Goal: Task Accomplishment & Management: Complete application form

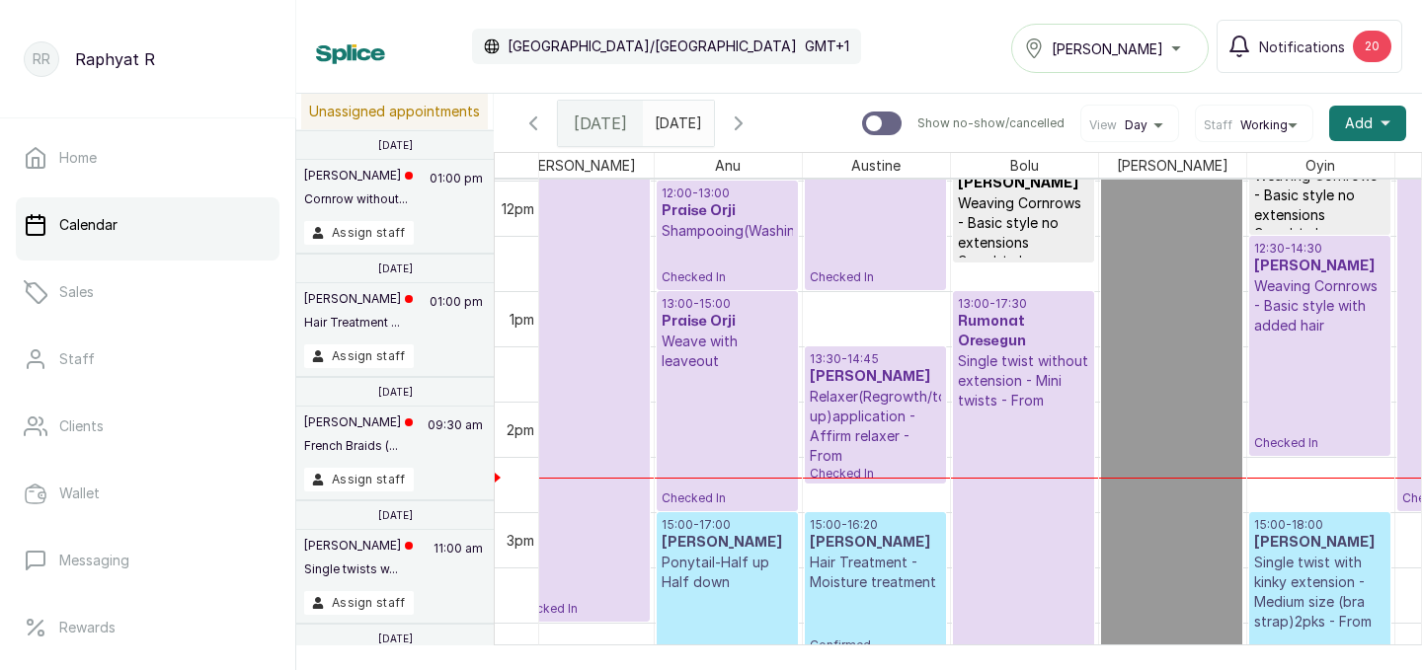
scroll to position [0, 451]
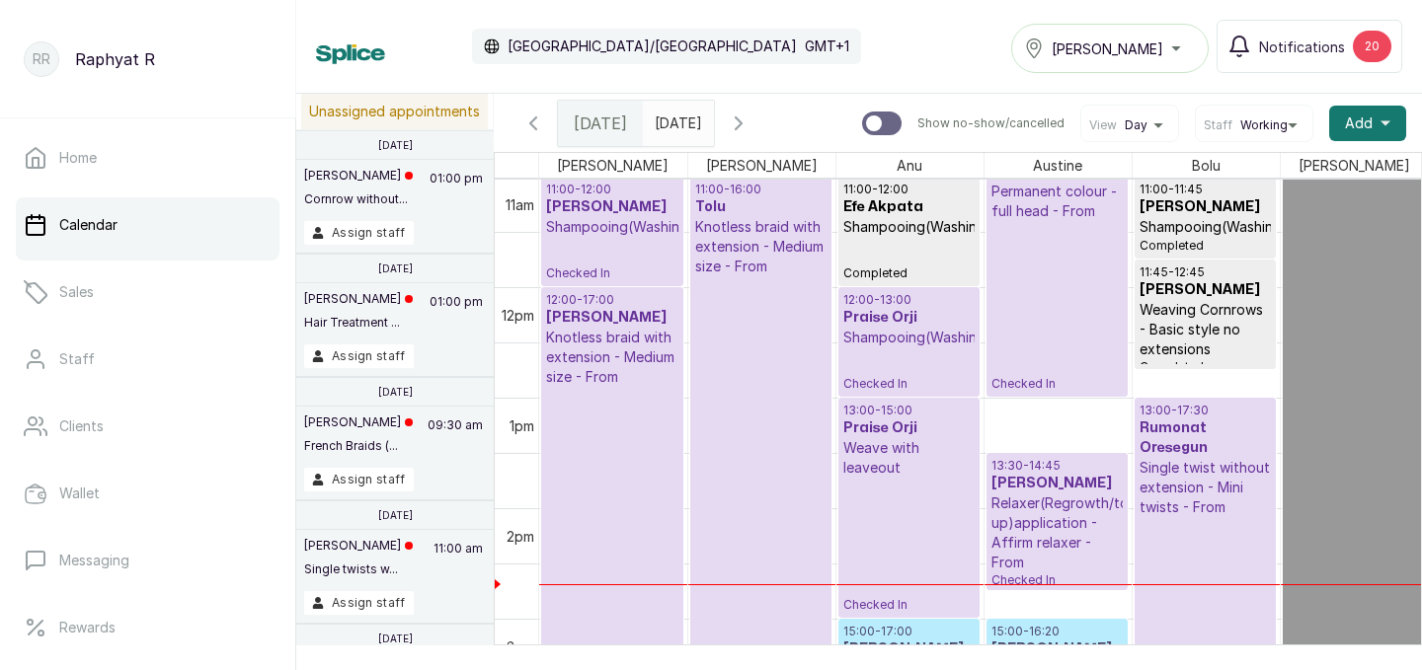
click at [1180, 50] on div "Tasala Lekki" at bounding box center [1110, 49] width 172 height 24
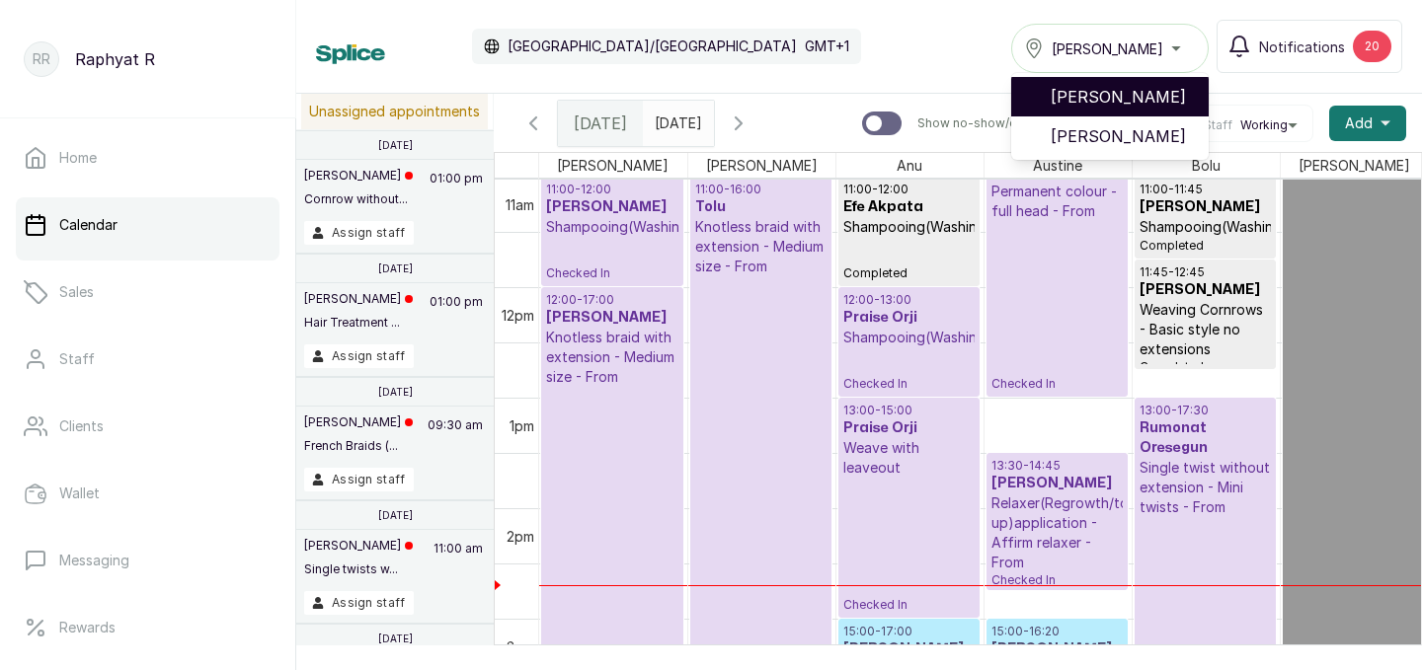
click at [1167, 90] on span "[PERSON_NAME]" at bounding box center [1121, 97] width 142 height 24
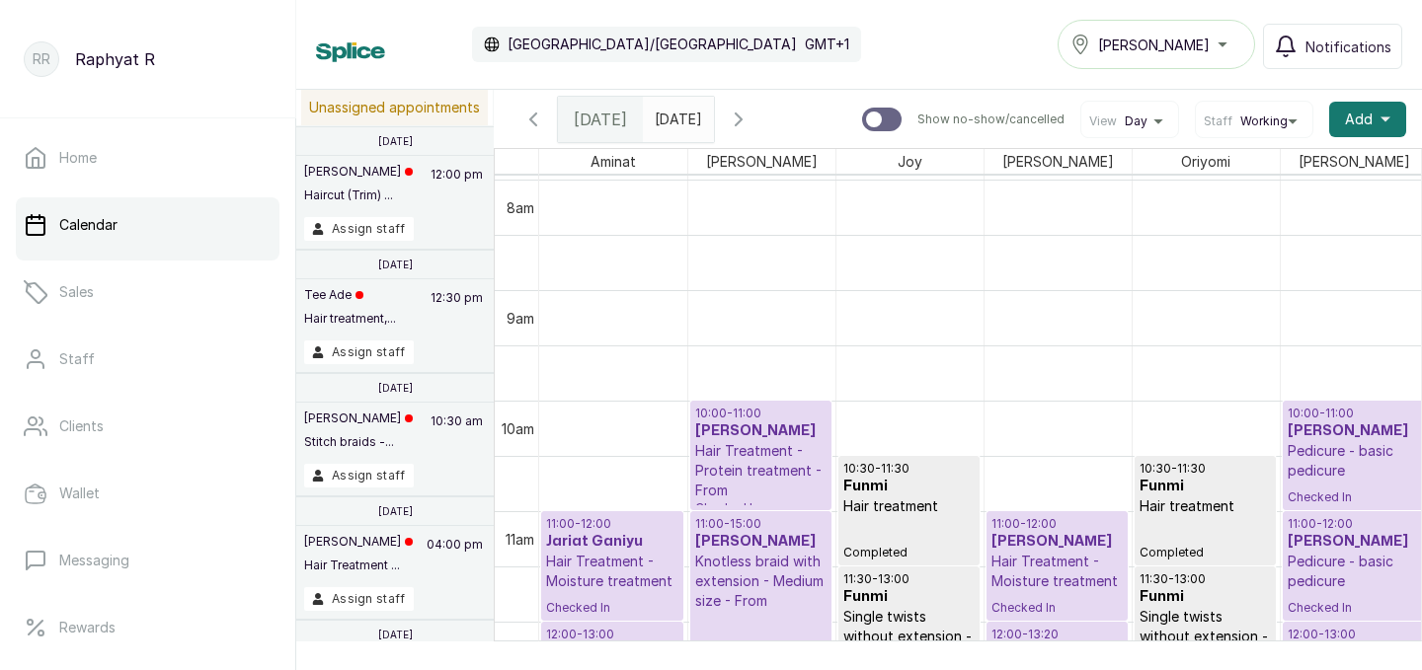
scroll to position [825, 0]
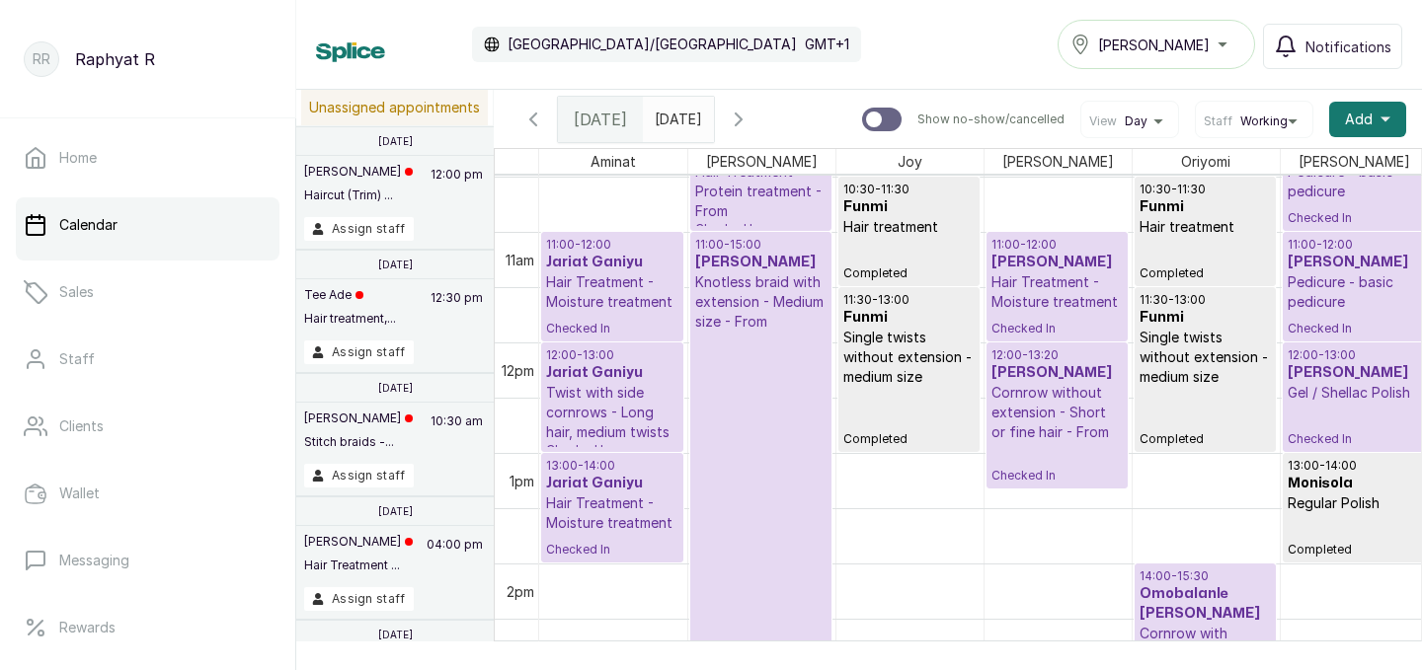
click at [565, 266] on h3 "Jariat Ganiyu" at bounding box center [612, 263] width 132 height 20
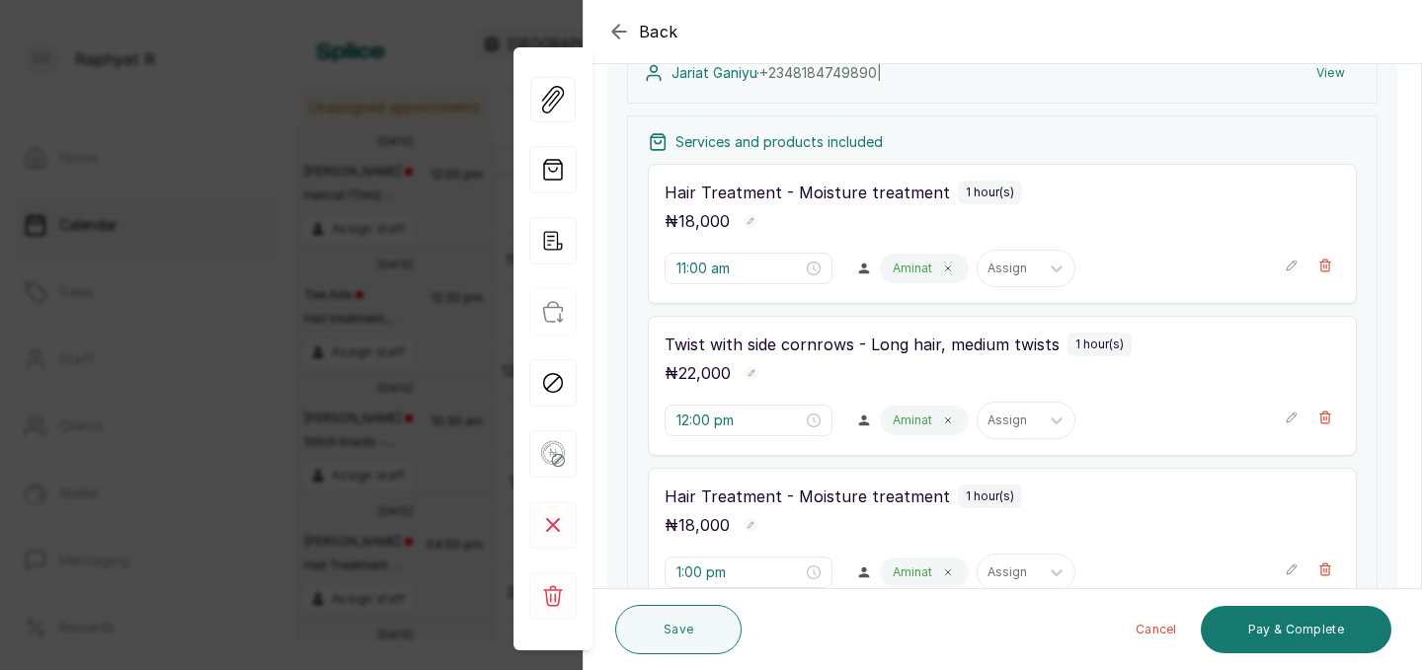
scroll to position [222, 0]
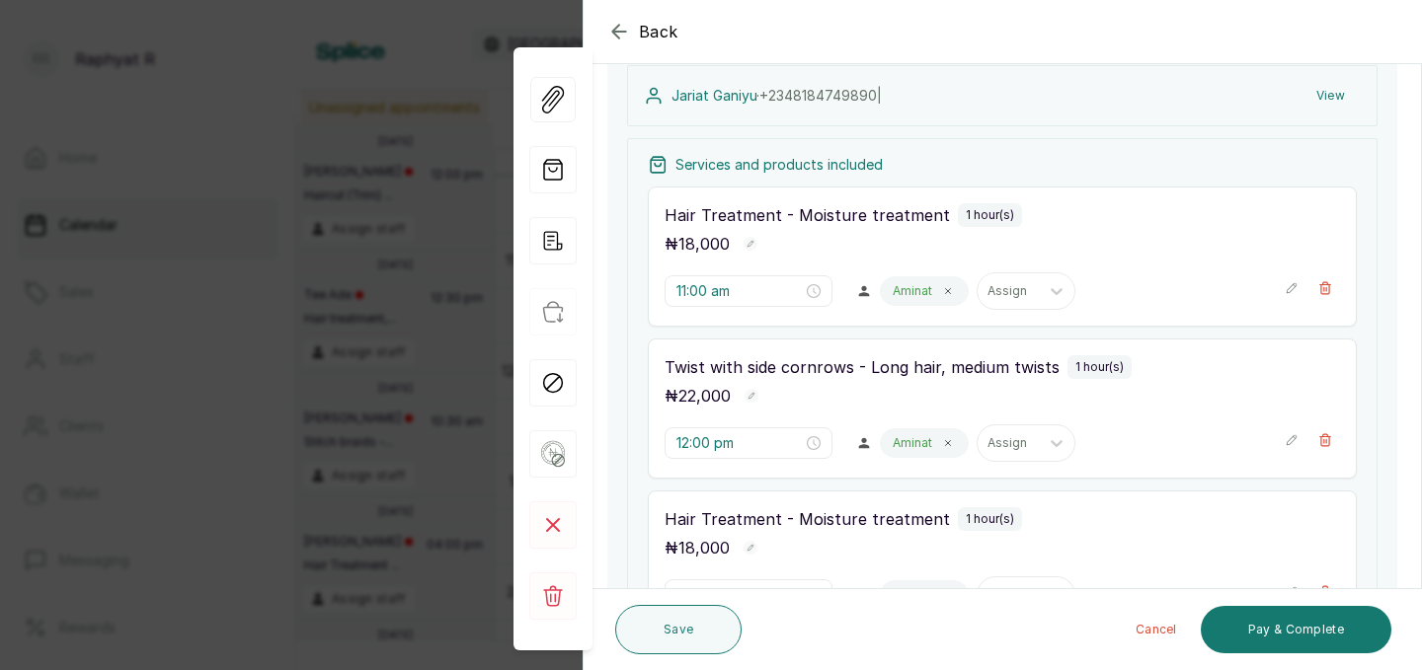
click at [1292, 290] on icon "button" at bounding box center [1291, 288] width 14 height 14
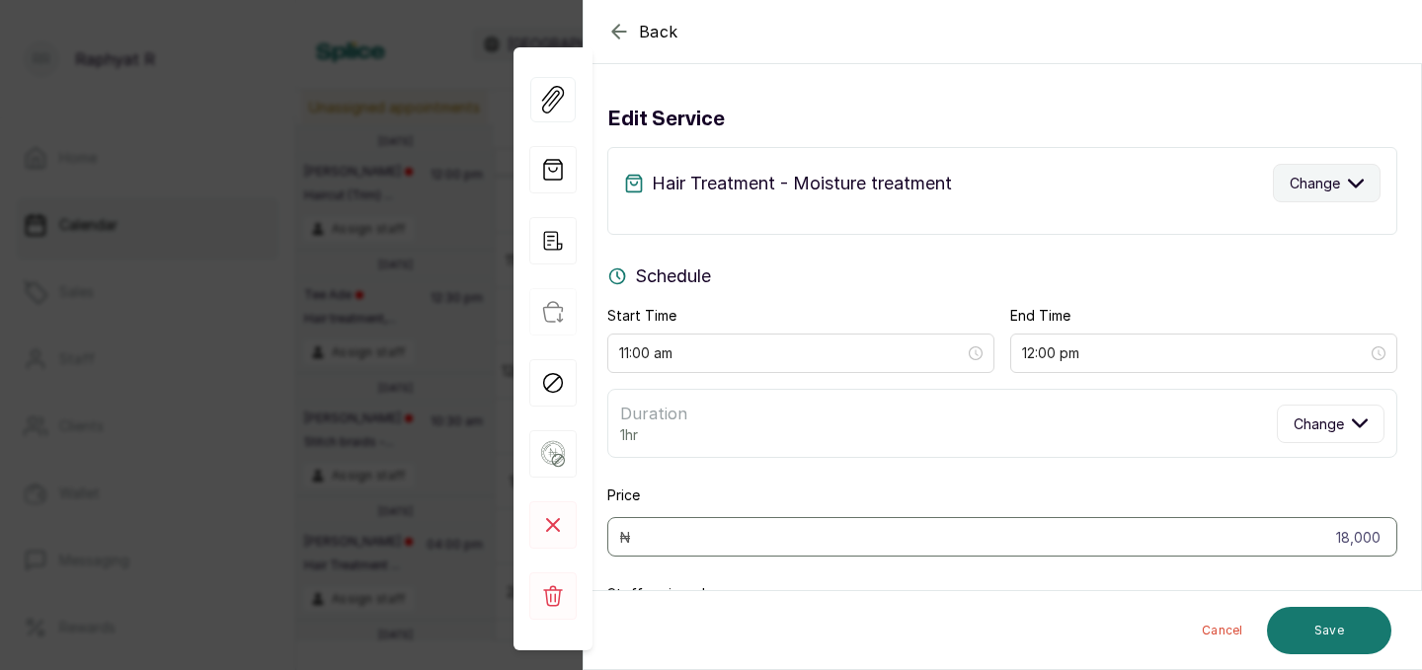
click at [1355, 186] on icon "button" at bounding box center [1356, 183] width 14 height 7
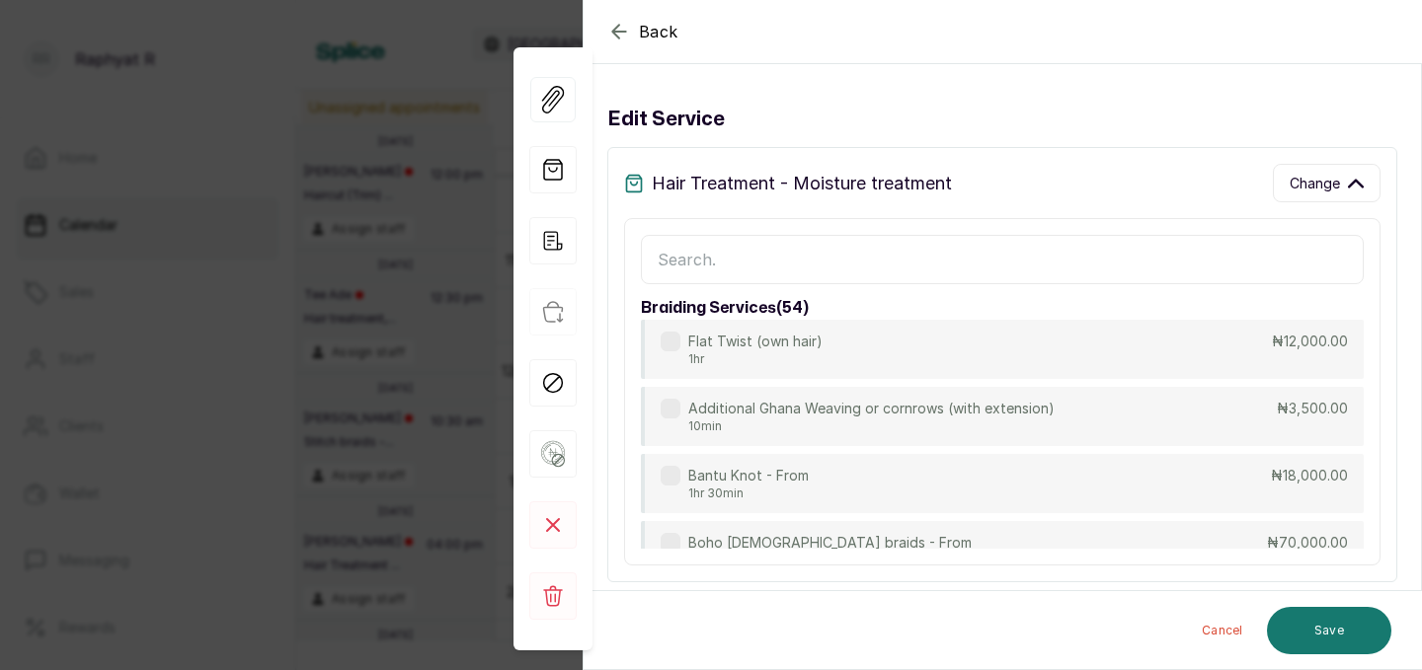
click at [662, 260] on input "text" at bounding box center [1002, 259] width 723 height 49
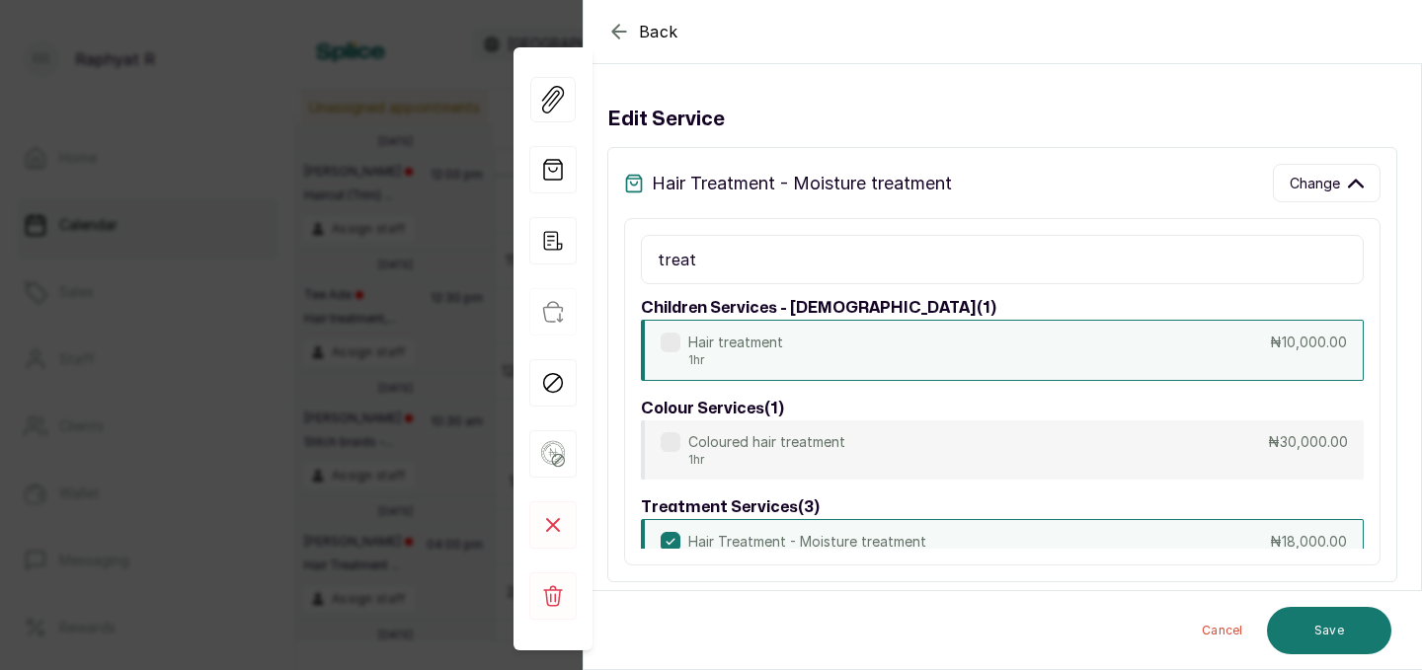
type input "treat"
click at [1169, 349] on div "Hair treatment 1hr ₦10,000.00" at bounding box center [1002, 350] width 723 height 61
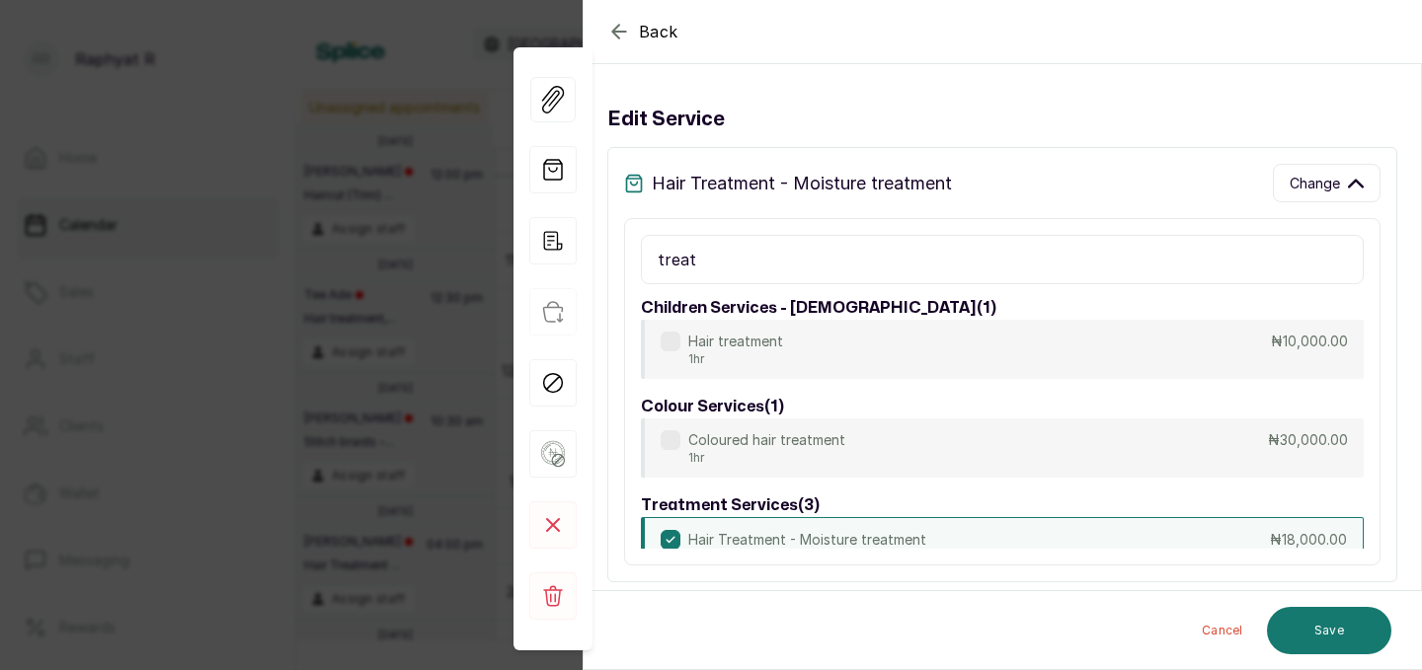
type input "10,000"
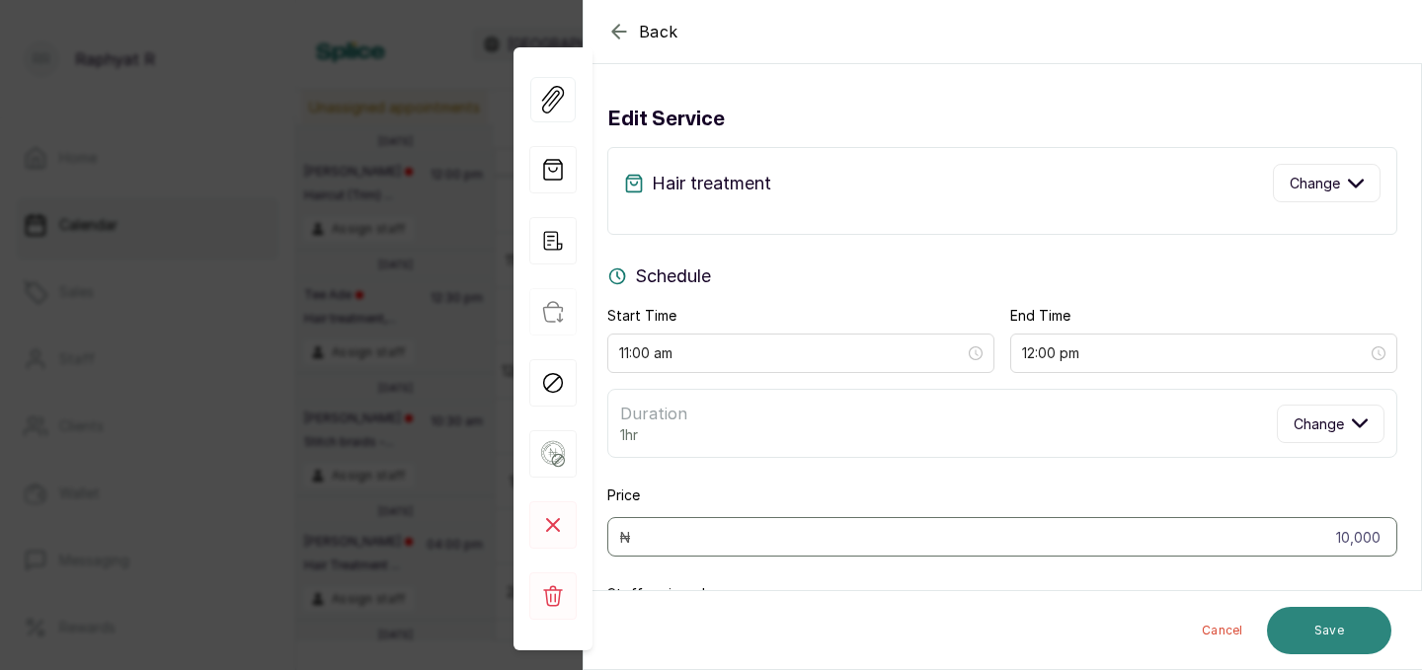
click at [1341, 621] on button "Save" at bounding box center [1329, 630] width 124 height 47
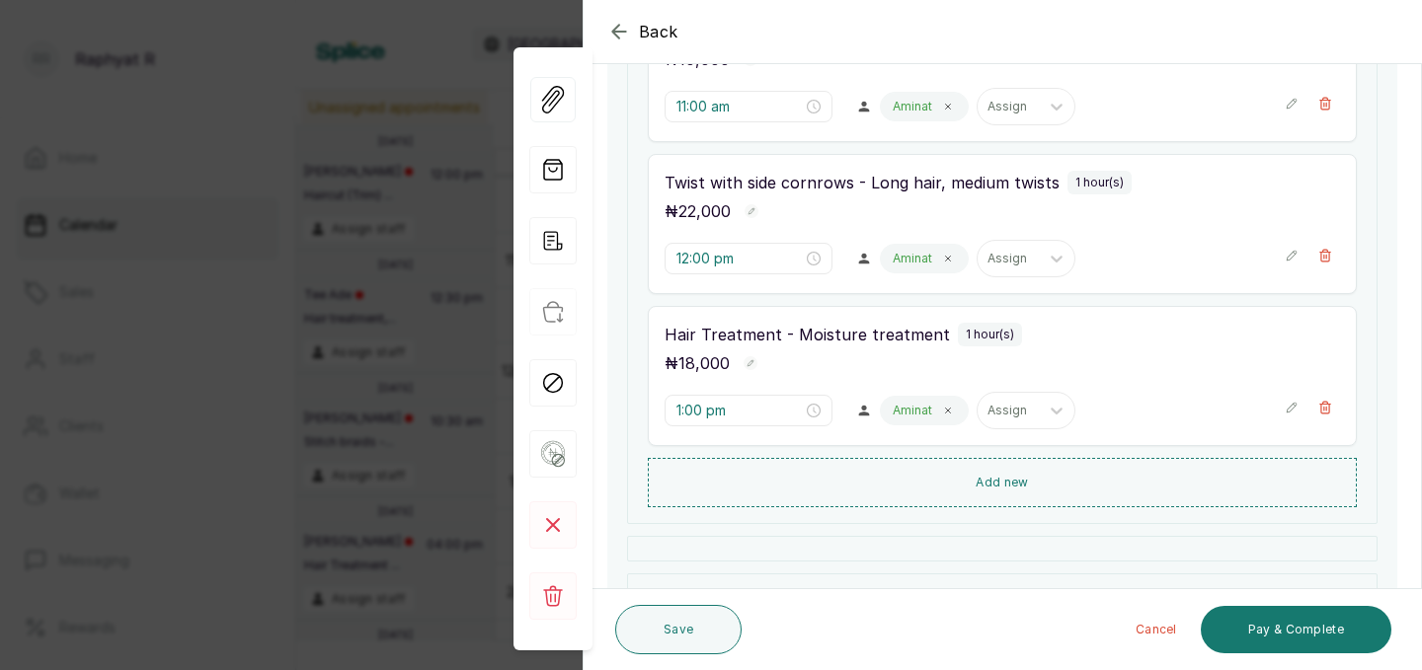
click at [1294, 250] on icon "button" at bounding box center [1291, 256] width 14 height 14
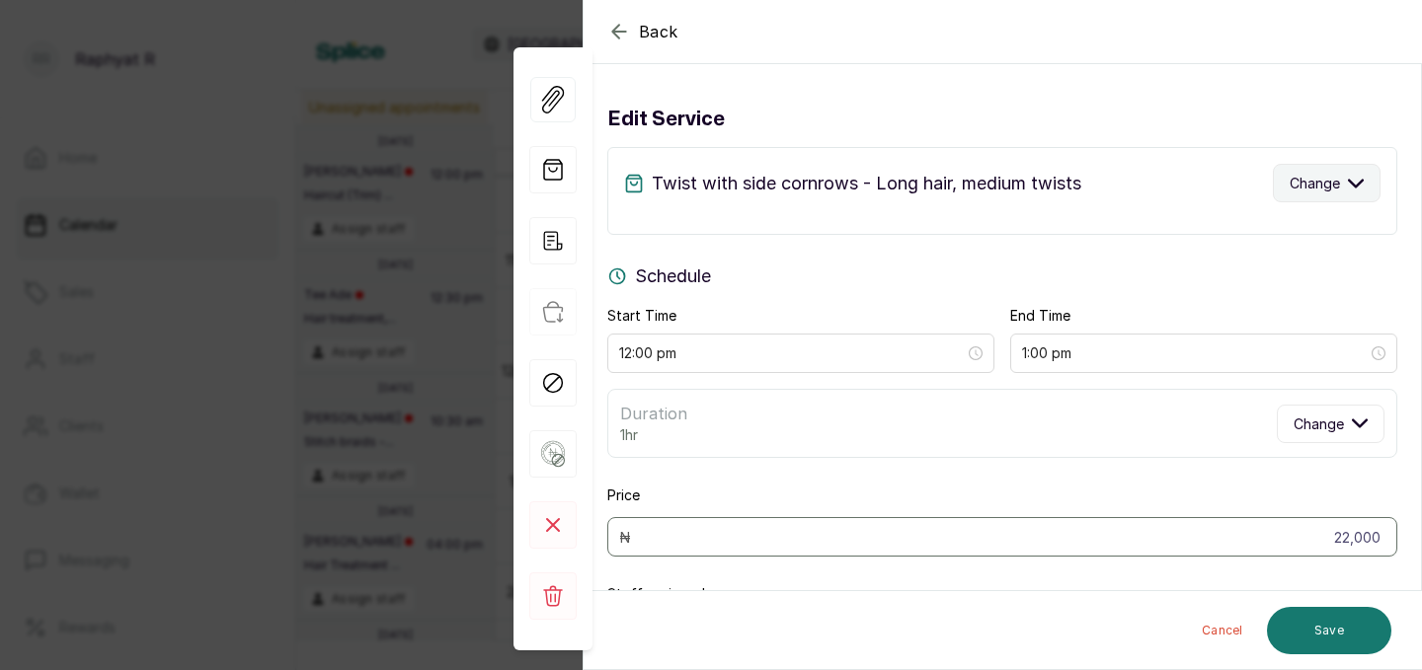
click at [1357, 184] on icon "button" at bounding box center [1356, 183] width 14 height 7
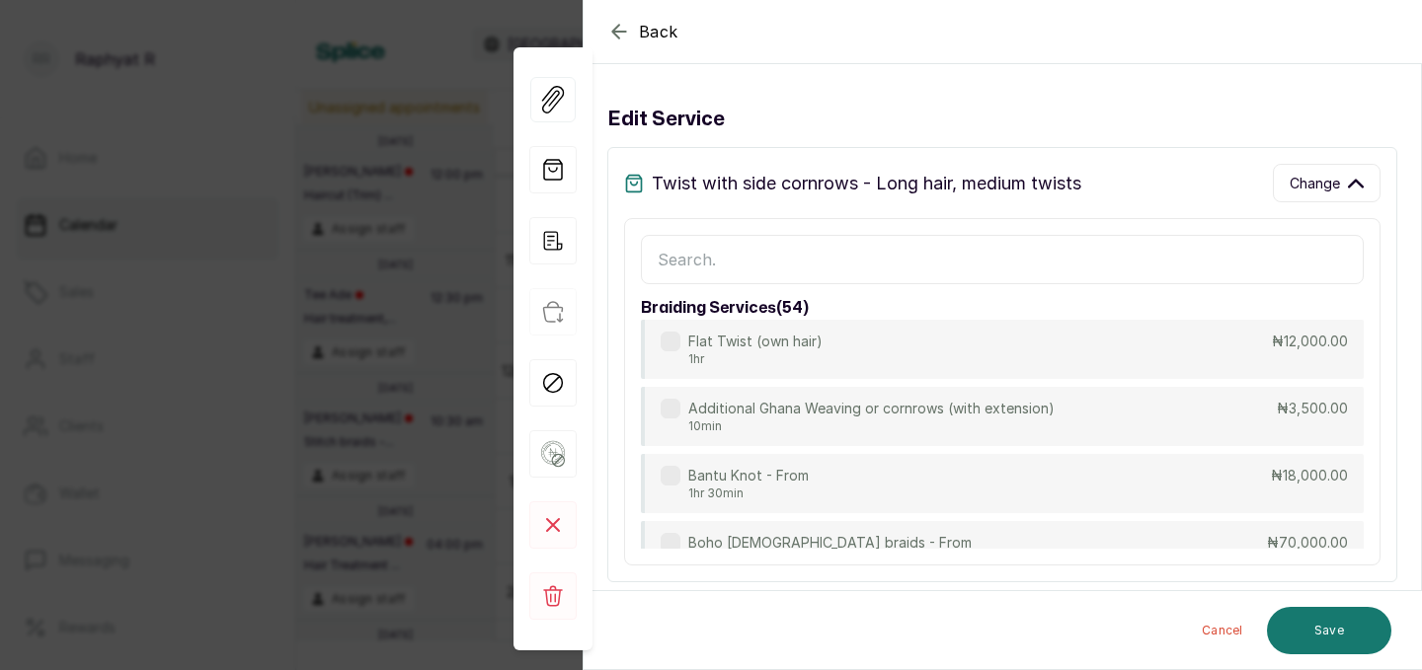
click at [657, 253] on input "text" at bounding box center [1002, 259] width 723 height 49
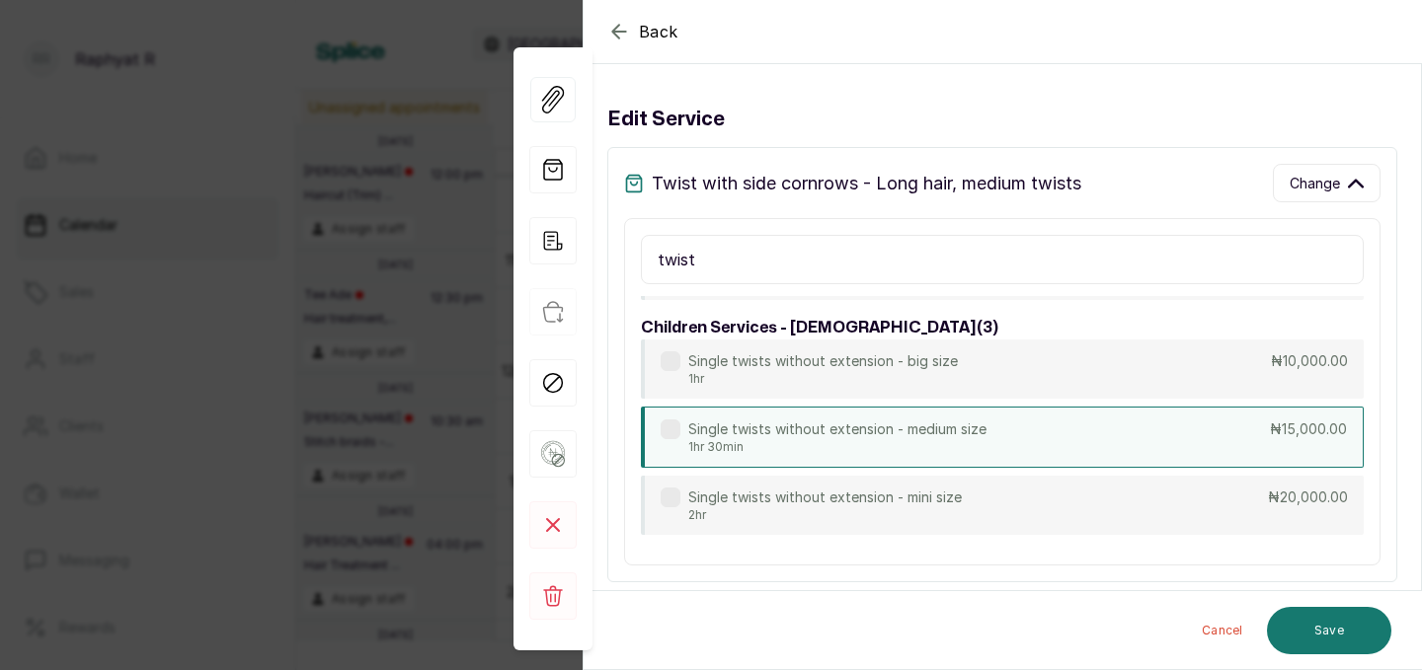
type input "twist"
click at [1310, 428] on p "₦15,000.00" at bounding box center [1308, 430] width 77 height 20
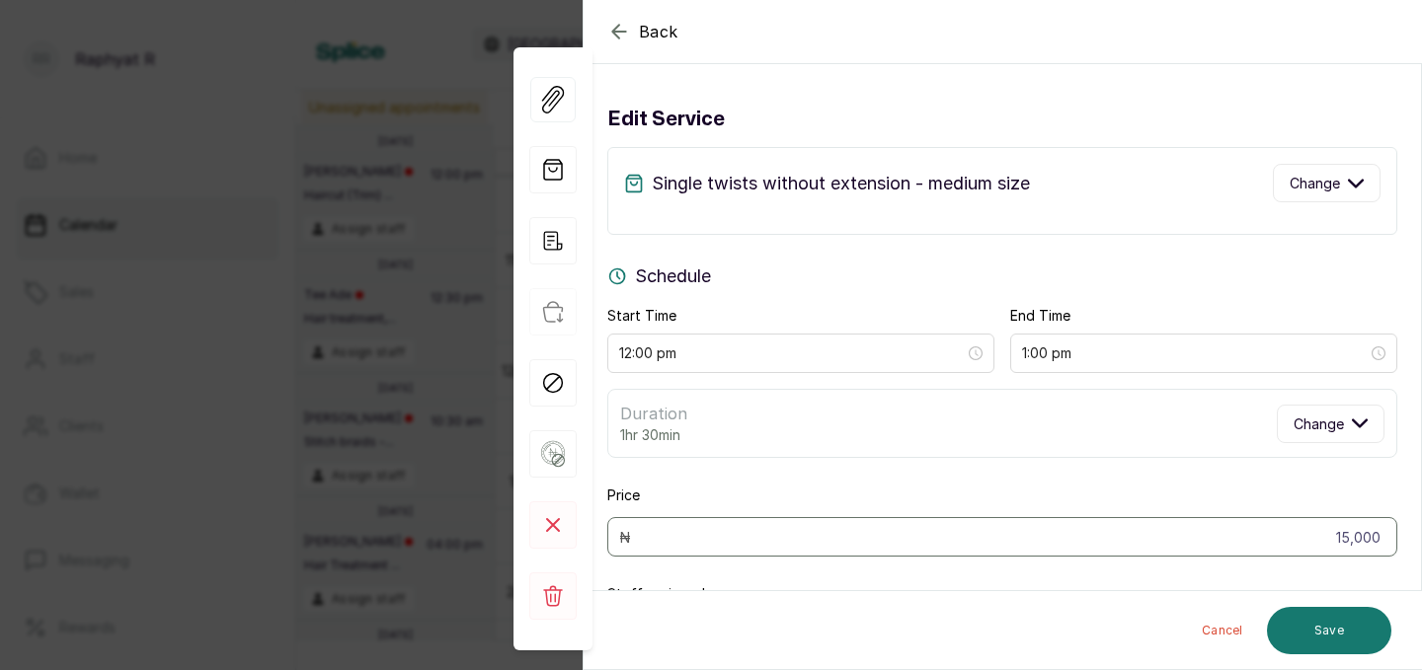
type input "1:30 pm"
type input "15,000"
click at [1332, 630] on button "Save" at bounding box center [1329, 630] width 124 height 47
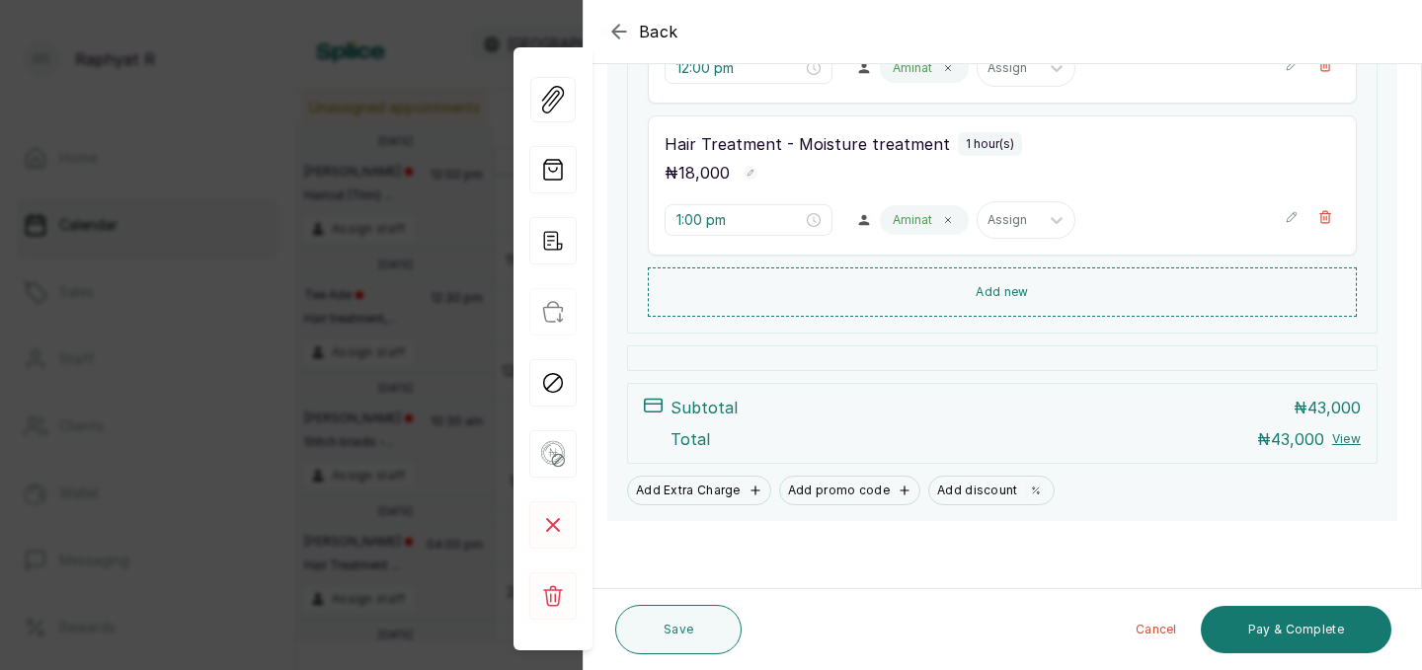
scroll to position [599, 0]
click at [697, 620] on button "Save" at bounding box center [678, 629] width 126 height 49
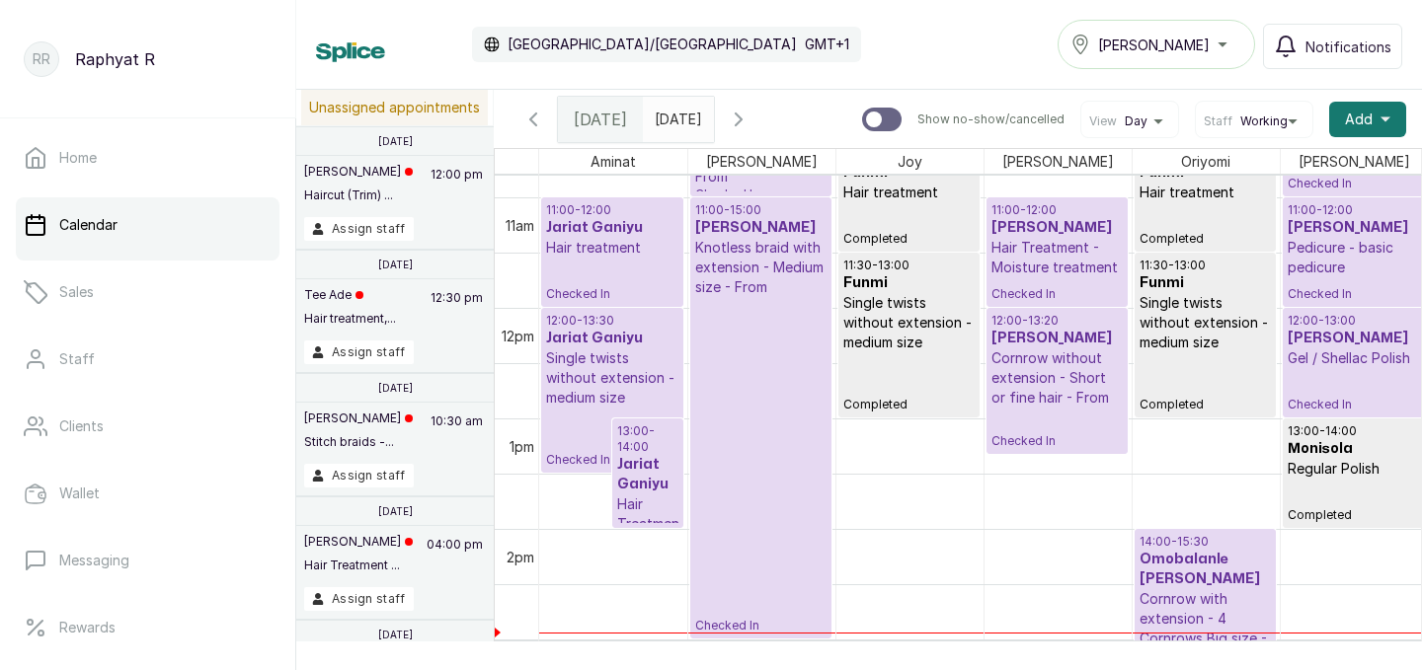
scroll to position [1205, 0]
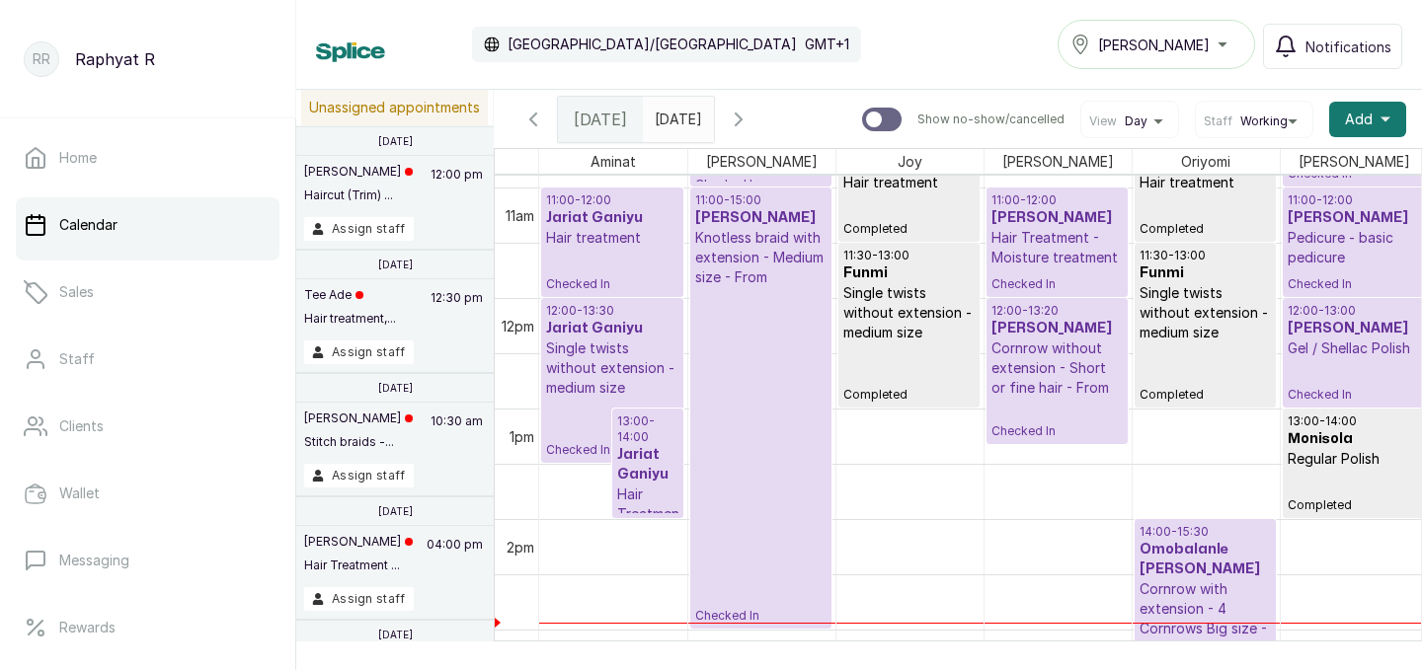
click at [652, 459] on h3 "Jariat Ganiyu" at bounding box center [647, 464] width 61 height 39
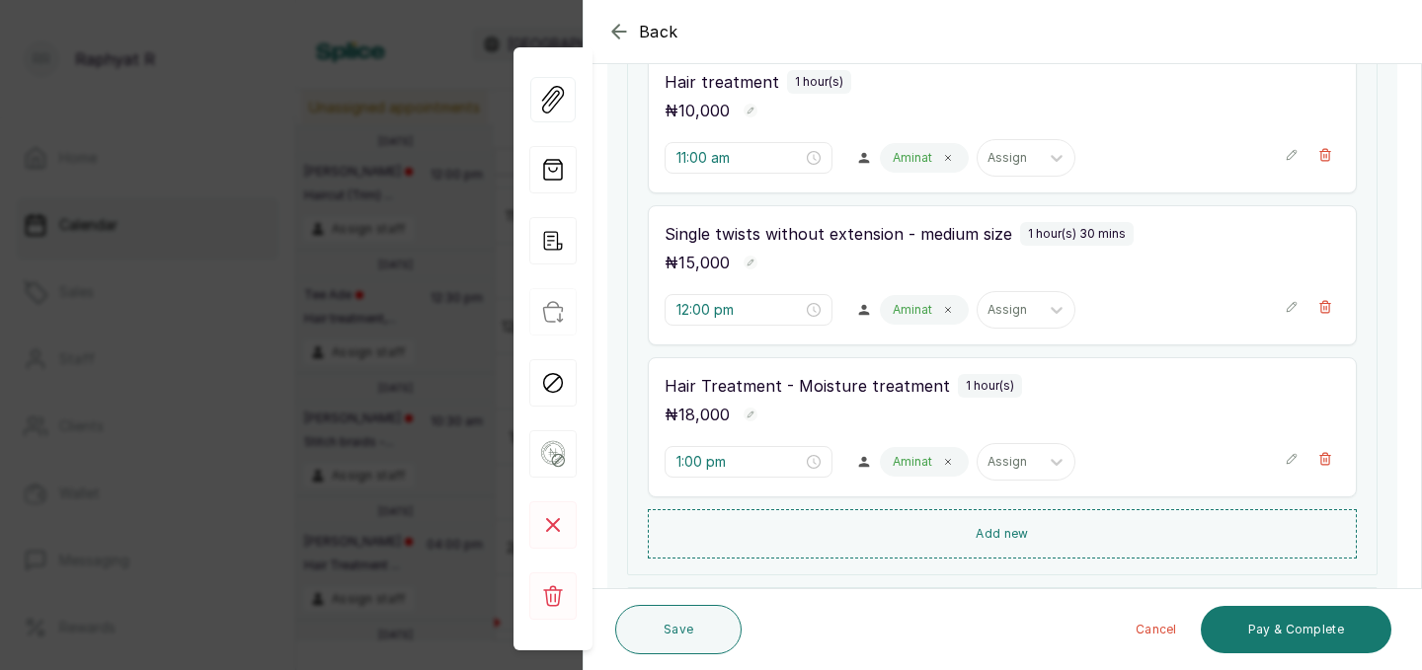
scroll to position [375, 0]
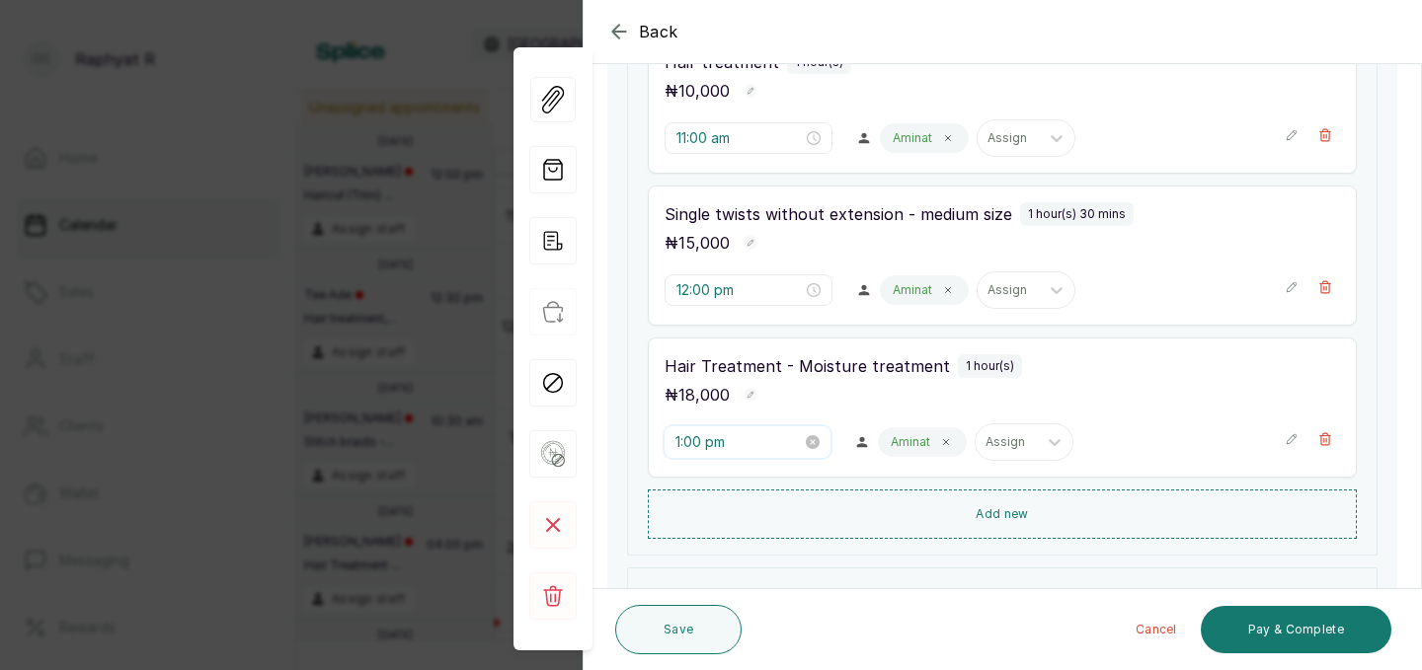
click at [705, 442] on input "1:00 pm" at bounding box center [738, 442] width 126 height 22
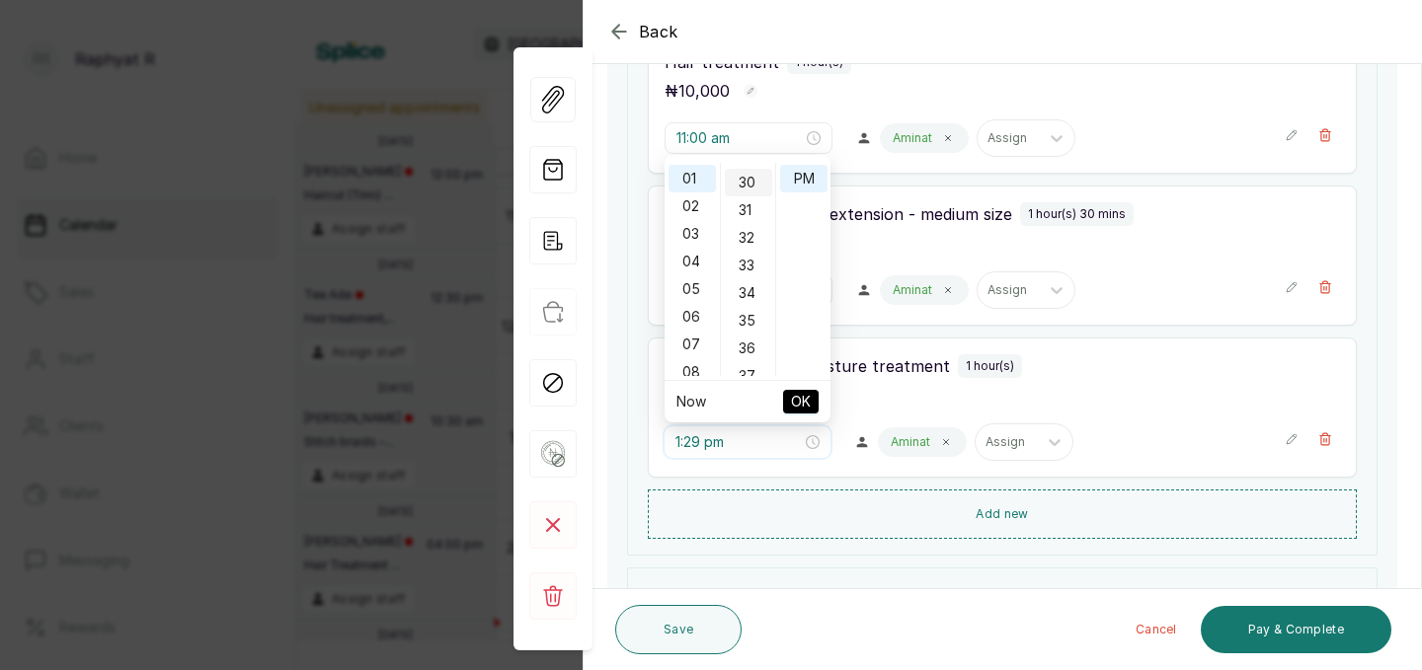
type input "1:30 pm"
click at [751, 185] on div "30" at bounding box center [748, 183] width 47 height 28
click at [806, 396] on span "OK" at bounding box center [801, 402] width 20 height 38
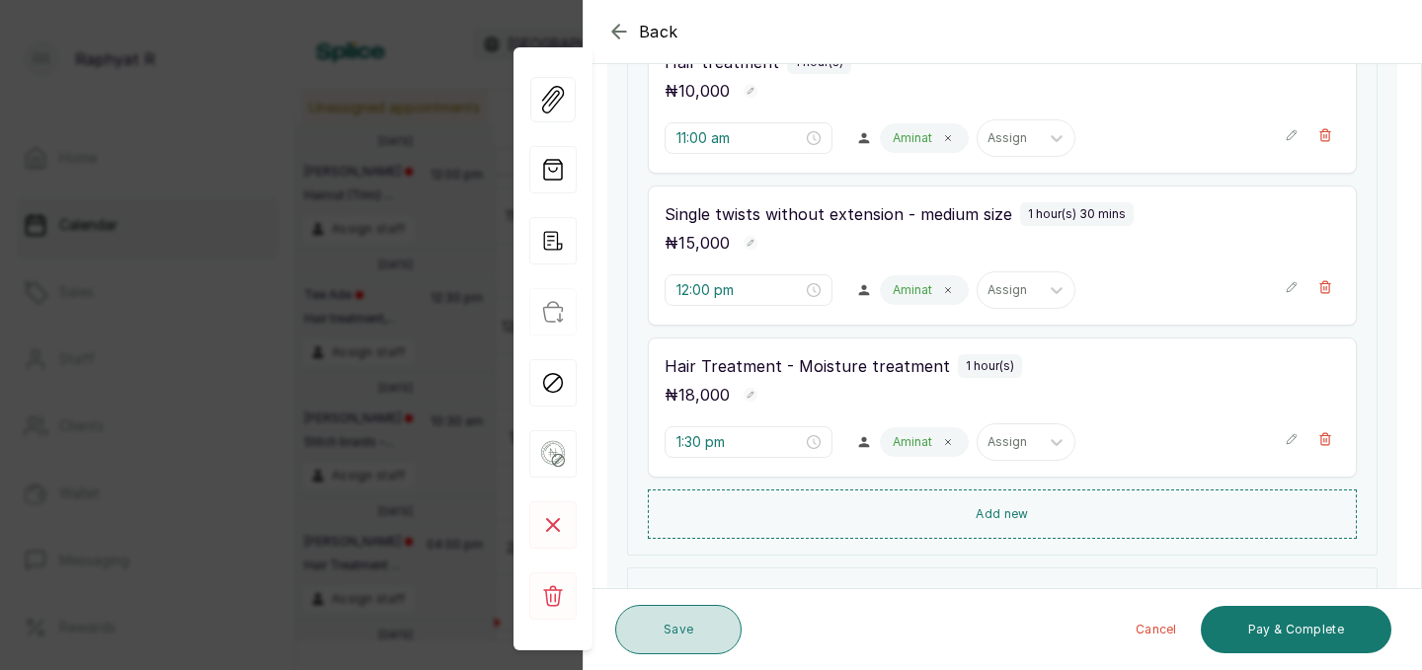
click at [687, 631] on button "Save" at bounding box center [678, 629] width 126 height 49
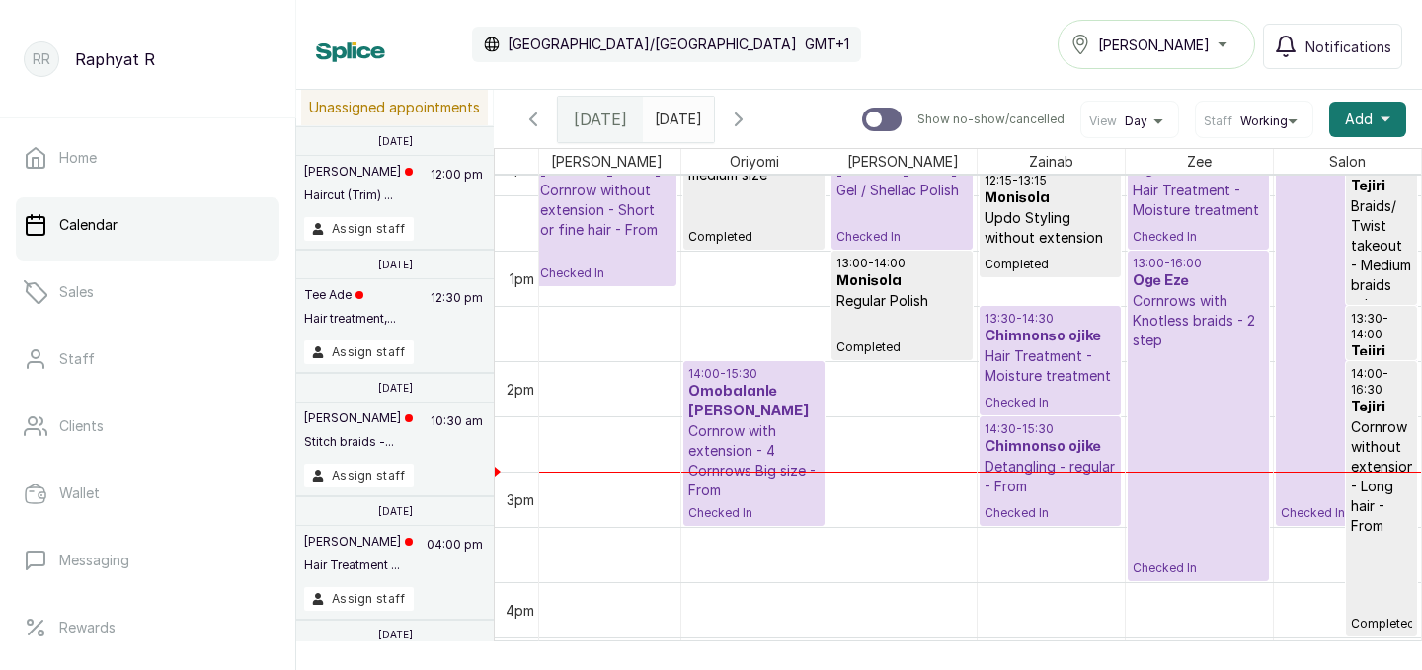
scroll to position [1370, 0]
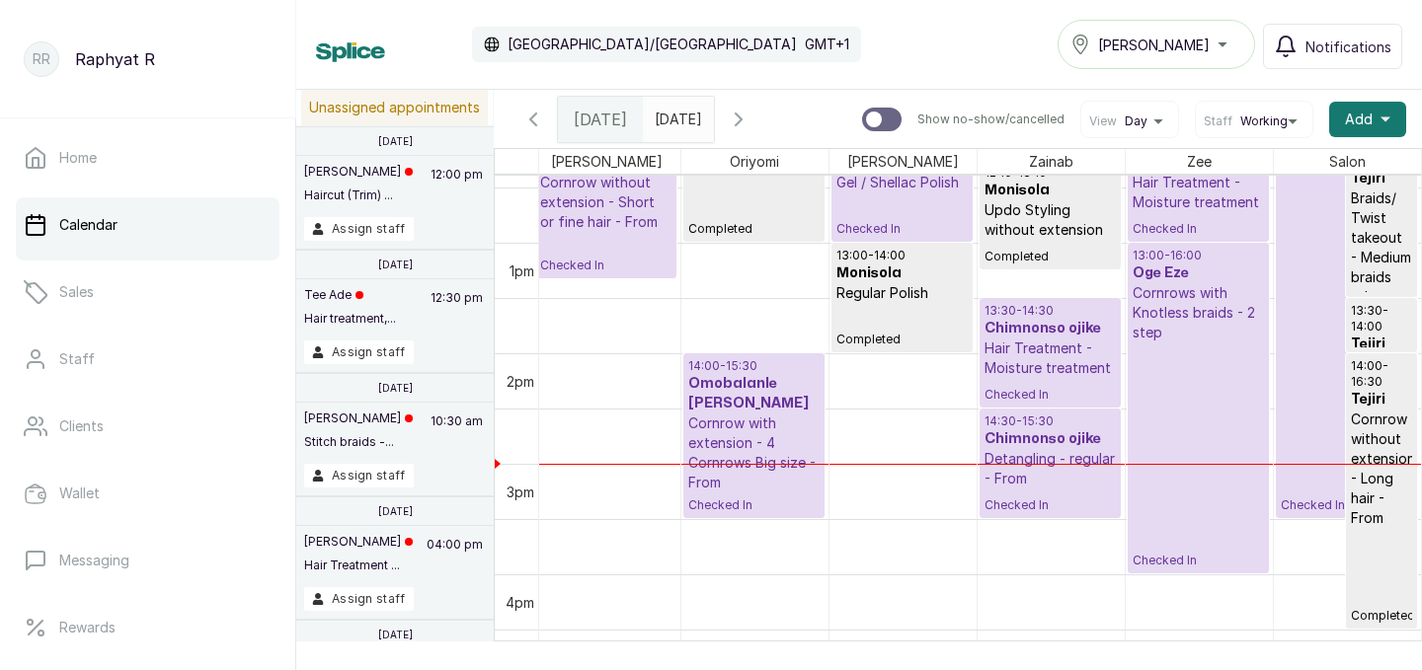
click at [1053, 472] on p "Detangling - regular - From" at bounding box center [1049, 468] width 131 height 39
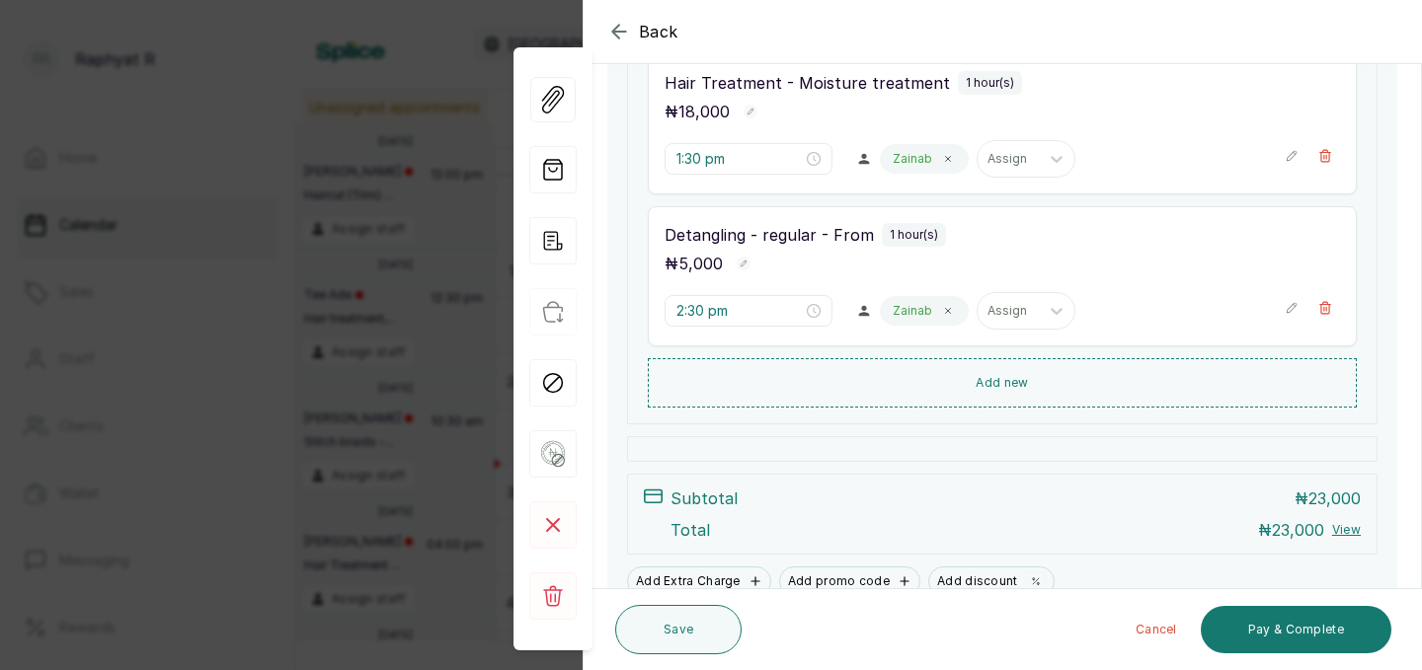
scroll to position [364, 0]
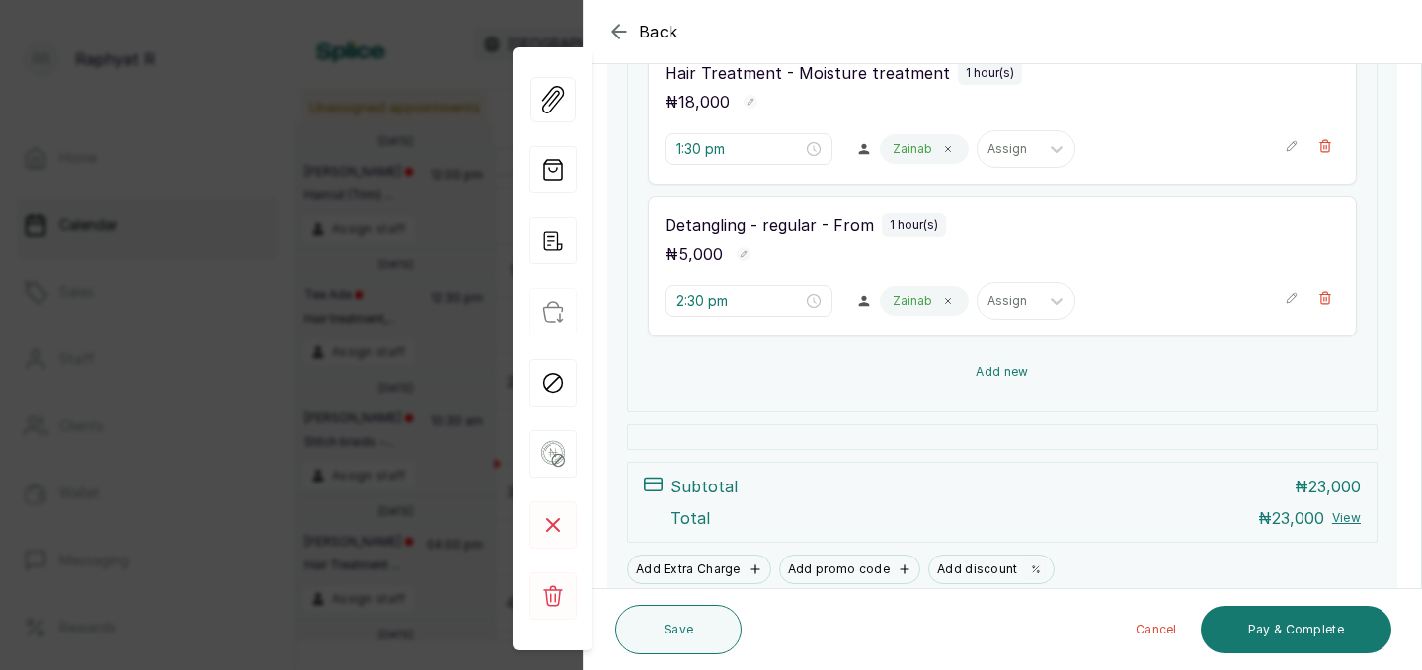
click at [1017, 362] on button "Add new" at bounding box center [1002, 372] width 709 height 47
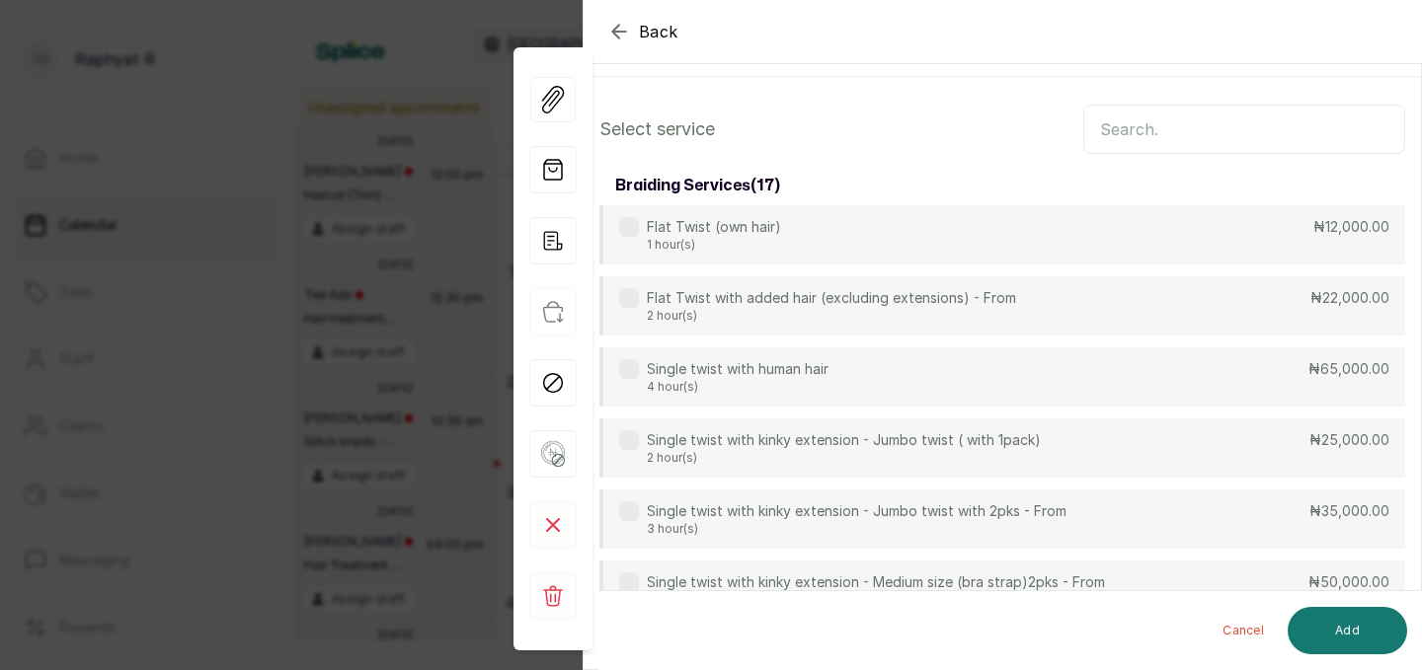
scroll to position [0, 0]
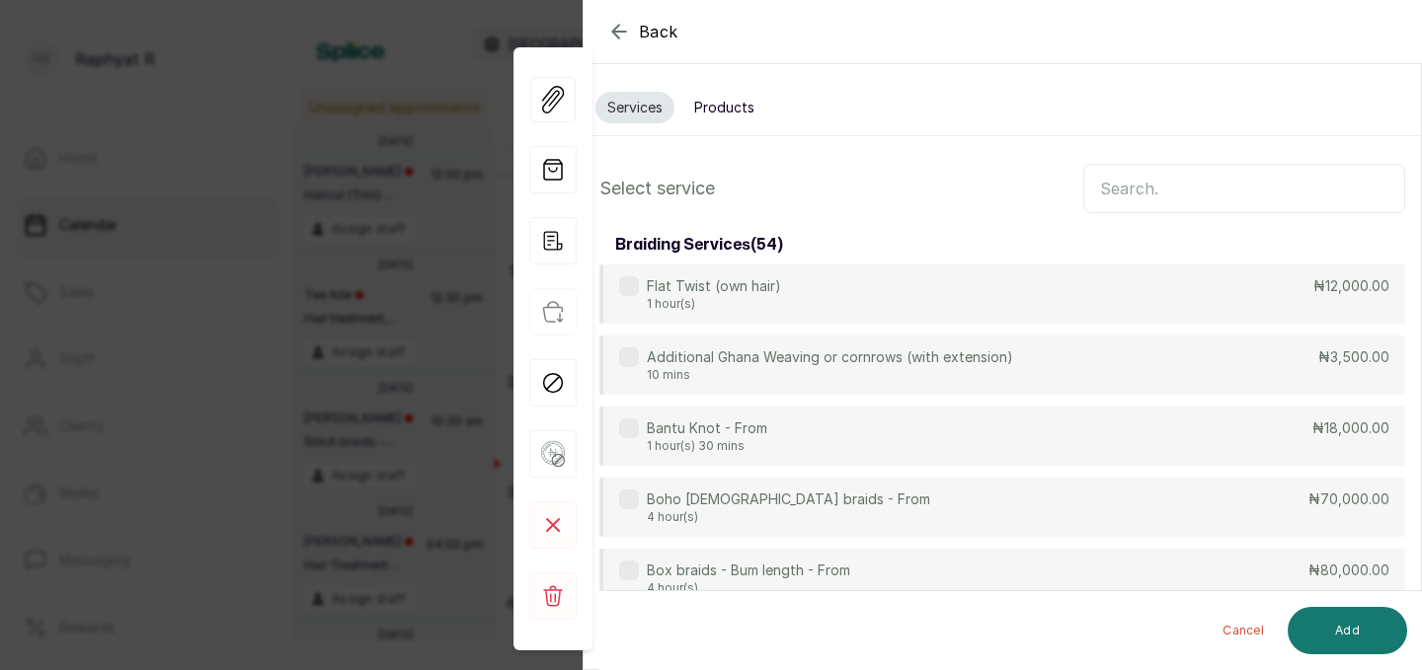
click at [1119, 178] on input "text" at bounding box center [1244, 188] width 322 height 49
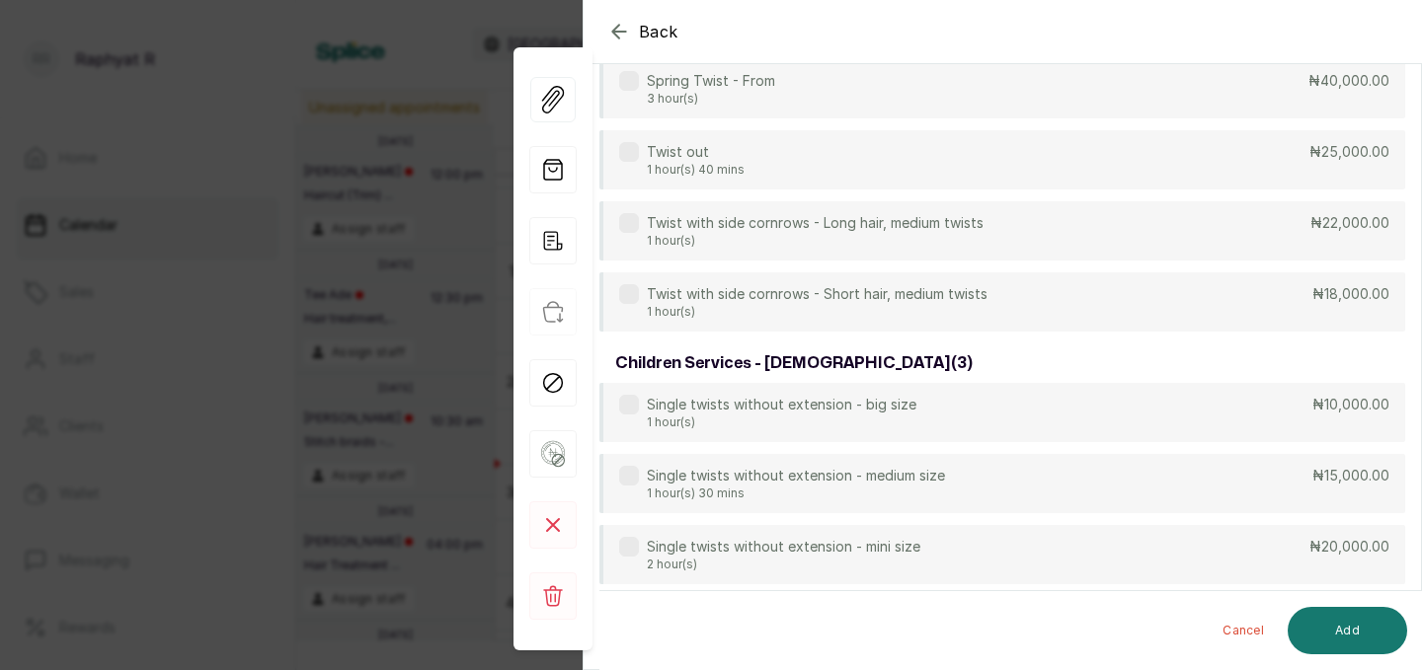
scroll to position [1135, 0]
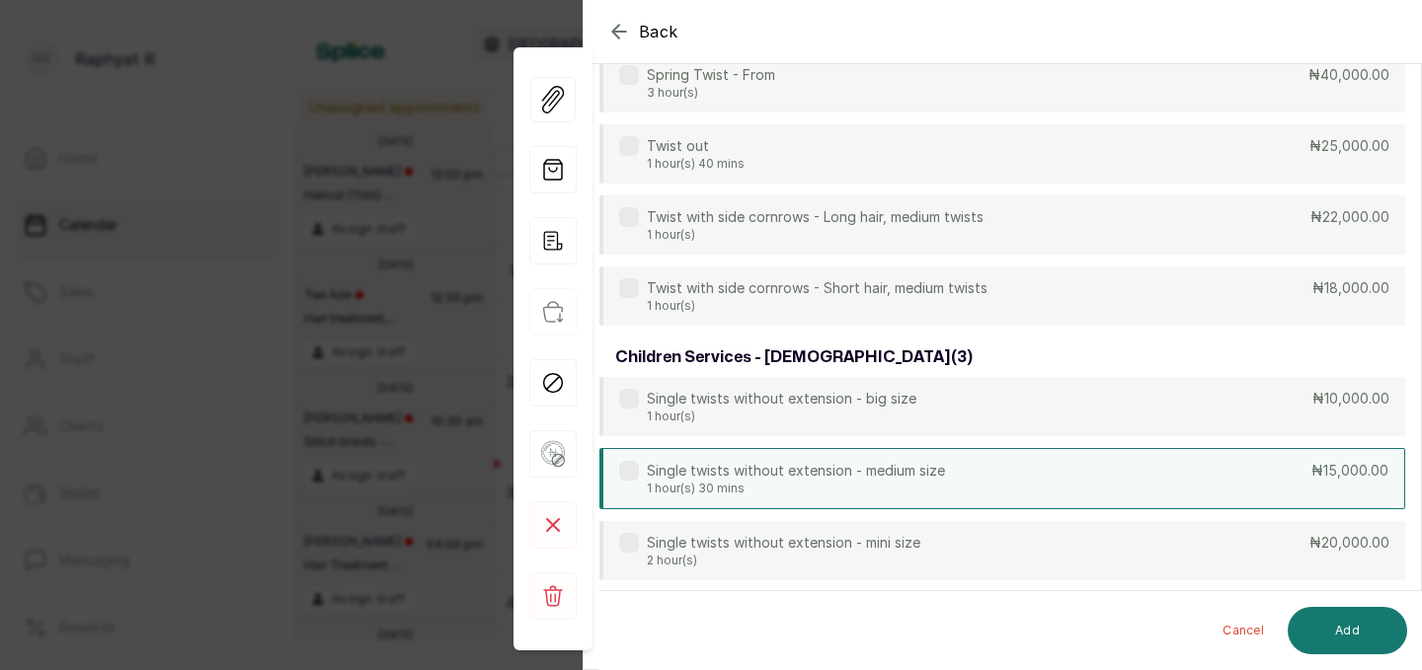
type input "twist"
click at [1306, 484] on div "Single twists without extension - medium size 1 hour(s) 30 mins ₦15,000.00" at bounding box center [1002, 478] width 806 height 61
click at [1360, 630] on button "Add" at bounding box center [1346, 630] width 119 height 47
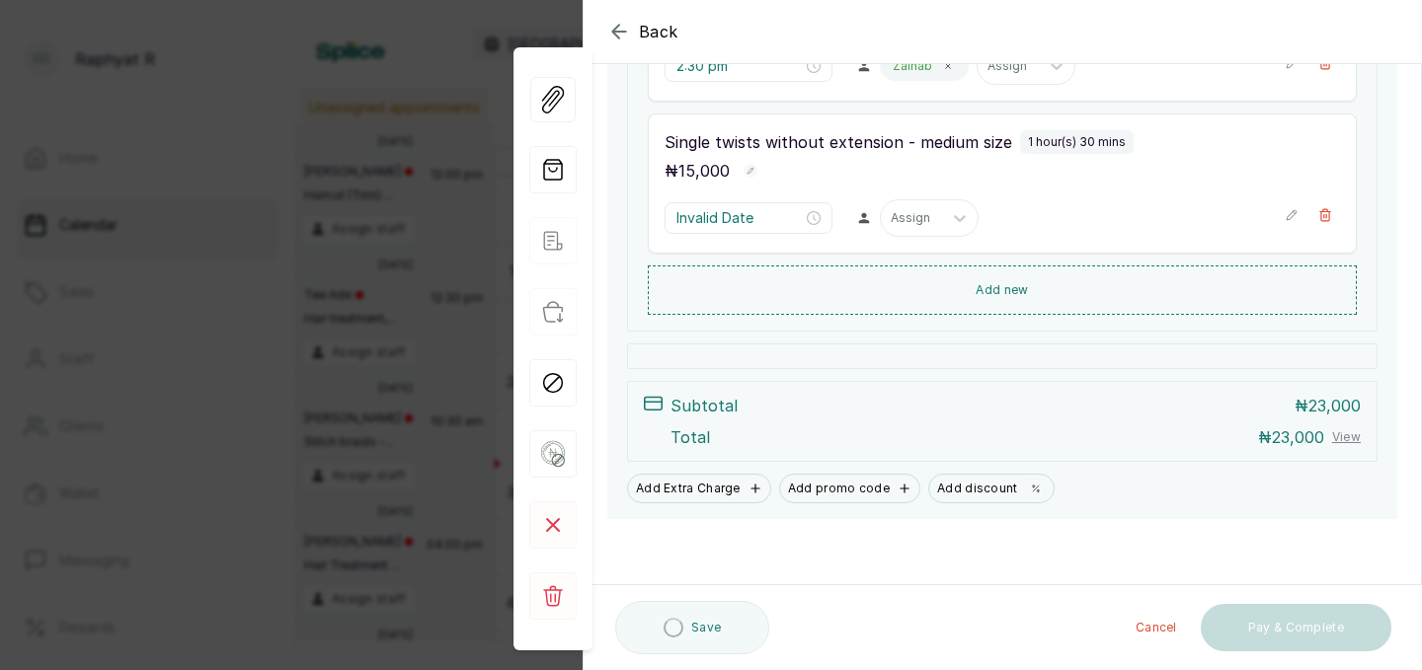
scroll to position [599, 0]
type input "3:30 pm"
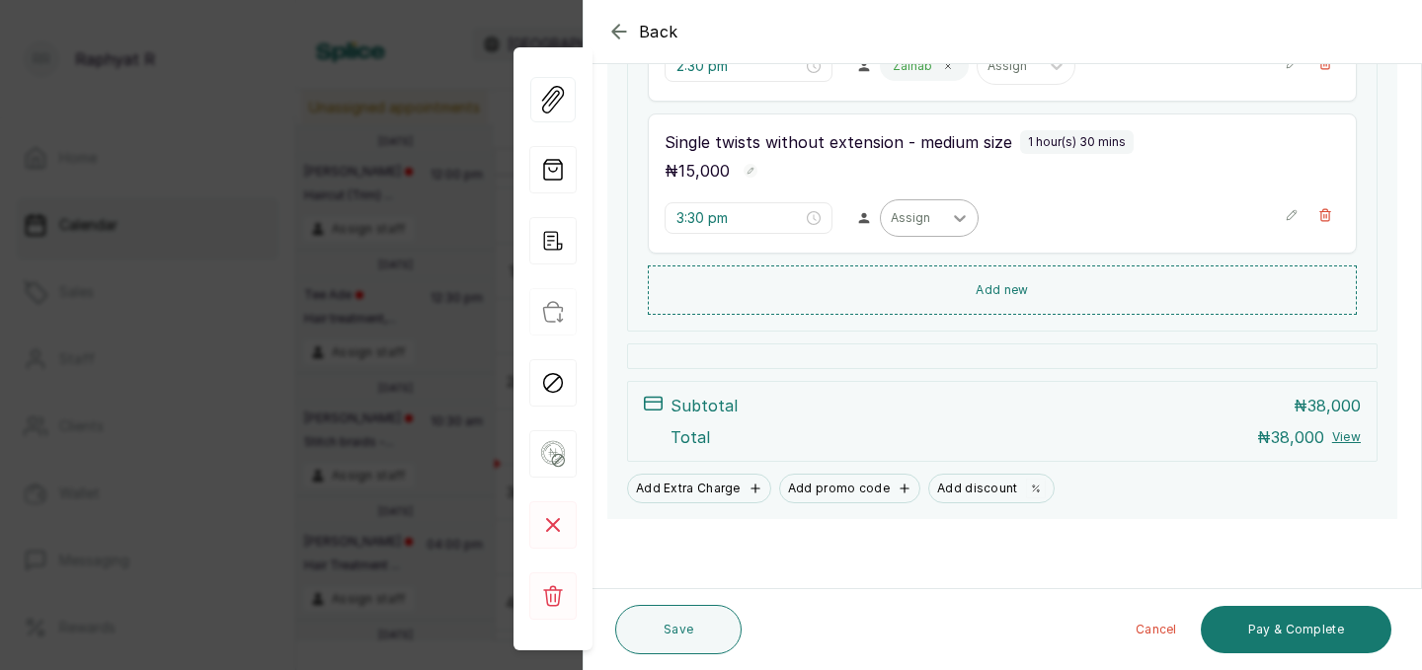
click at [950, 220] on icon at bounding box center [960, 218] width 20 height 20
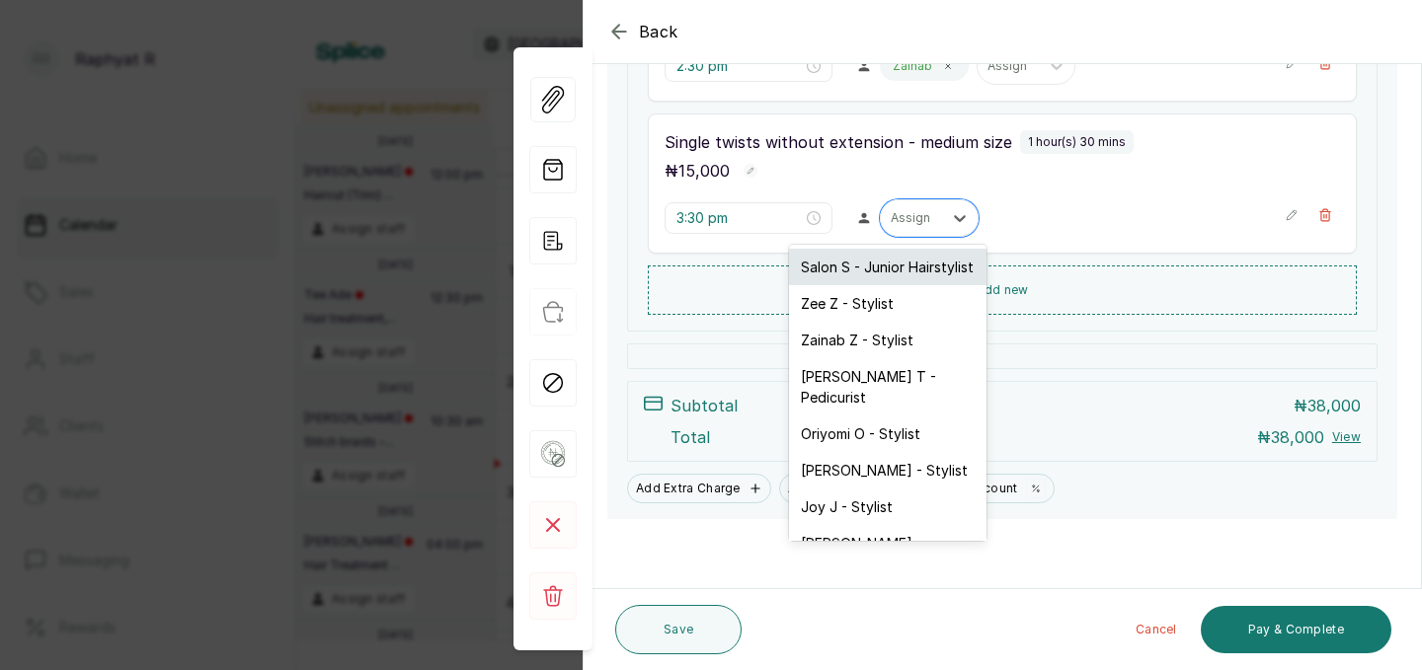
click at [921, 262] on div "Salon S - Junior Hairstylist" at bounding box center [887, 267] width 197 height 37
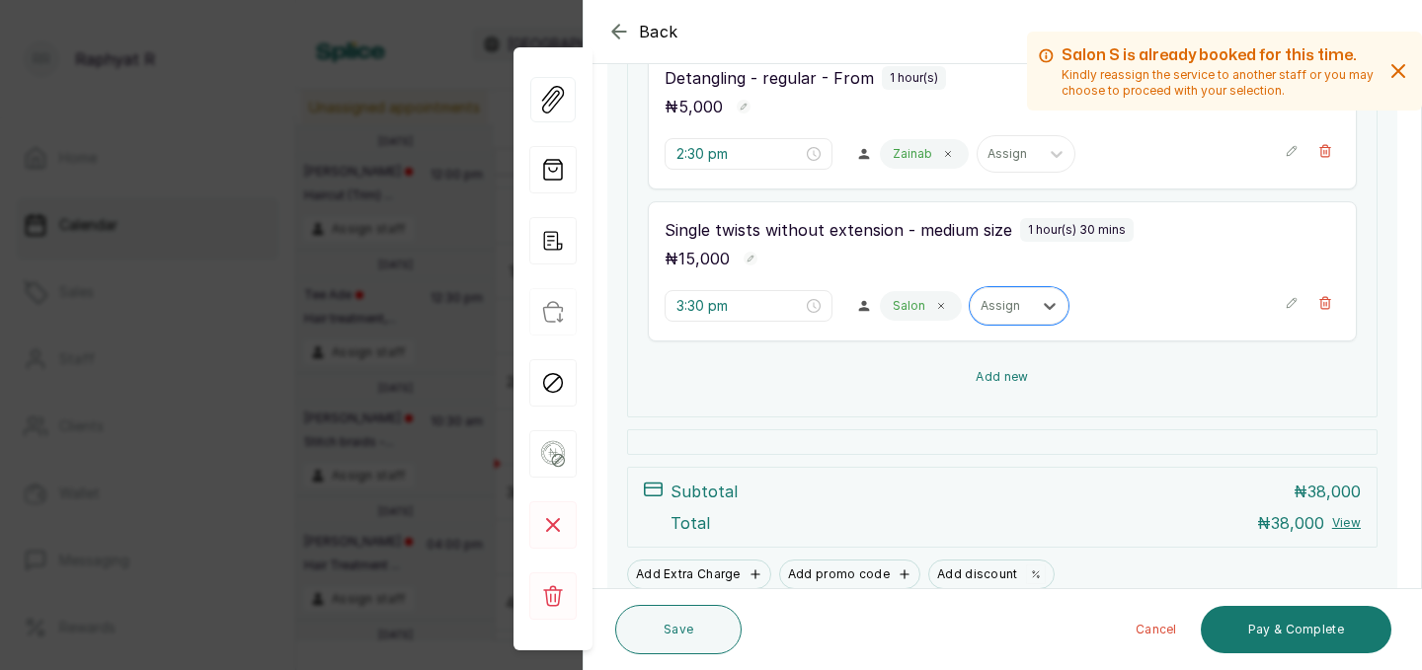
scroll to position [520, 0]
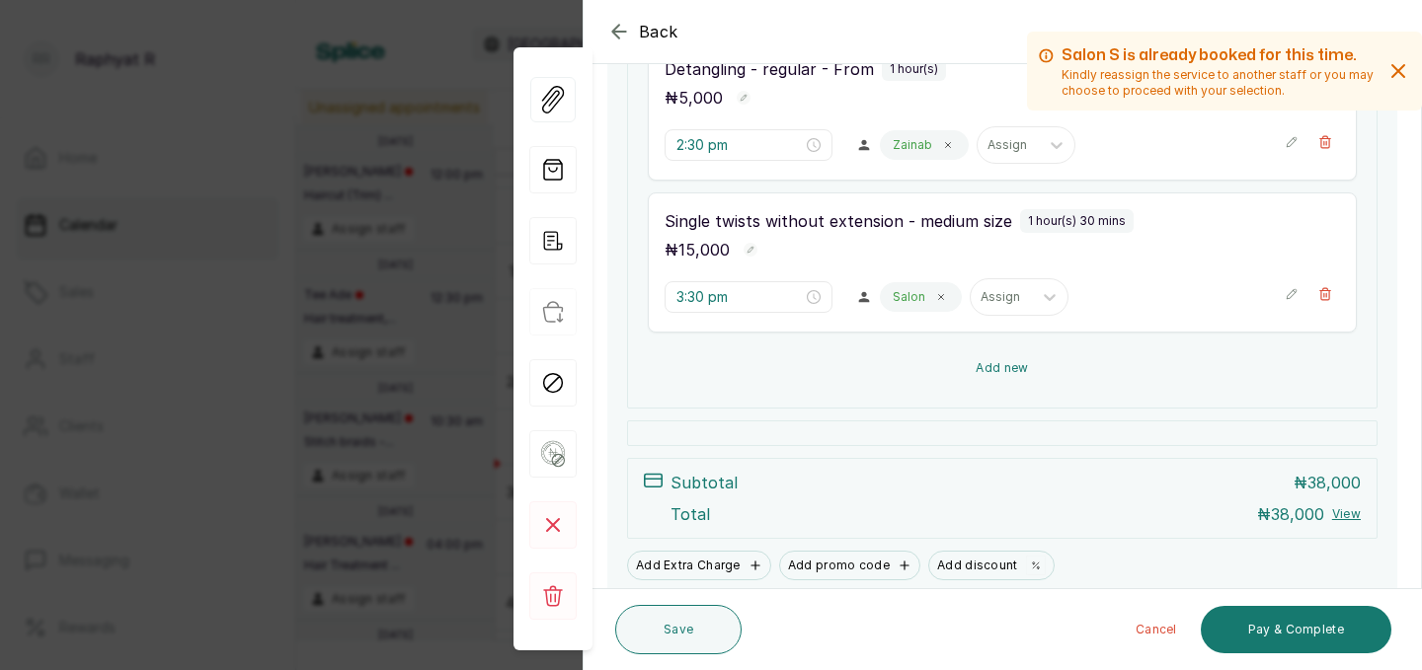
click at [1008, 363] on button "Add new" at bounding box center [1002, 368] width 709 height 47
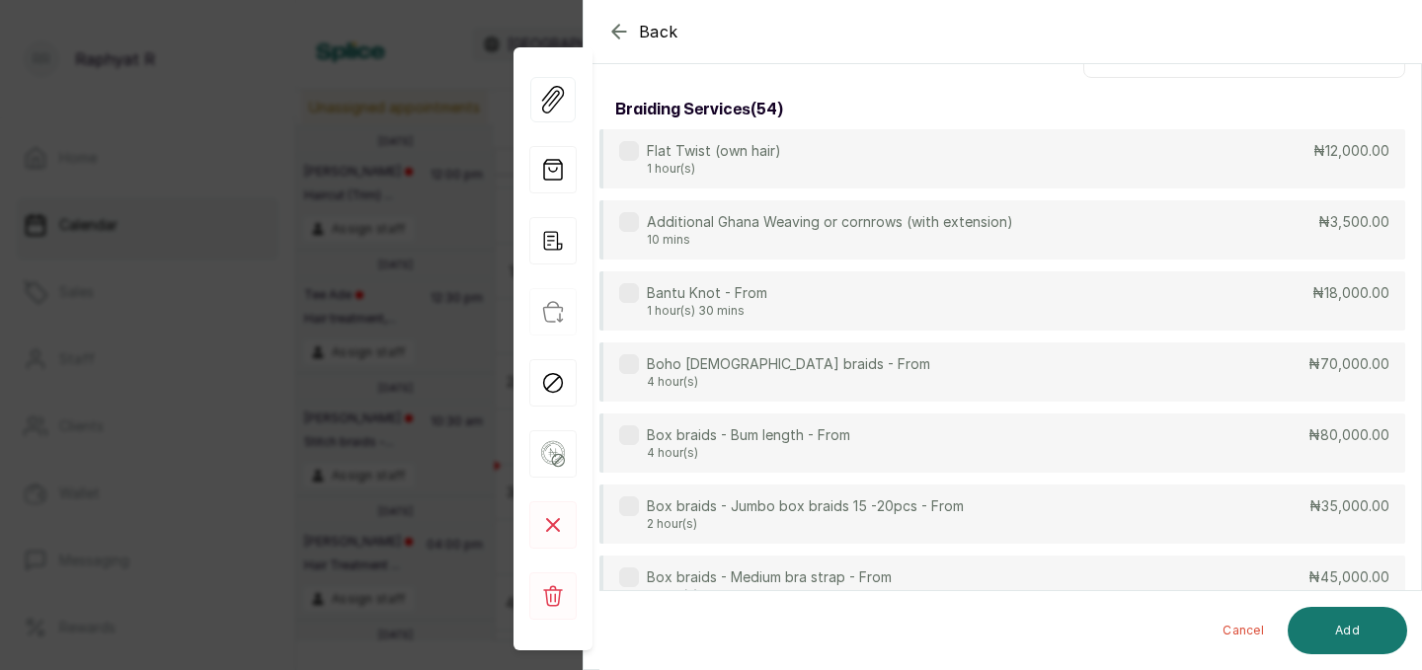
scroll to position [25, 0]
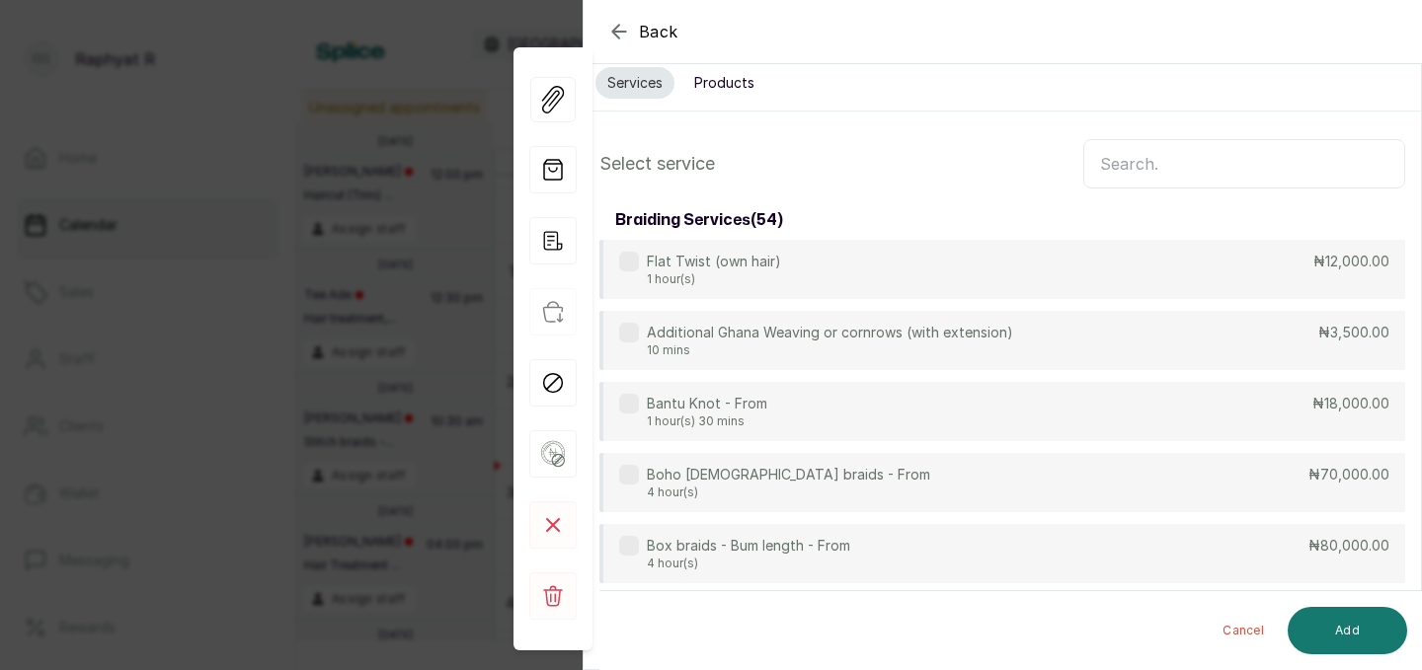
click at [1113, 154] on input "text" at bounding box center [1244, 163] width 322 height 49
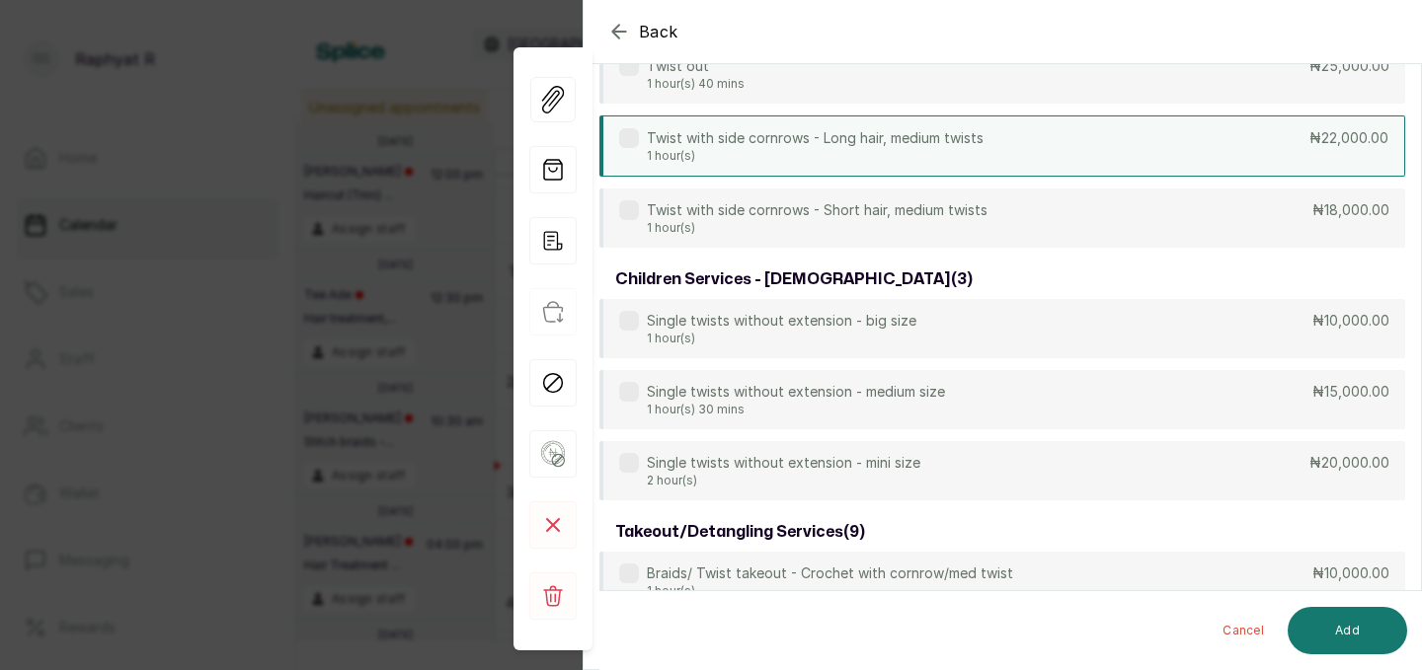
scroll to position [1187, 0]
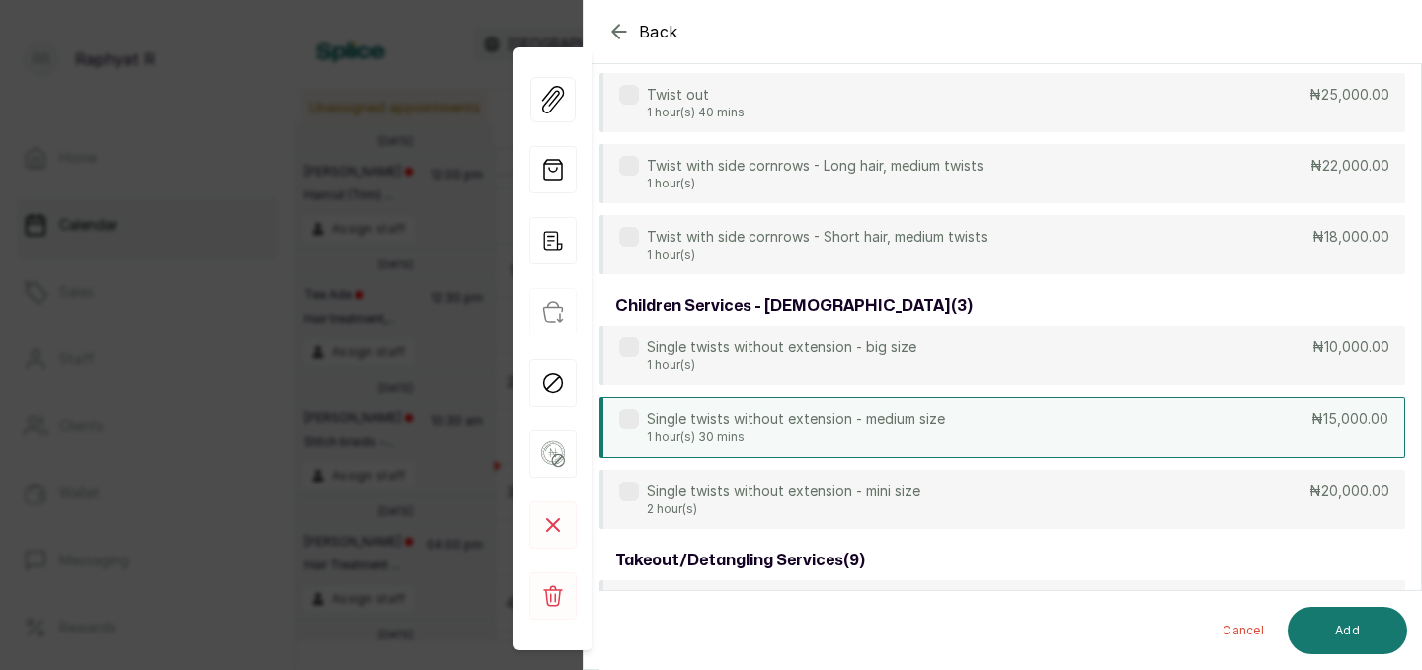
type input "twist"
click at [1201, 434] on div "Single twists without extension - medium size 1 hour(s) 30 mins ₦15,000.00" at bounding box center [1002, 427] width 806 height 61
click at [1359, 628] on button "Add" at bounding box center [1346, 630] width 119 height 47
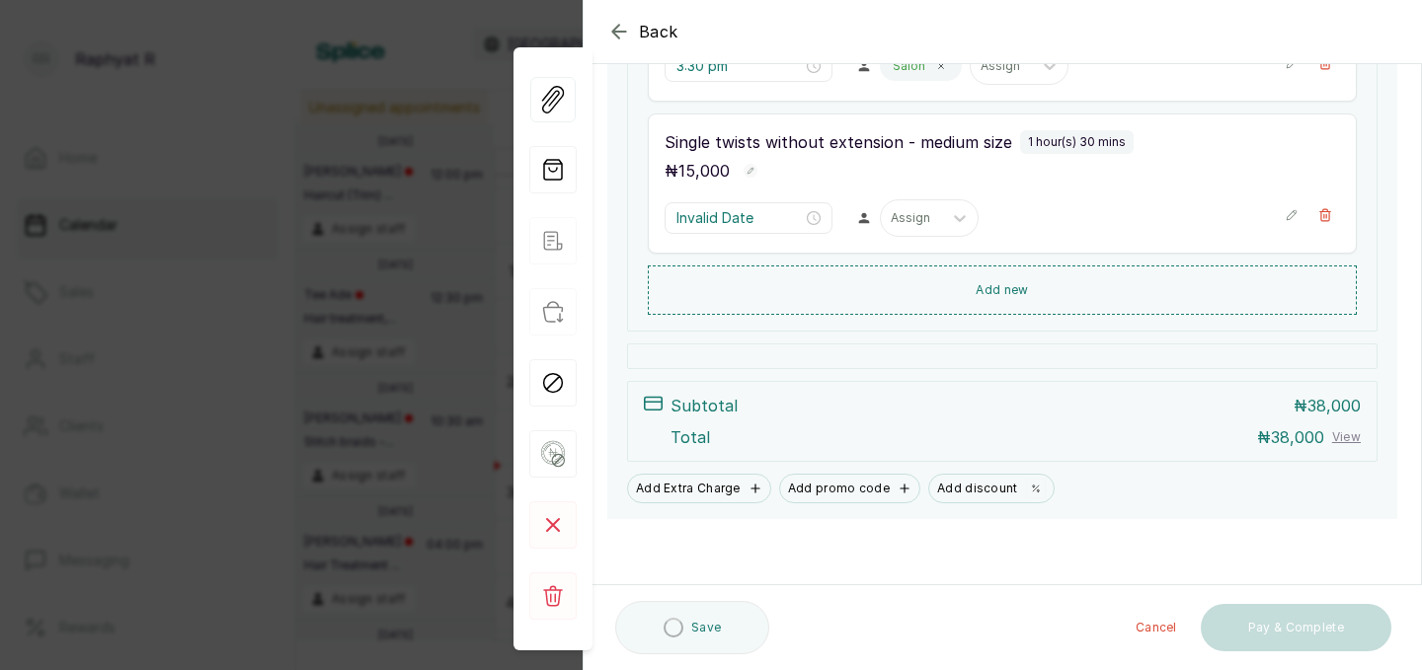
scroll to position [751, 0]
type input "5:00 pm"
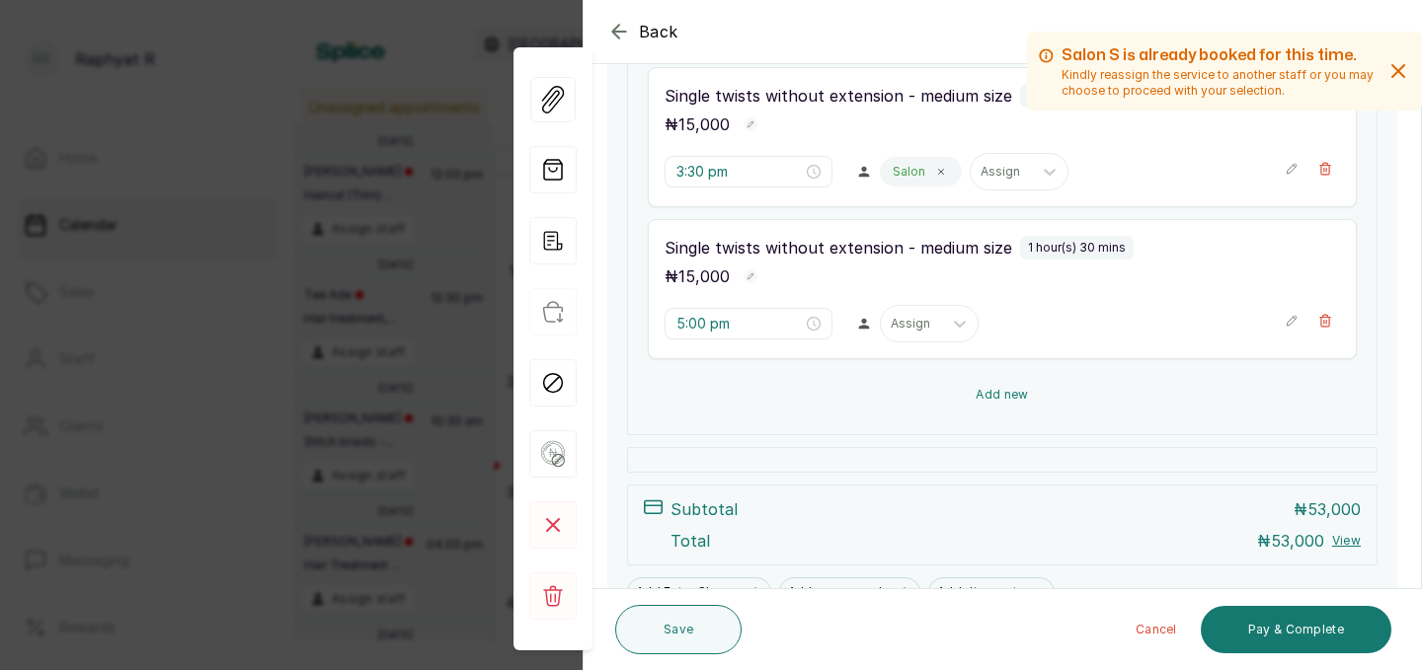
scroll to position [656, 0]
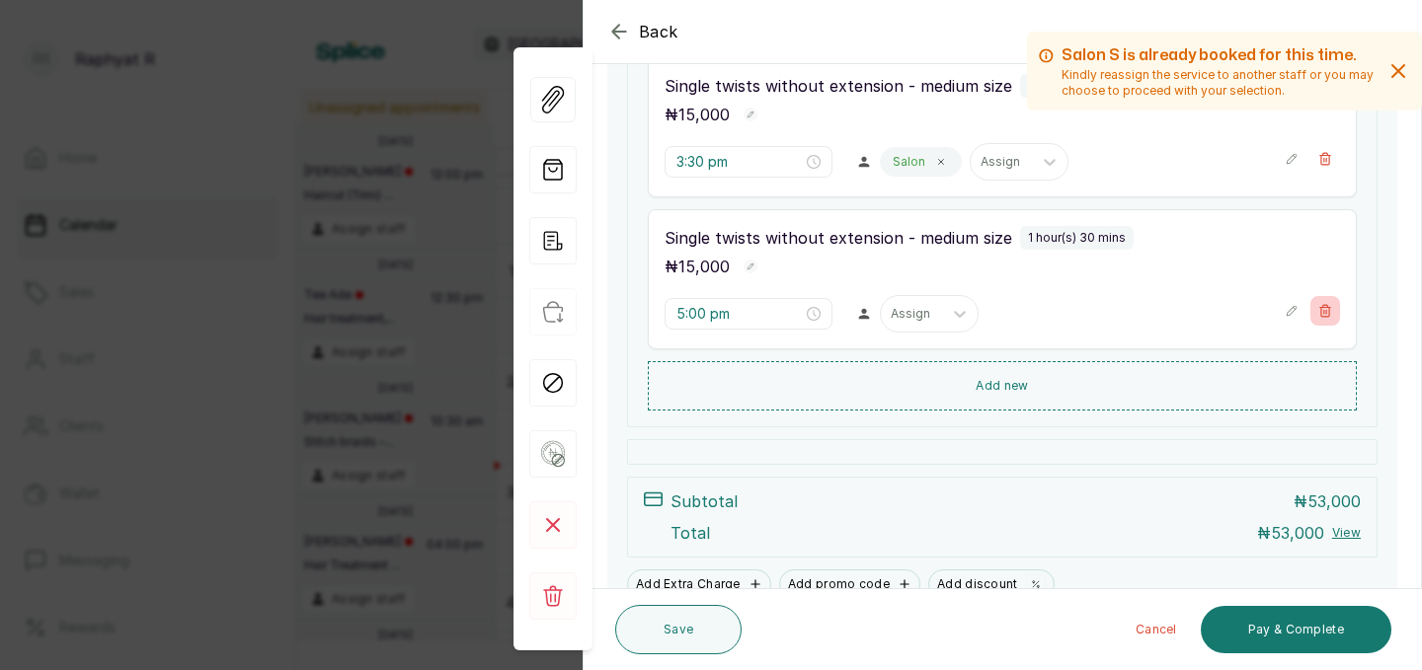
click at [1329, 308] on icon "button" at bounding box center [1325, 311] width 14 height 14
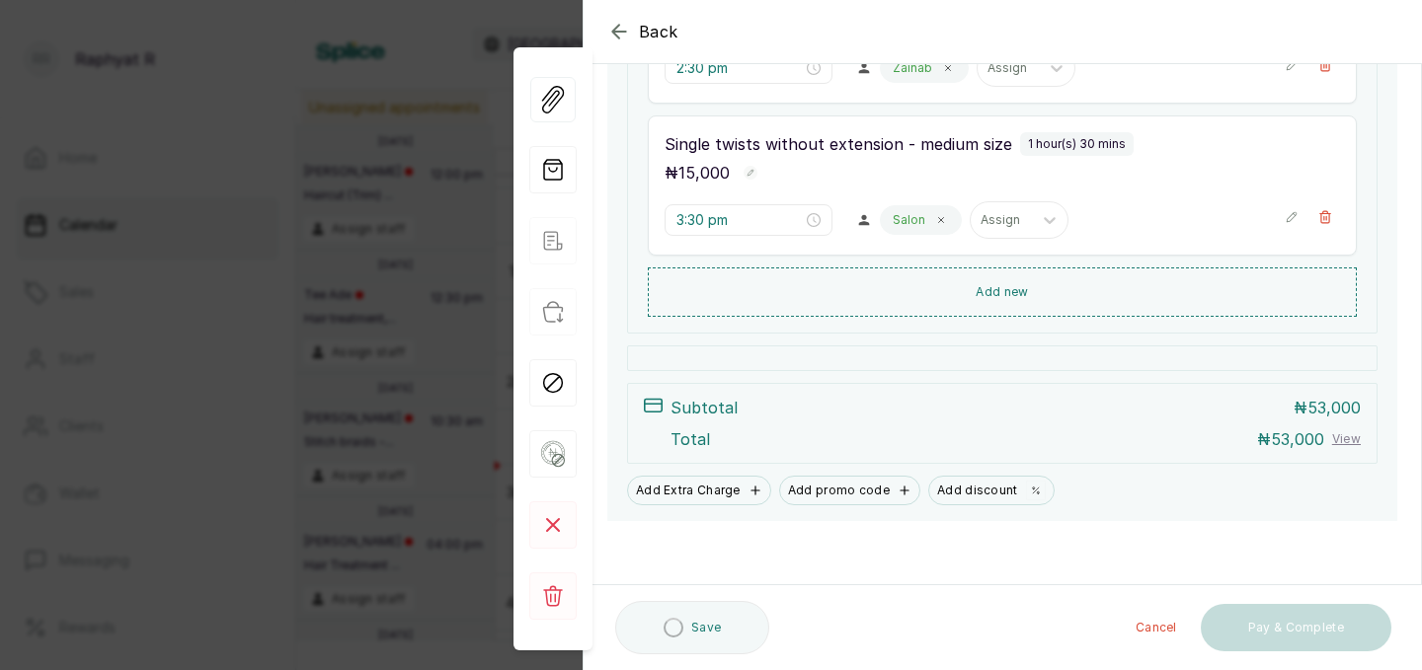
scroll to position [599, 0]
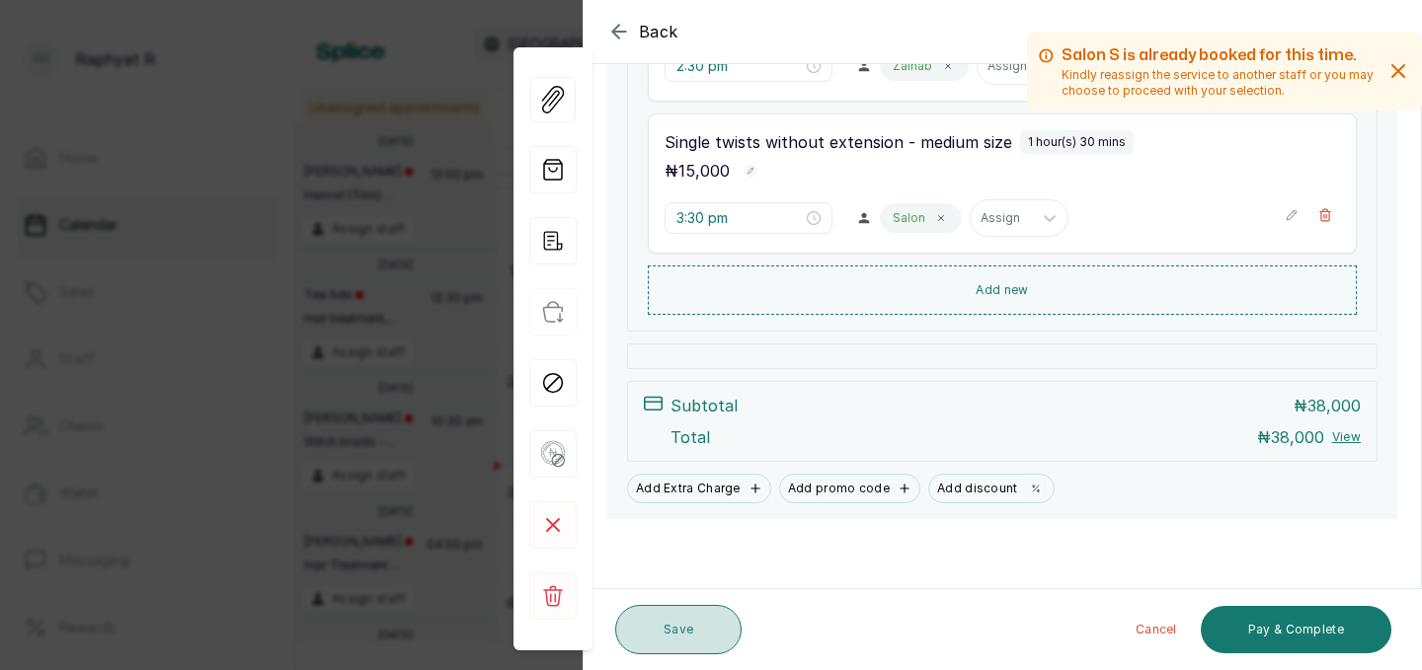
click at [686, 622] on button "Save" at bounding box center [678, 629] width 126 height 49
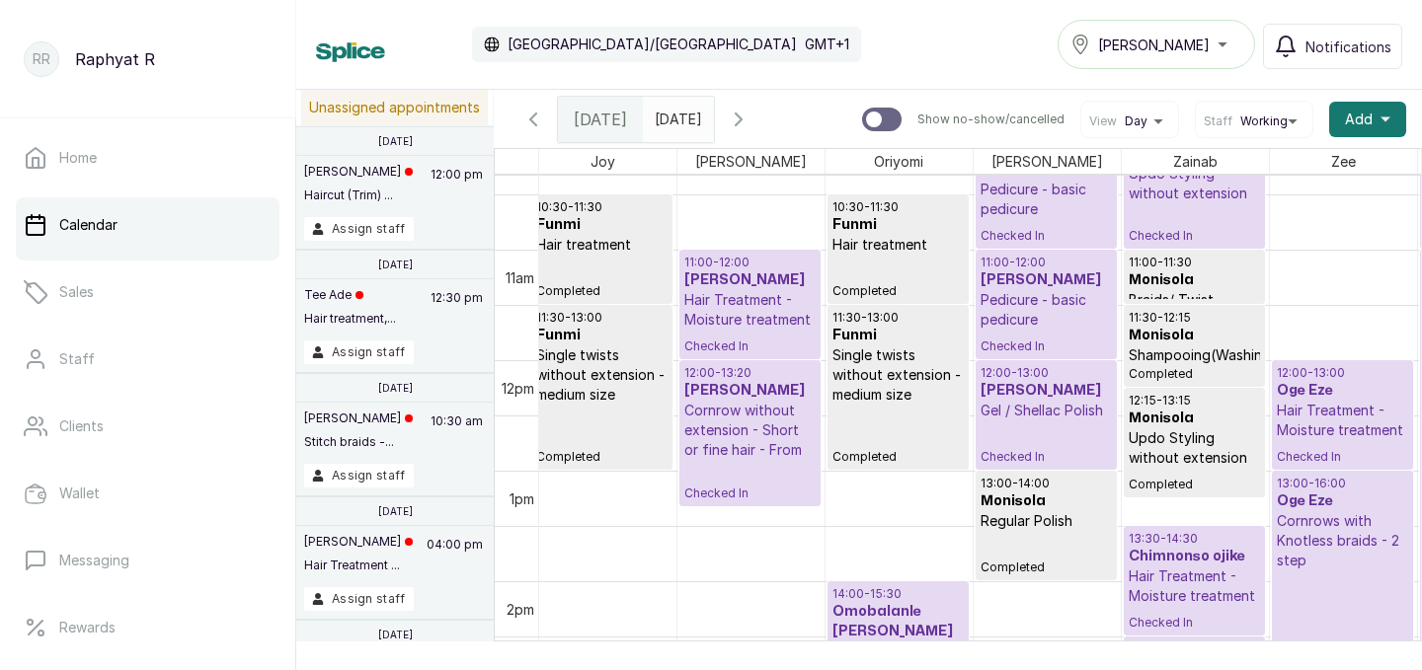
scroll to position [1142, 159]
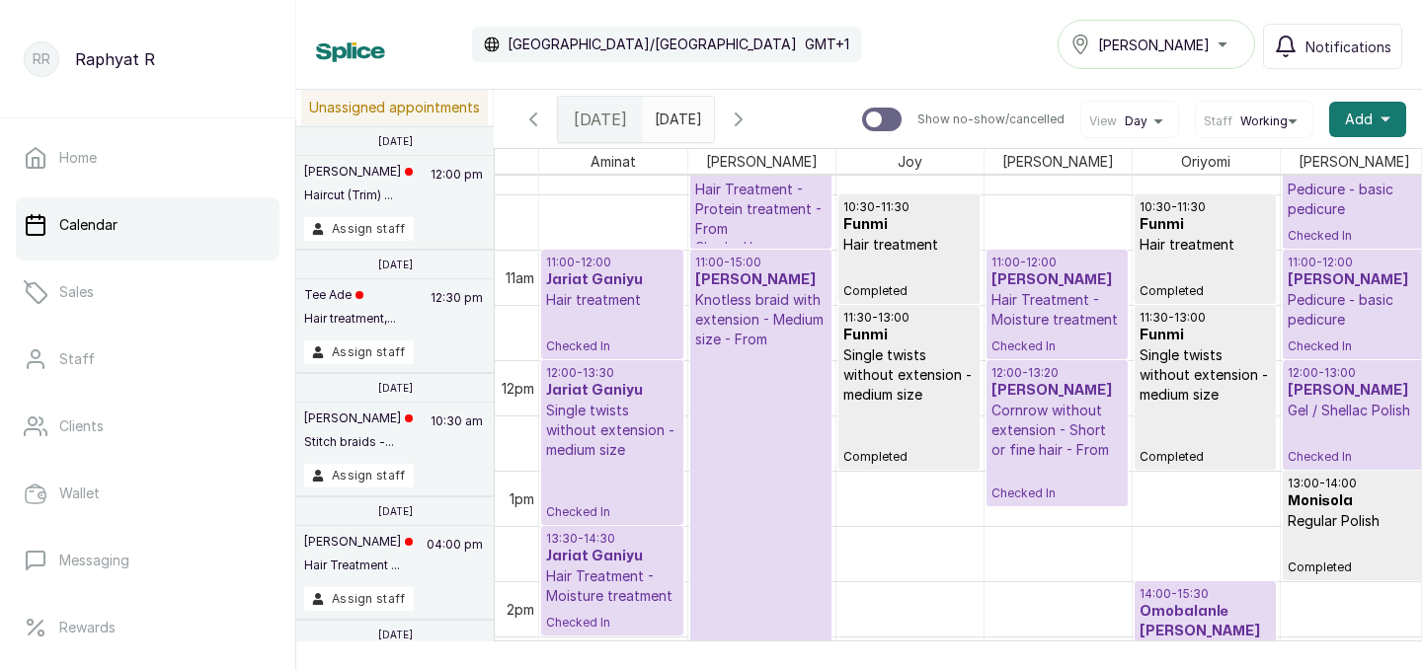
click at [603, 294] on p "Hair treatment" at bounding box center [612, 300] width 132 height 20
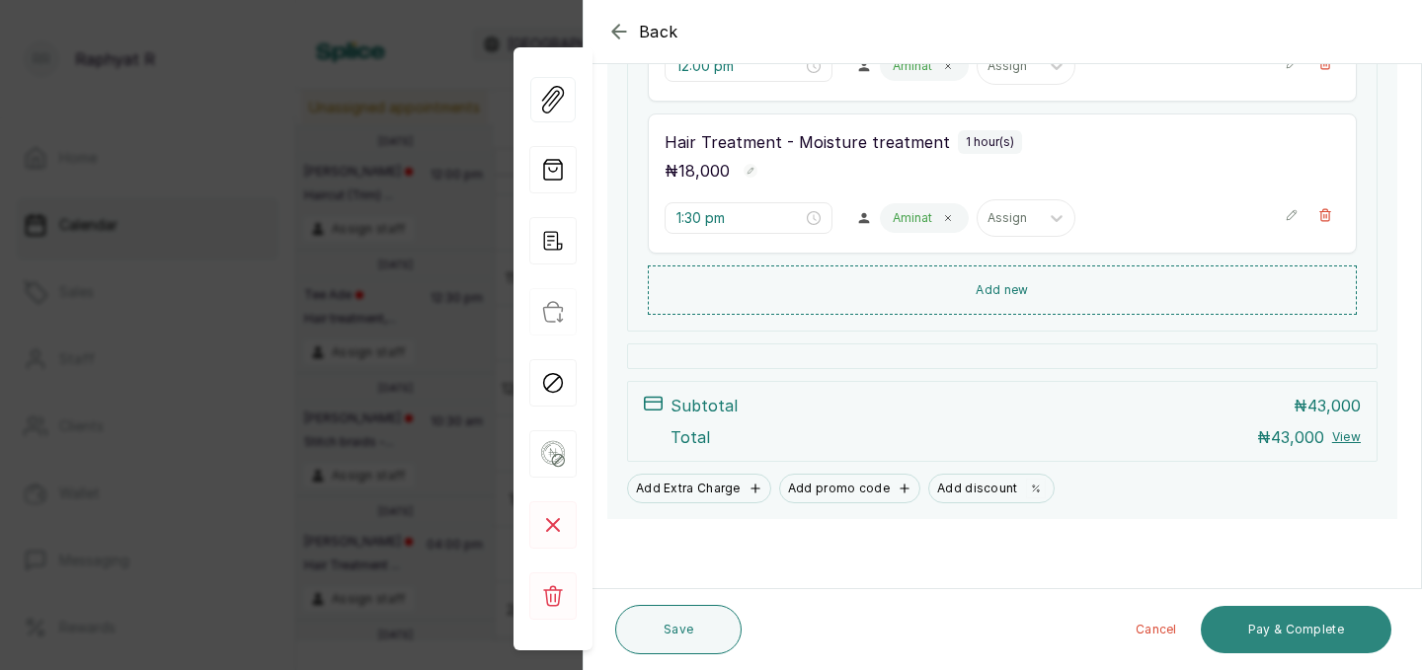
click at [1284, 630] on button "Pay & Complete" at bounding box center [1296, 629] width 191 height 47
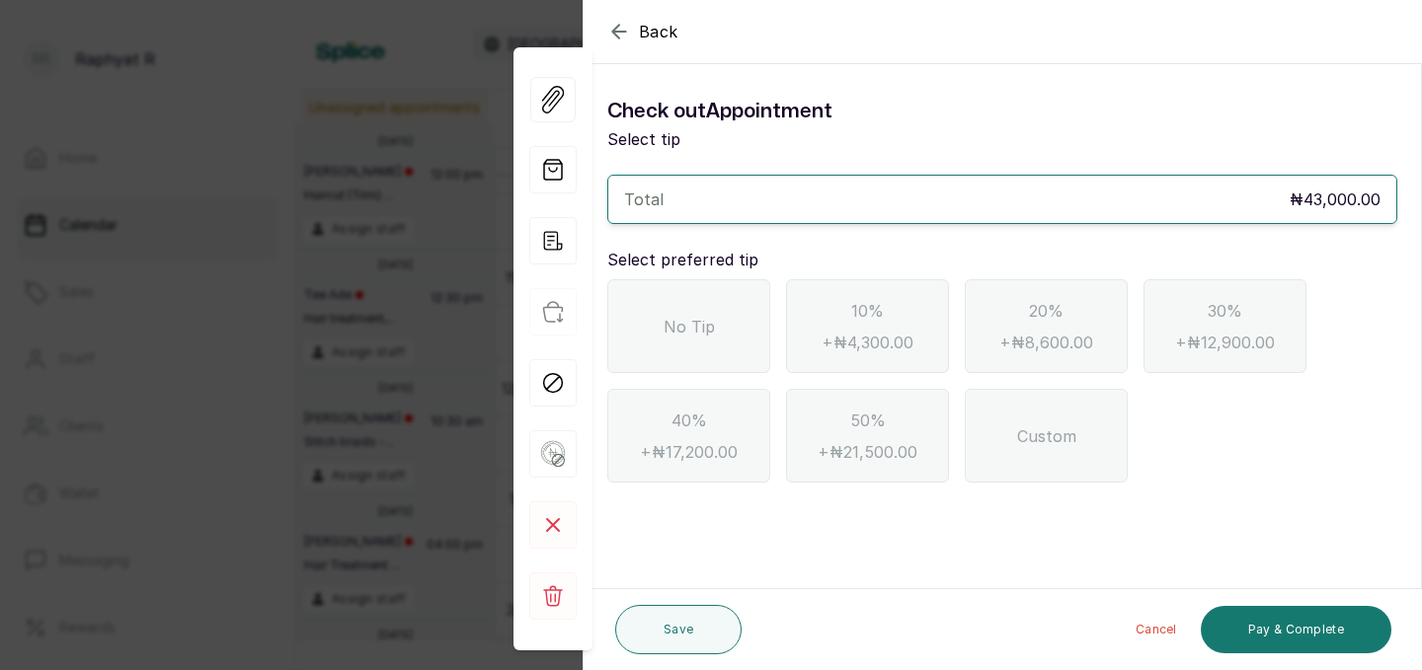
click at [698, 329] on span "No Tip" at bounding box center [688, 327] width 51 height 24
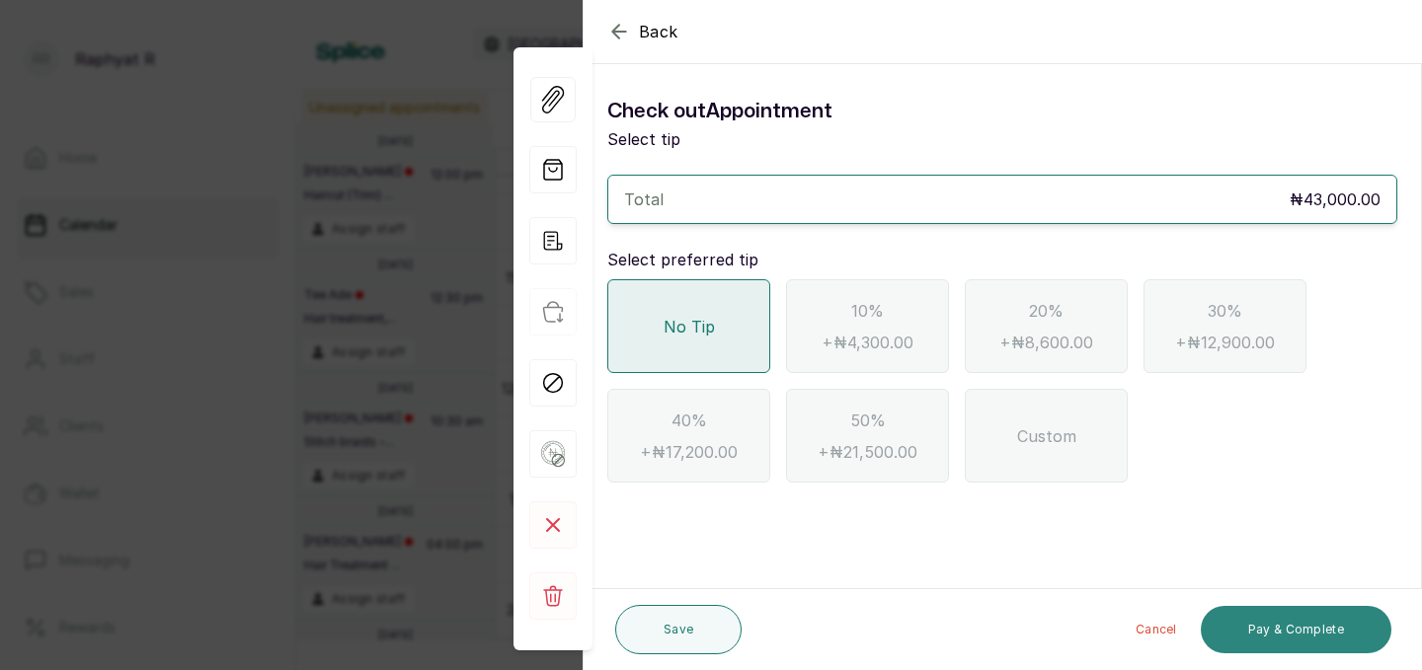
click at [1265, 618] on button "Pay & Complete" at bounding box center [1296, 629] width 191 height 47
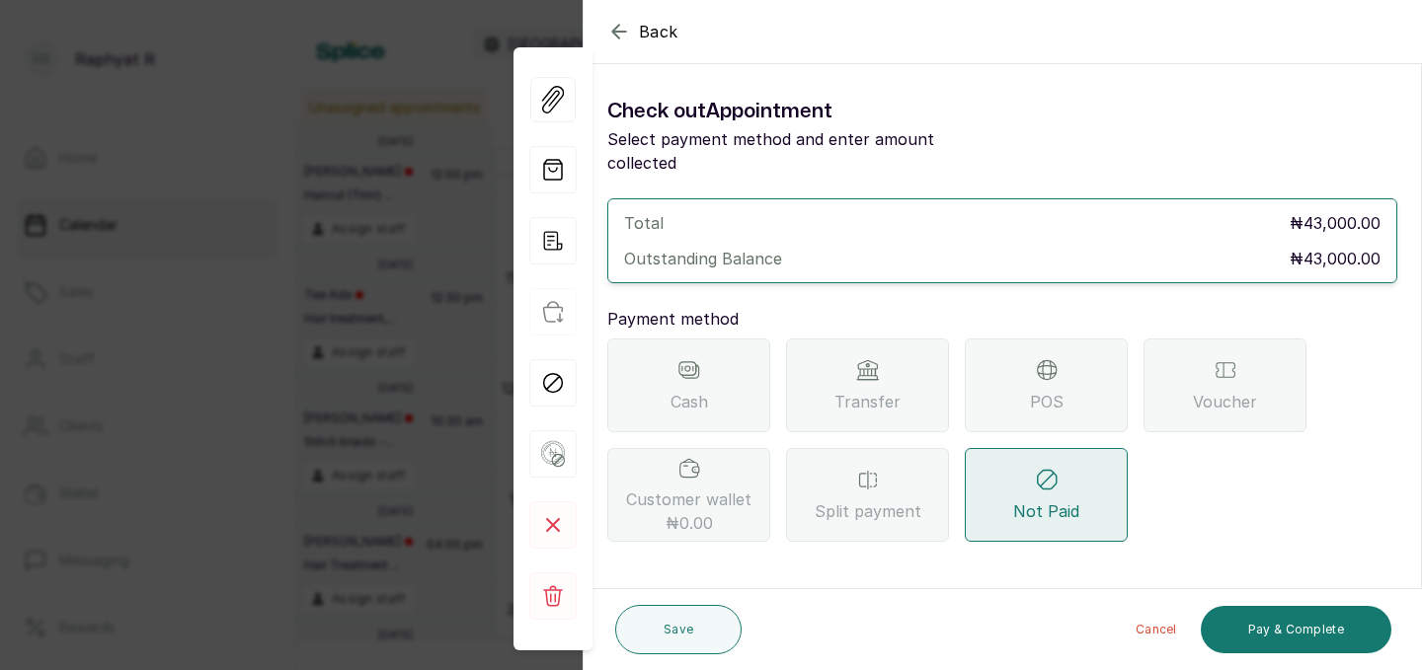
click at [887, 351] on div "Transfer" at bounding box center [867, 386] width 163 height 94
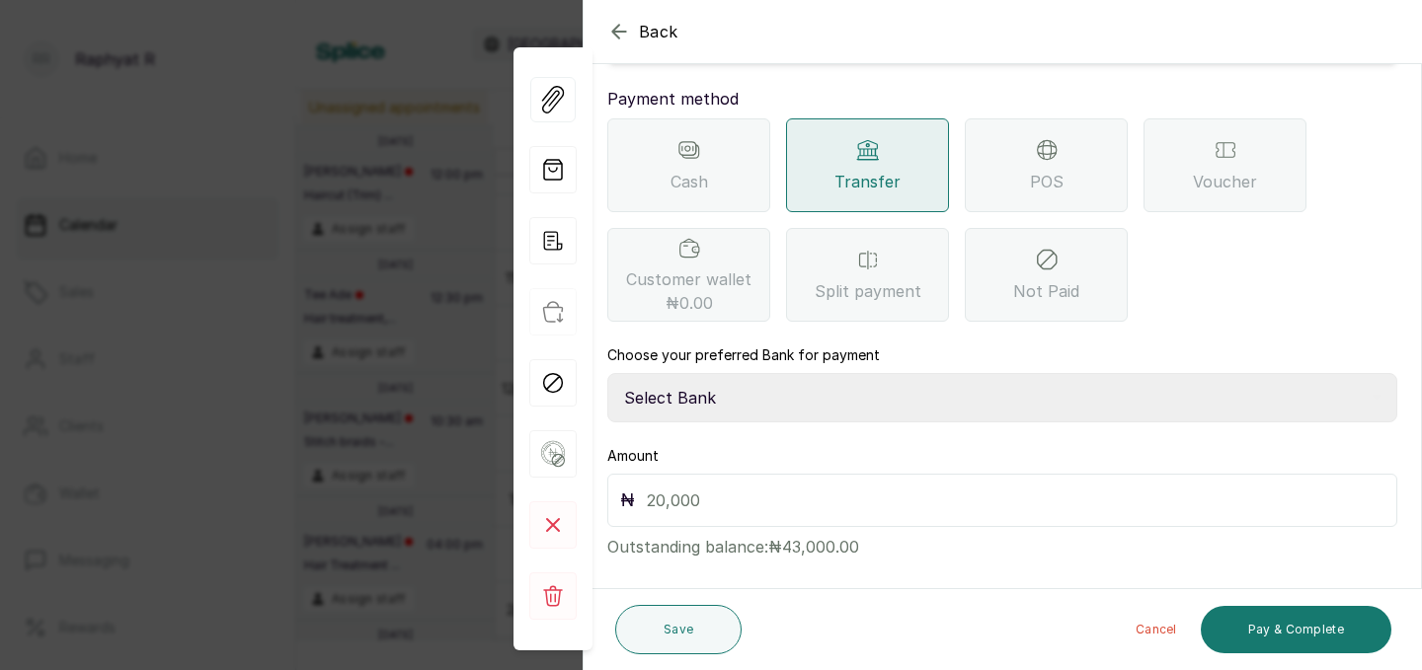
click at [684, 373] on select "Select Bank TRACTION(TRACTION) Providus Bank TASALAHQ HAIR AND BEAUTY Guaranty …" at bounding box center [1002, 397] width 790 height 49
select select "d2e8ea74-1b1f-42b2-81f9-dacd6e382dd2"
click at [649, 487] on input "text" at bounding box center [1016, 501] width 738 height 28
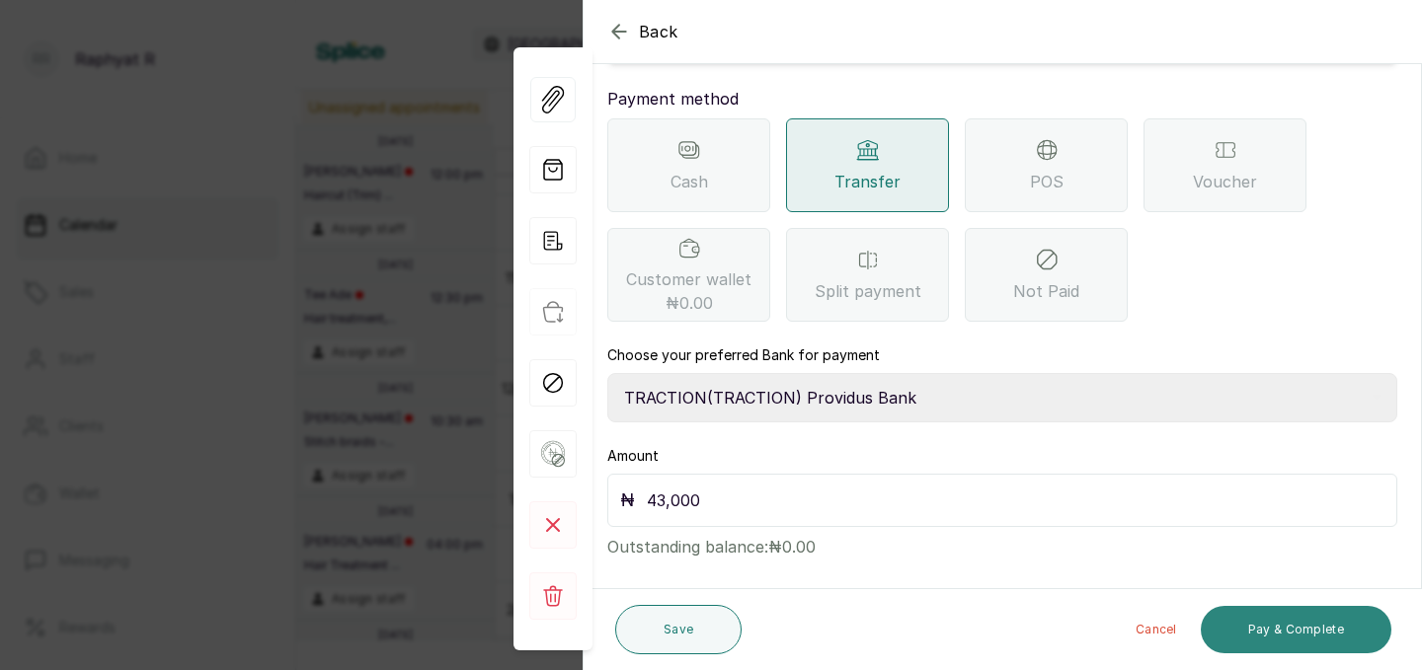
type input "43,000"
click at [1277, 612] on button "Pay & Complete" at bounding box center [1296, 629] width 191 height 47
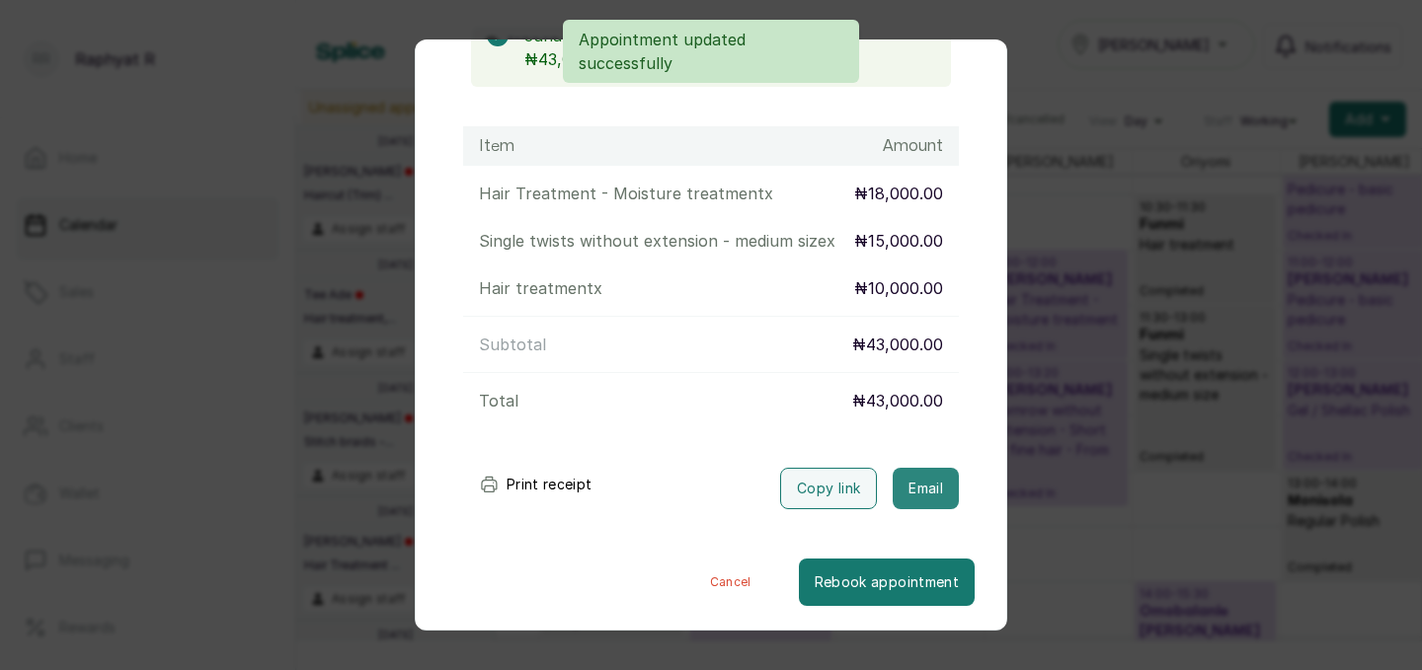
click at [938, 483] on button "Email" at bounding box center [926, 488] width 66 height 41
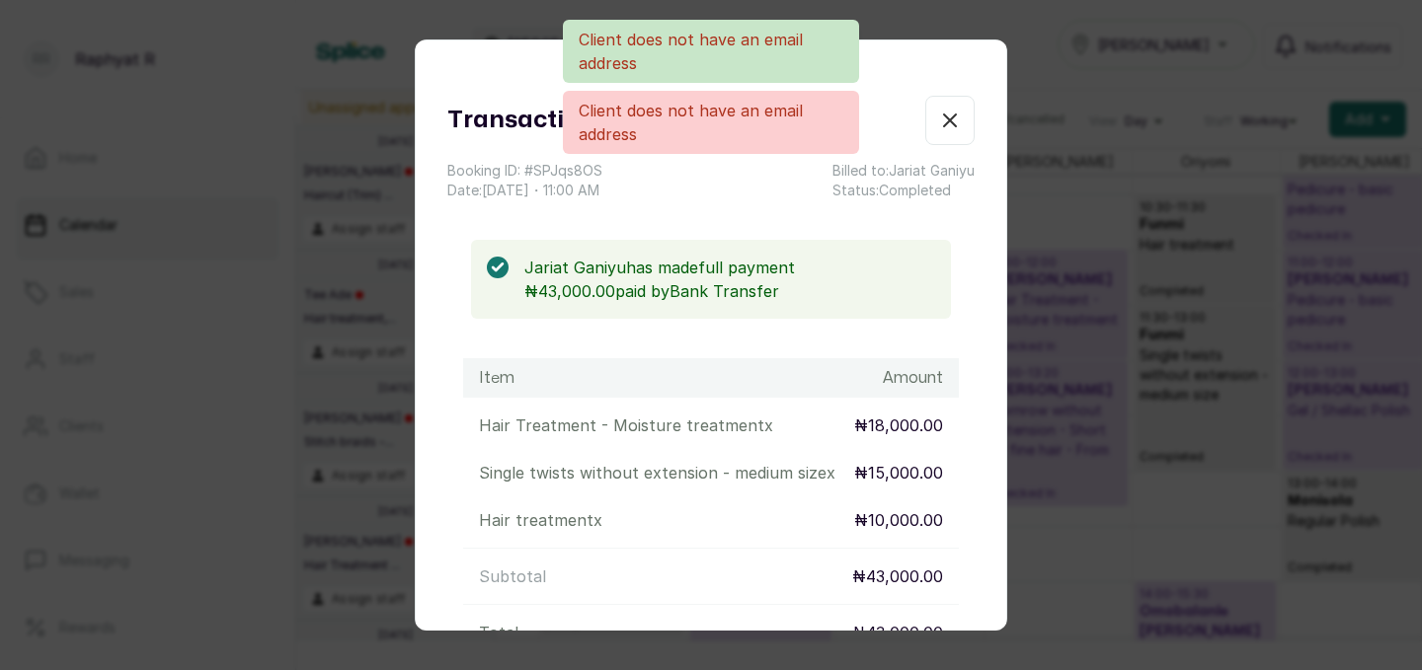
click at [952, 120] on div "Client does not have an email address Client does not have an email address" at bounding box center [711, 87] width 1422 height 134
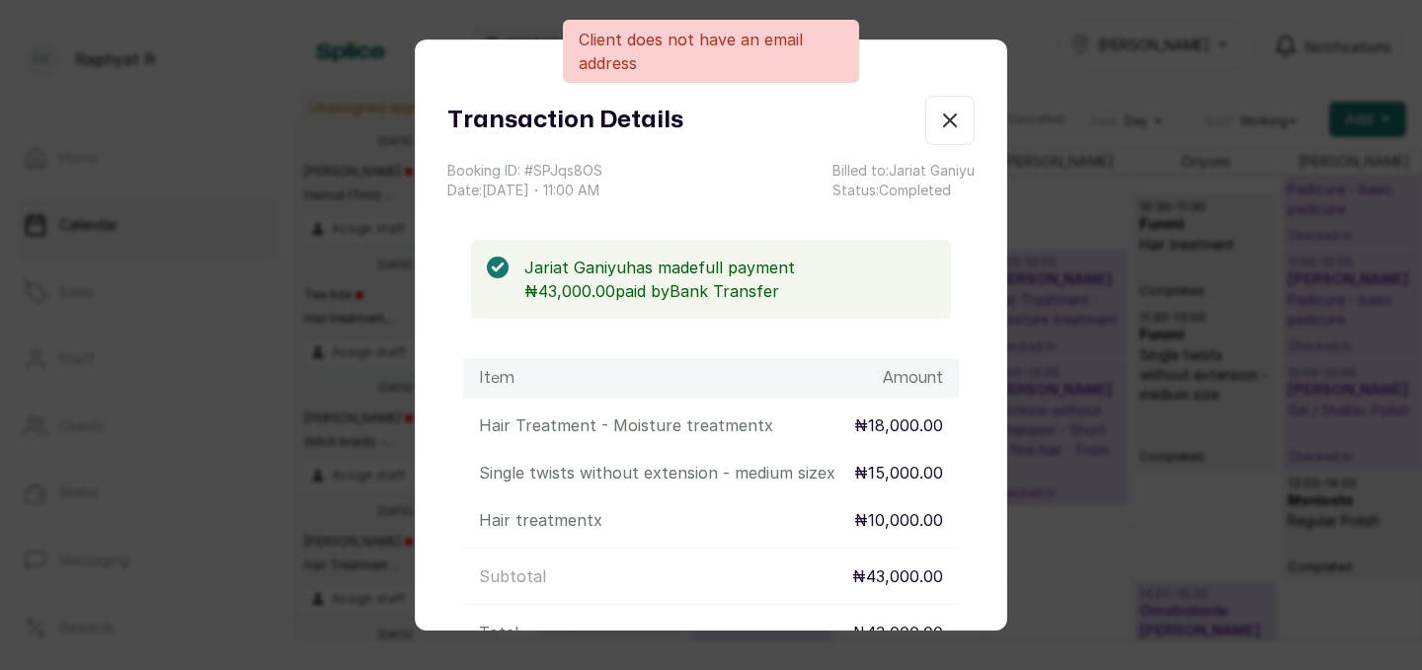
click at [951, 117] on icon "button" at bounding box center [950, 121] width 12 height 12
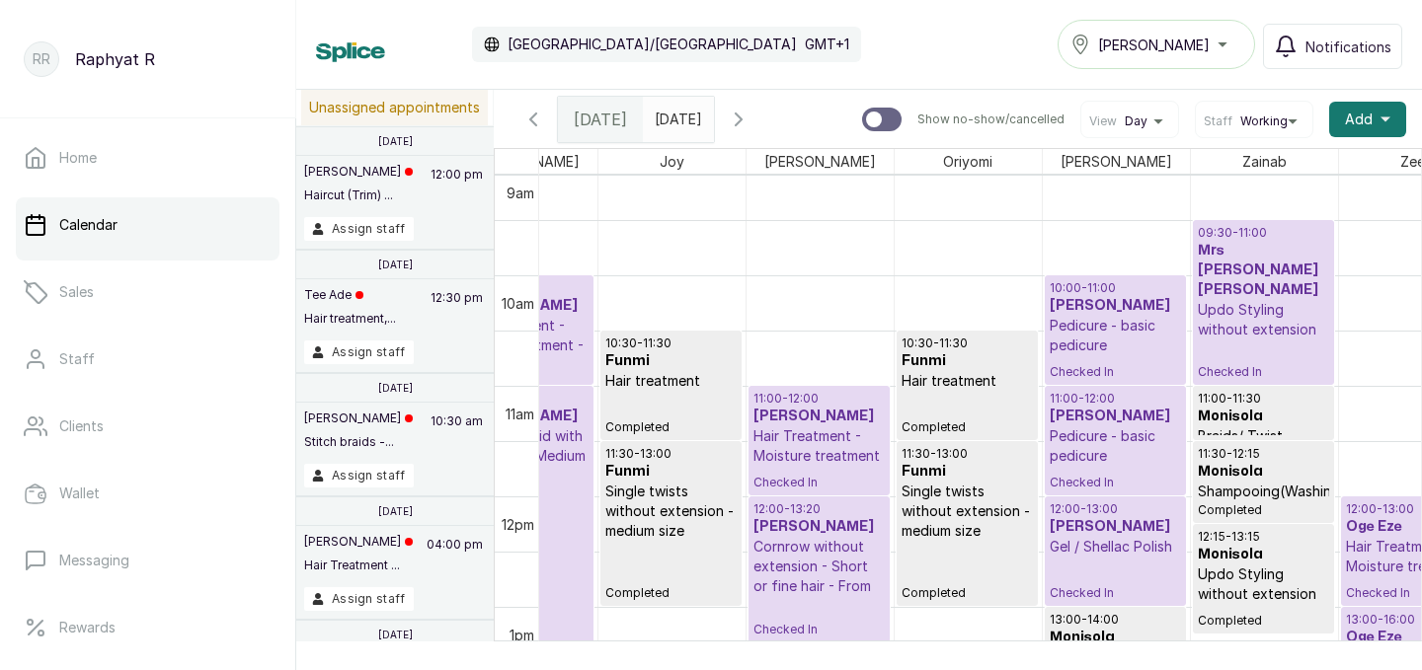
scroll to position [991, 0]
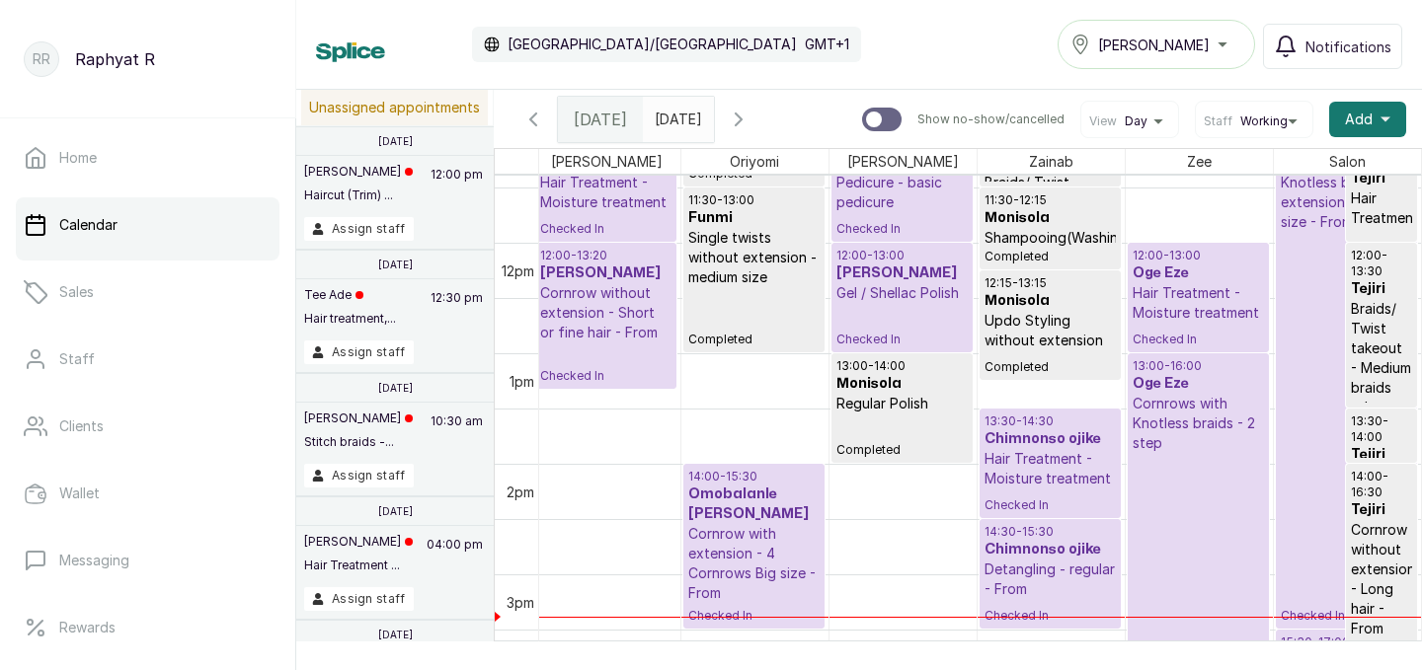
click at [1049, 458] on p "Hair Treatment - Moisture treatment" at bounding box center [1049, 468] width 131 height 39
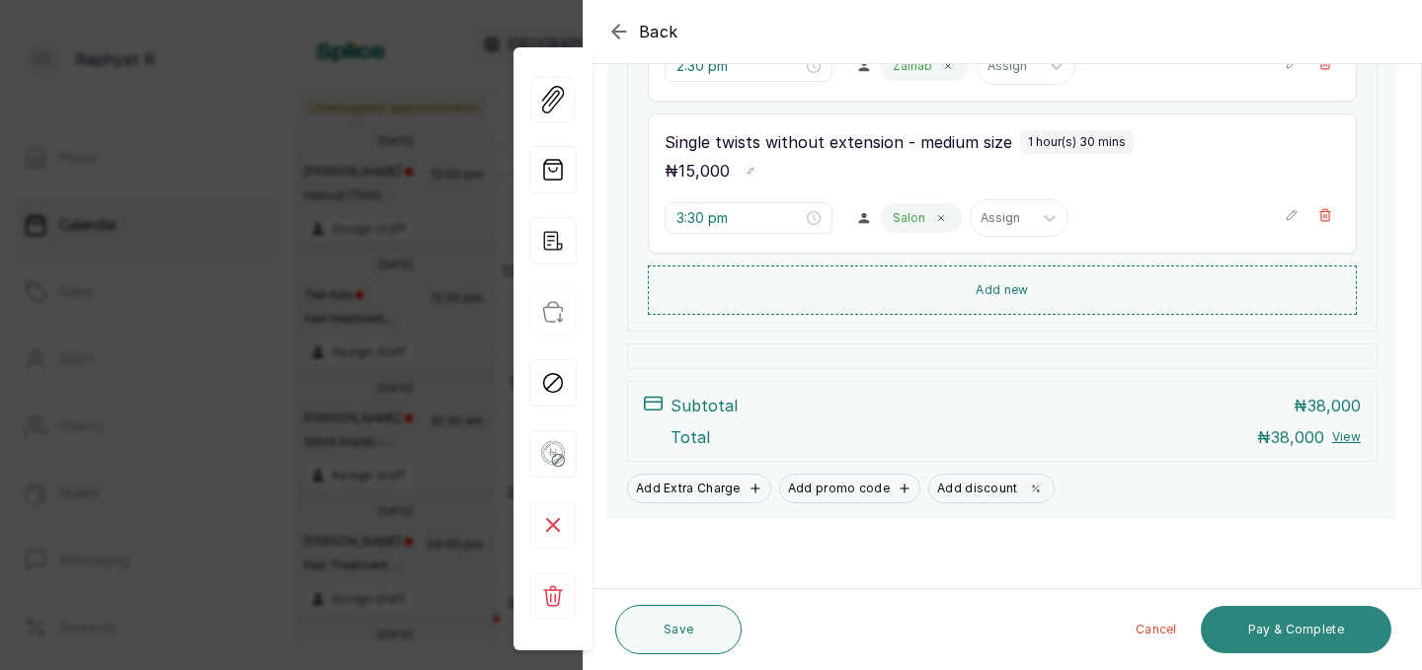
click at [1296, 626] on button "Pay & Complete" at bounding box center [1296, 629] width 191 height 47
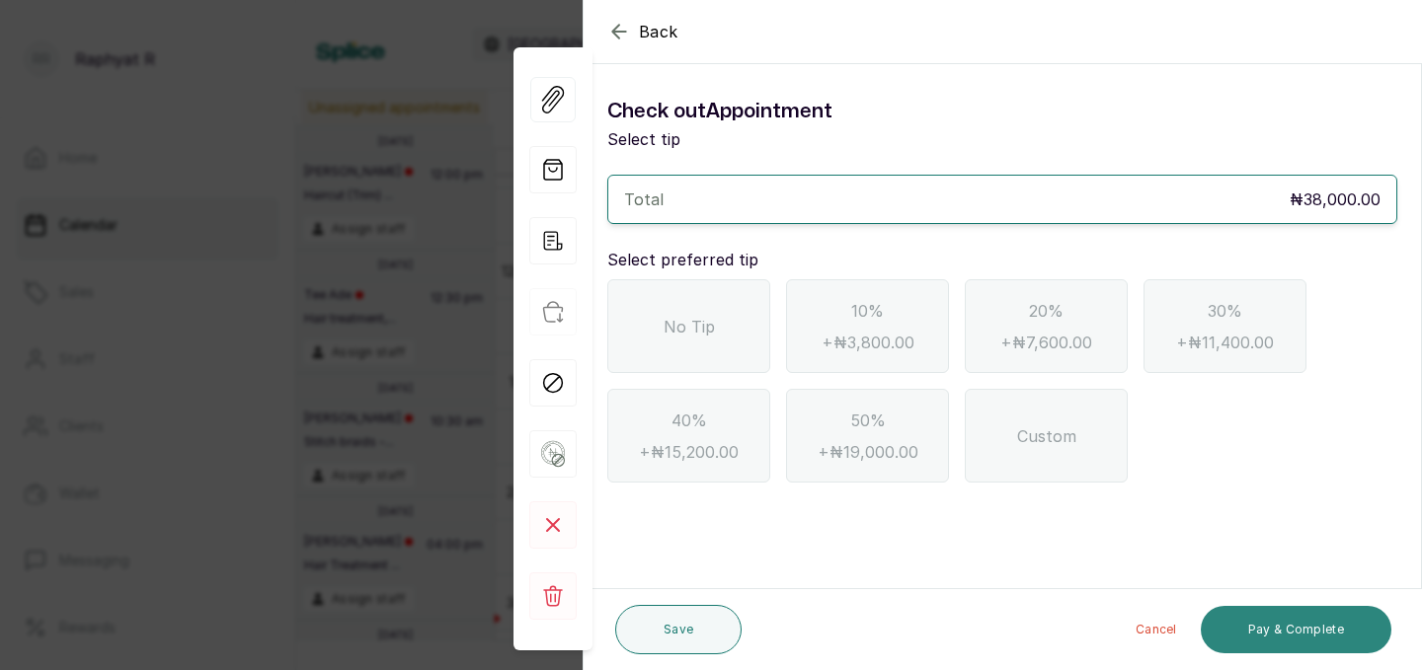
scroll to position [0, 0]
click at [731, 326] on div "No Tip" at bounding box center [688, 326] width 163 height 94
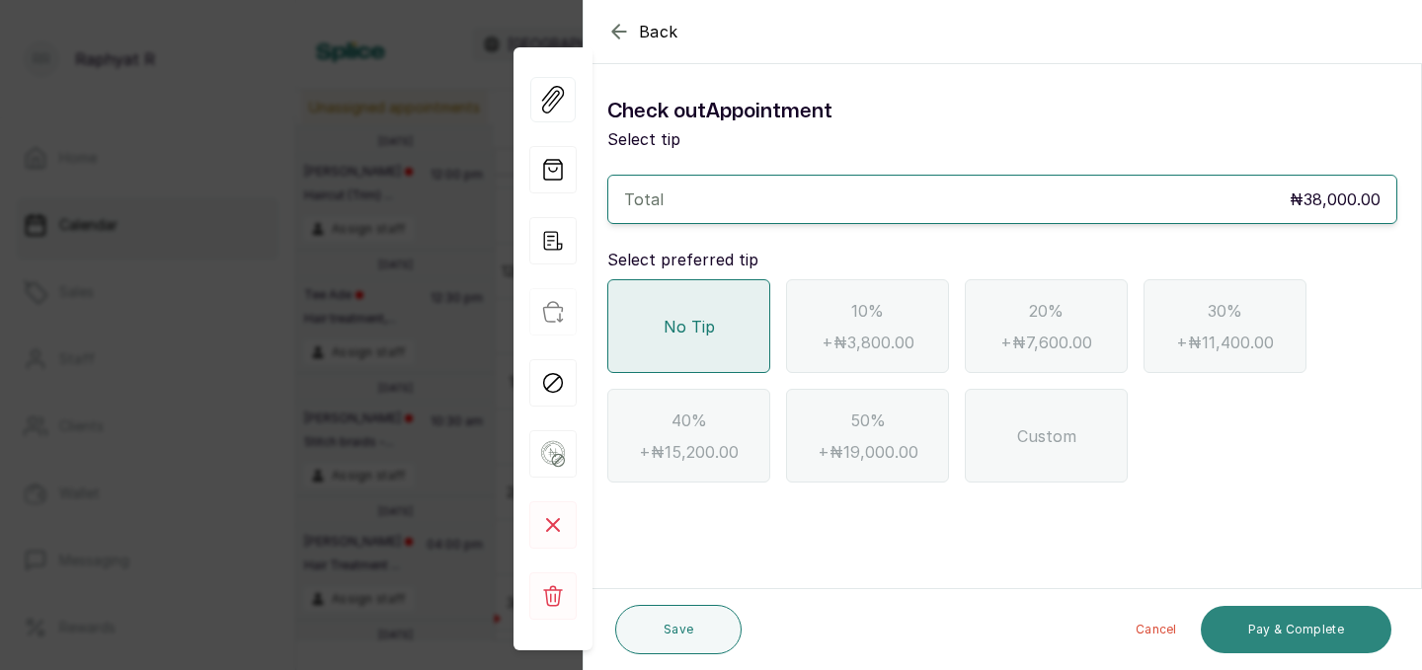
click at [1292, 623] on button "Pay & Complete" at bounding box center [1296, 629] width 191 height 47
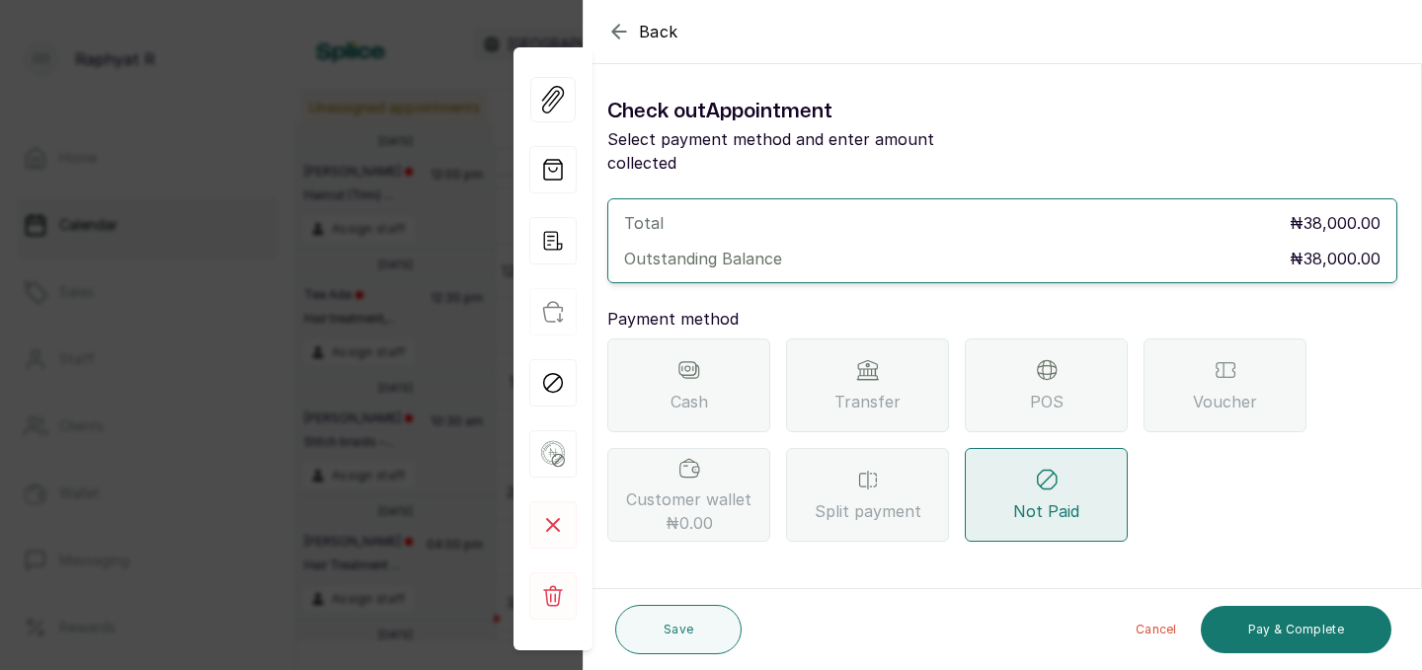
click at [1061, 355] on div "POS" at bounding box center [1046, 386] width 163 height 94
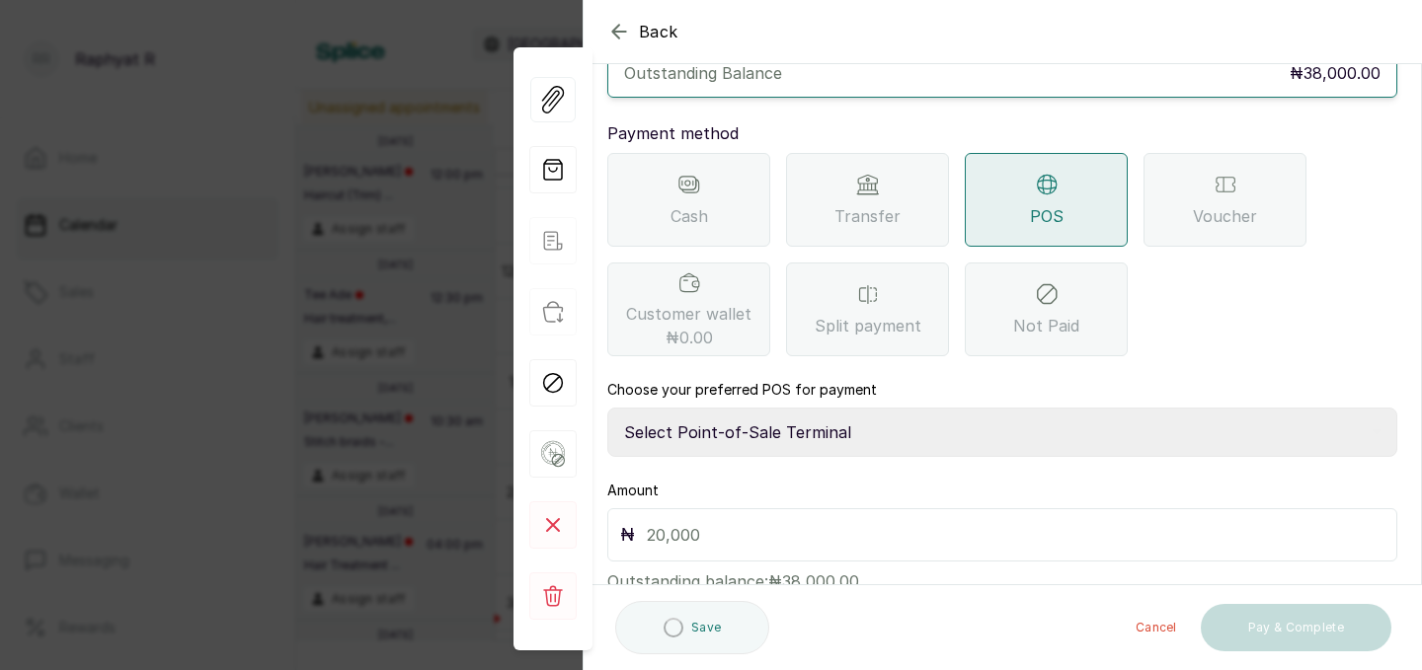
scroll to position [203, 0]
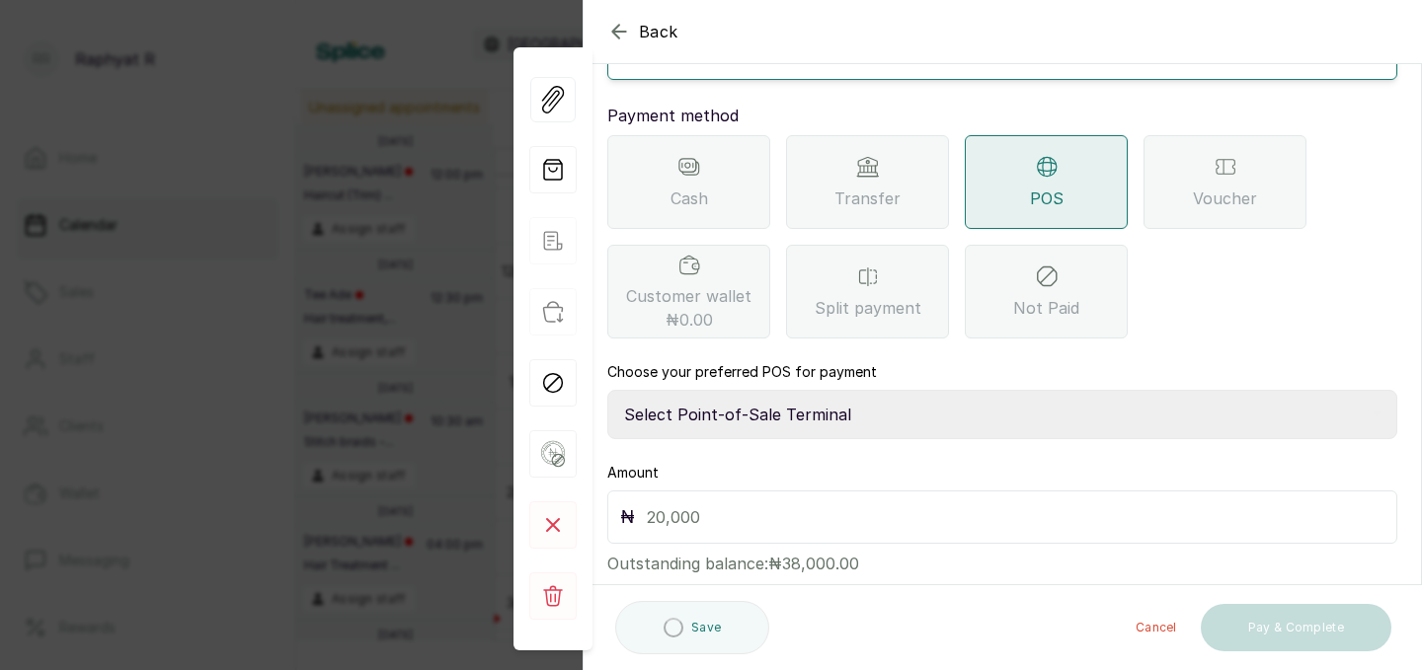
click at [725, 390] on select "Select Point-of-Sale Terminal Traction Providus Bank" at bounding box center [1002, 414] width 790 height 49
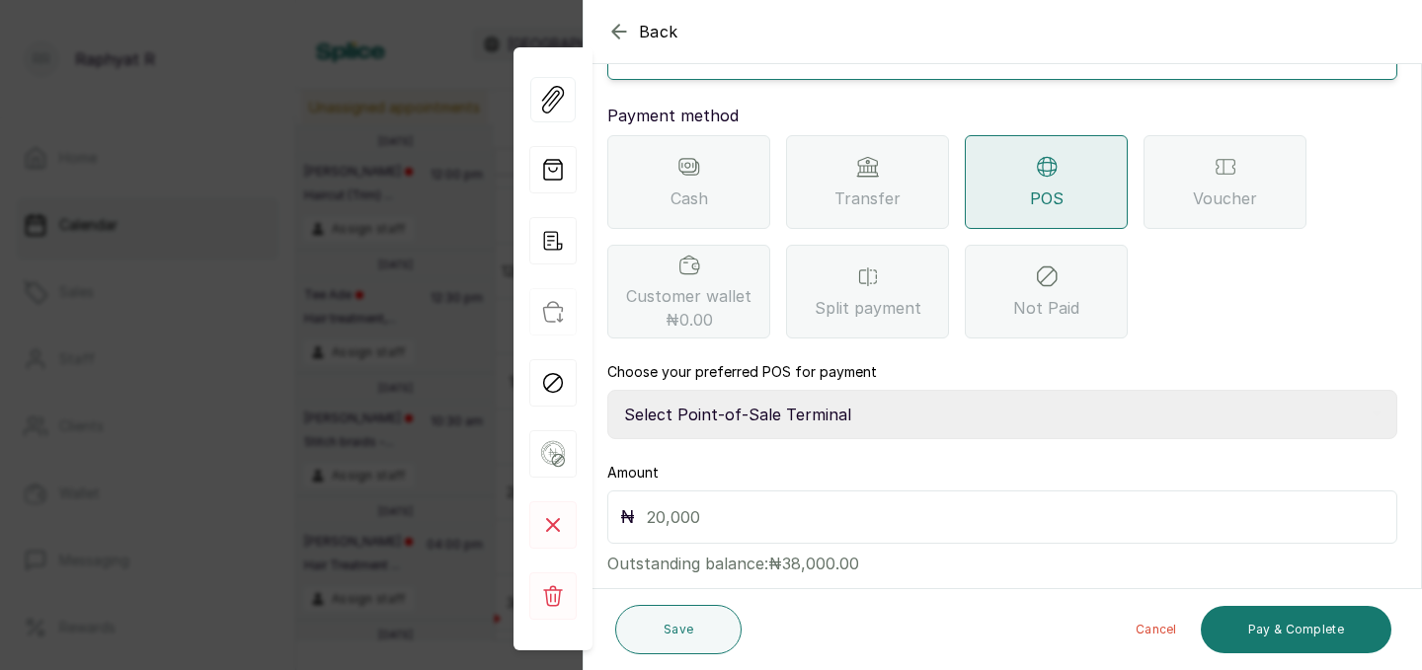
select select "b1594abb-eea2-48ba-bf5f-ff0754569b84"
click at [654, 504] on input "text" at bounding box center [1016, 518] width 738 height 28
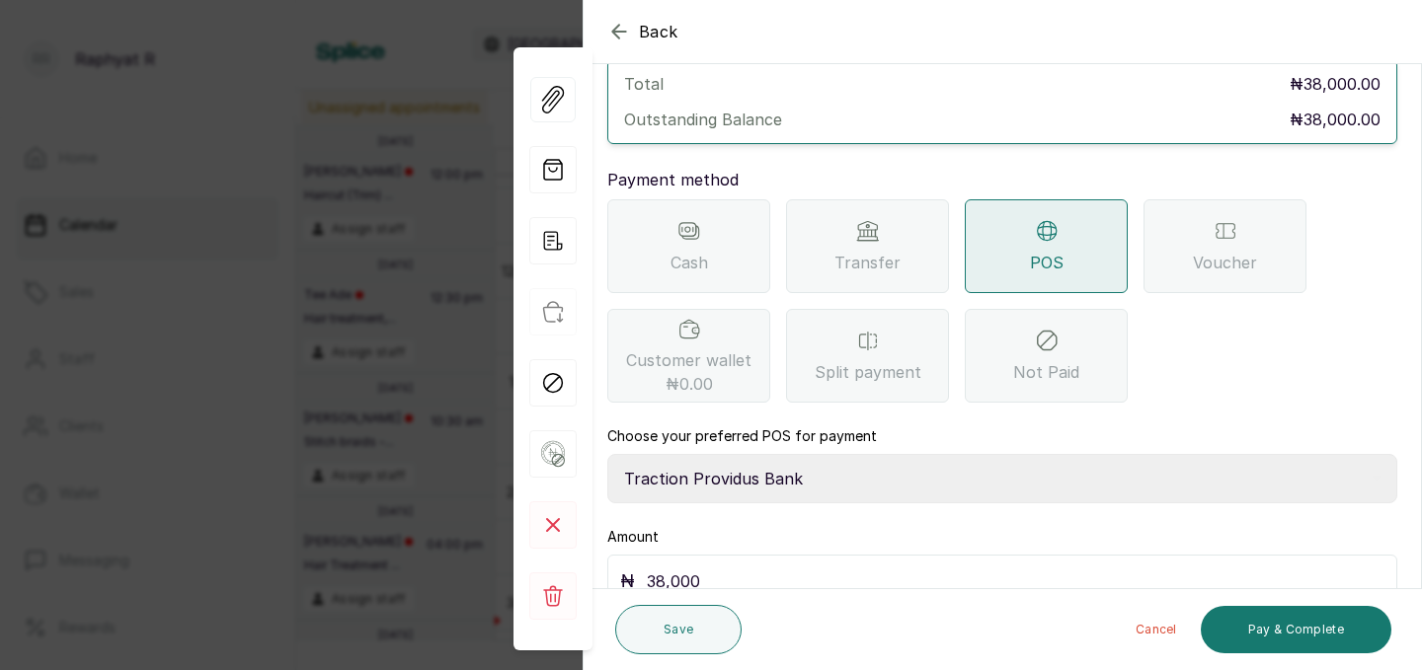
scroll to position [220, 0]
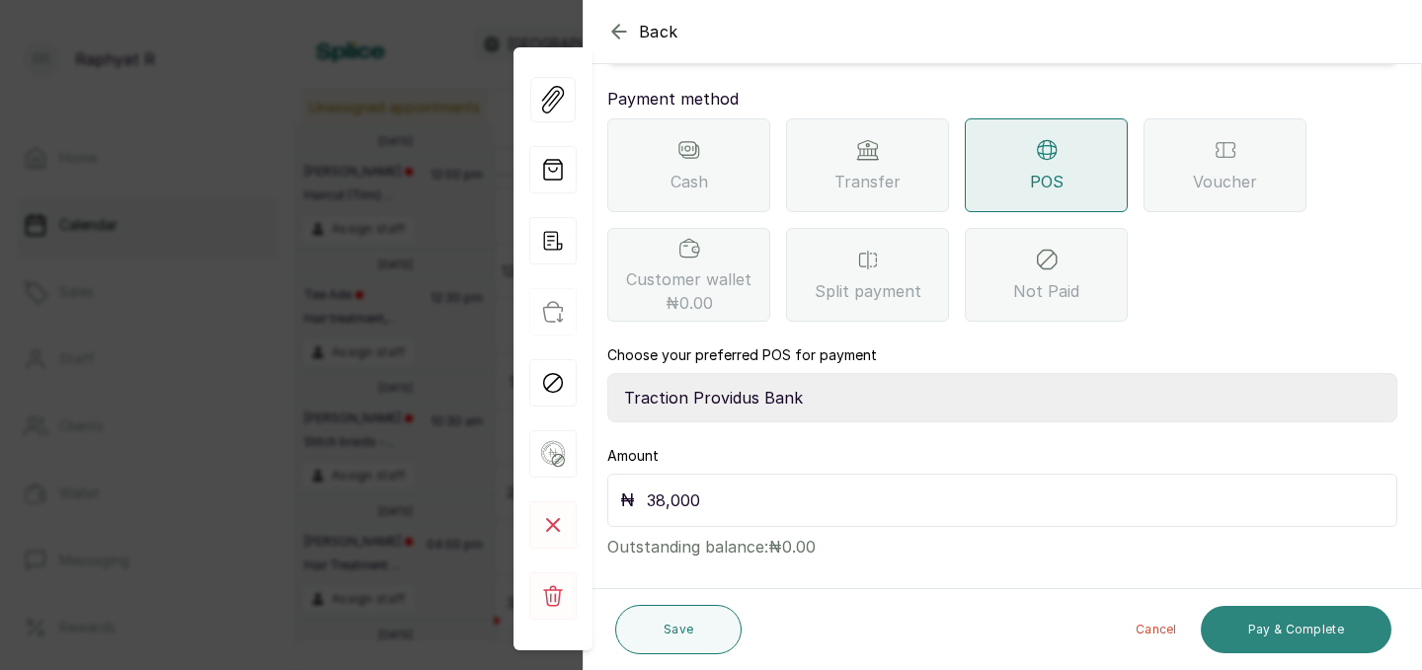
type input "38,000"
click at [1282, 629] on button "Pay & Complete" at bounding box center [1296, 629] width 191 height 47
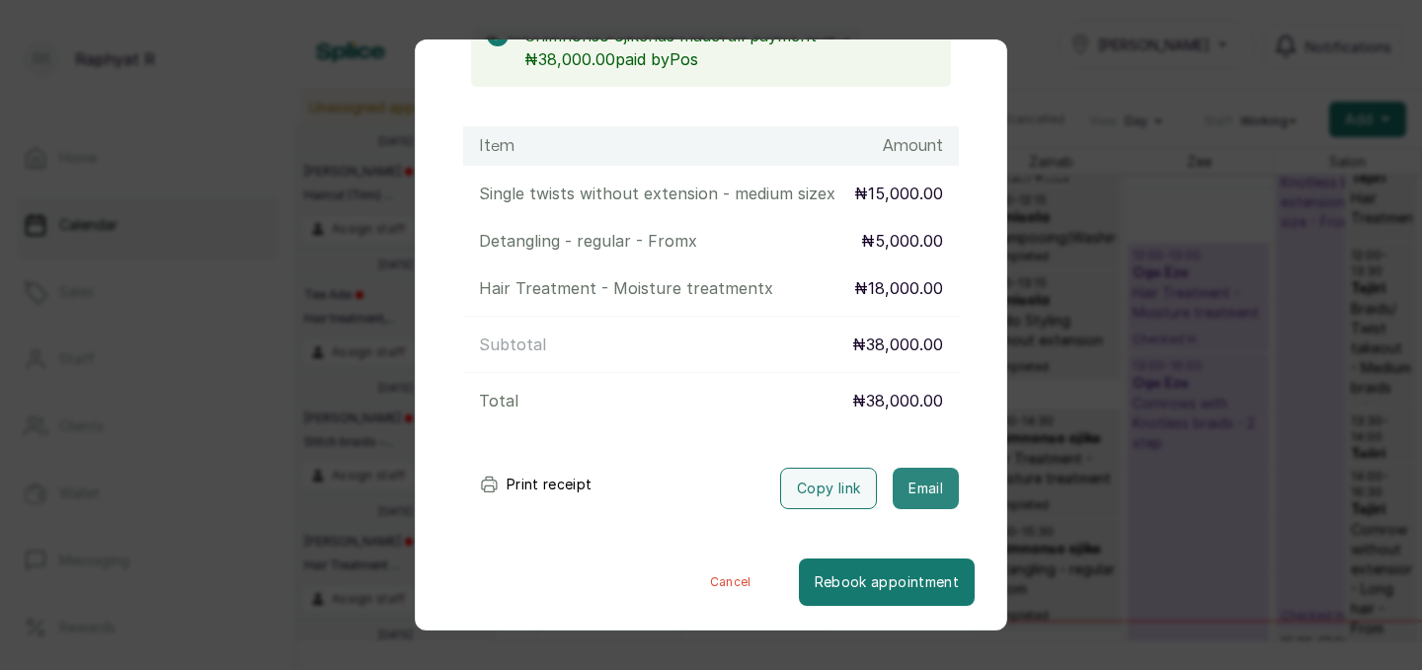
scroll to position [664, 0]
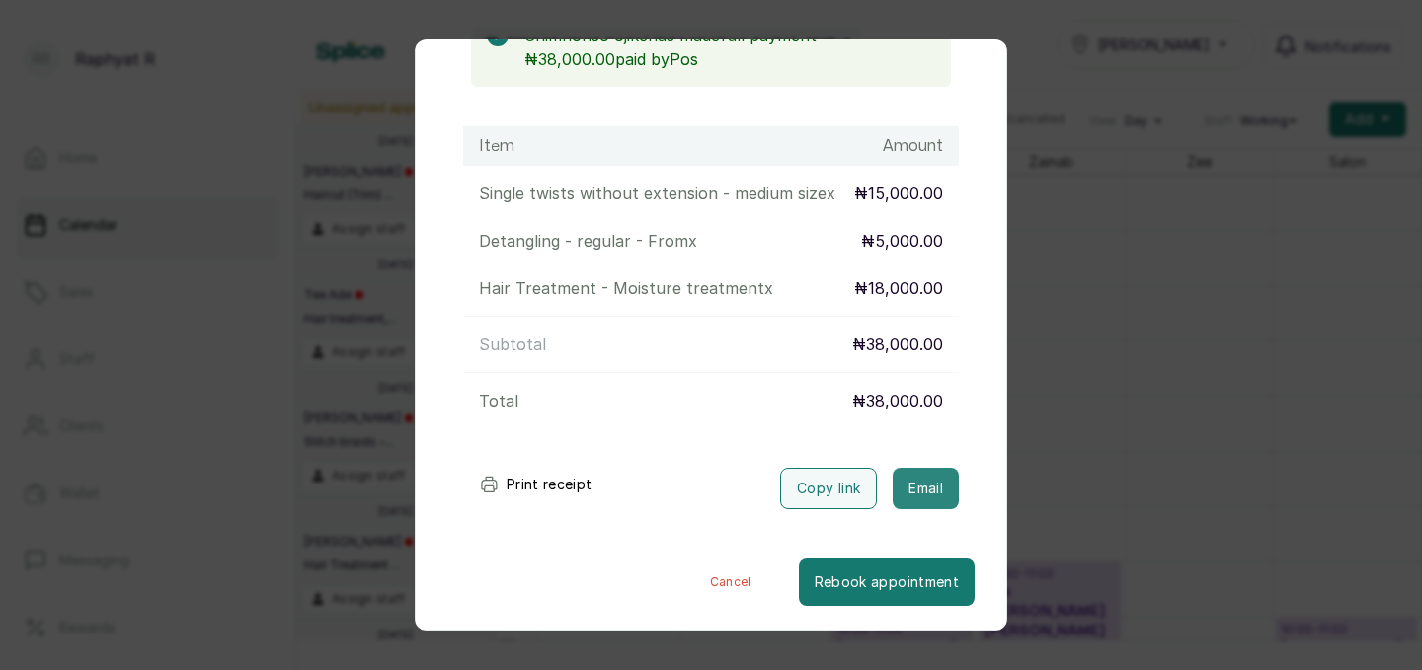
click at [940, 478] on button "Email" at bounding box center [926, 488] width 66 height 41
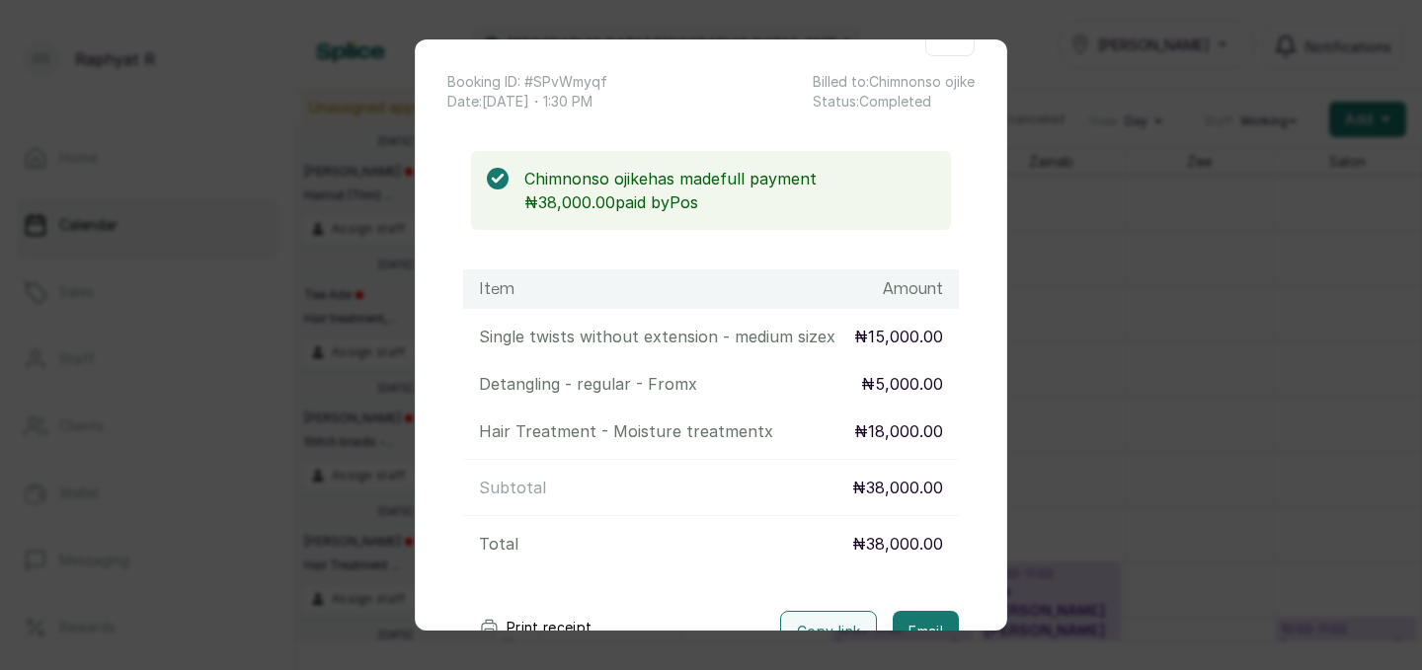
scroll to position [69, 0]
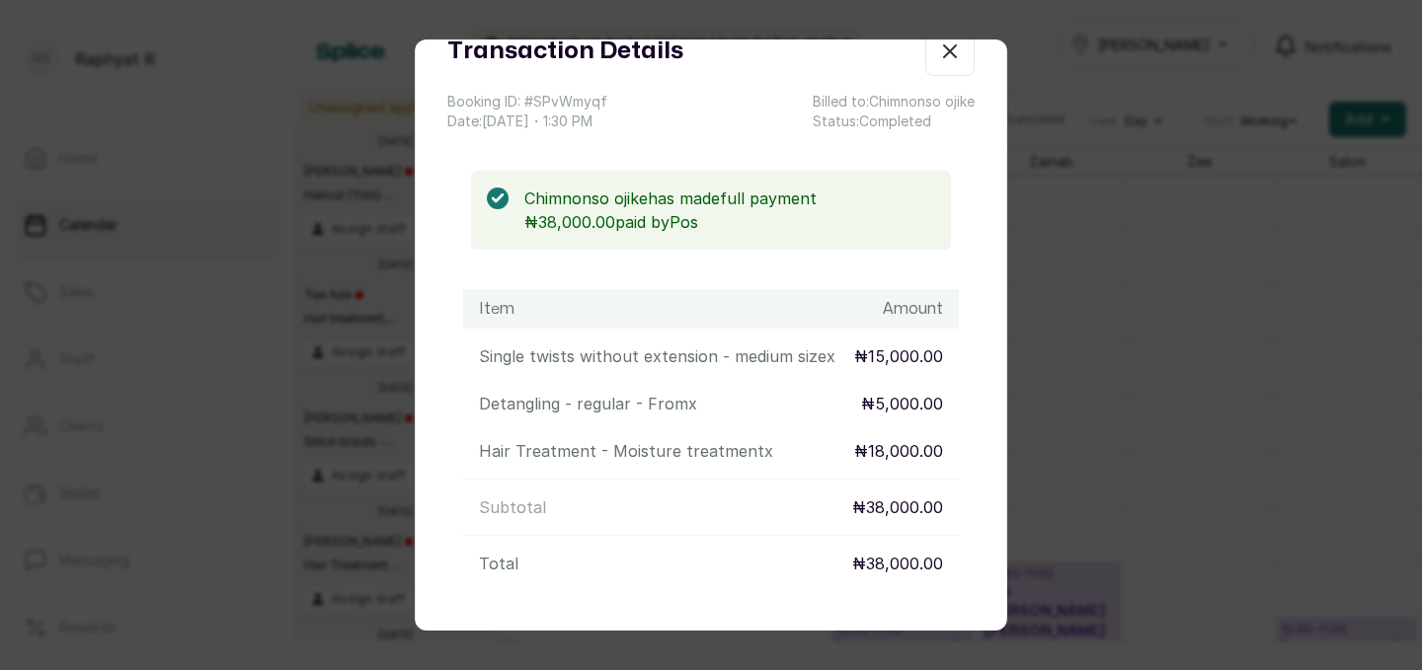
click at [954, 49] on icon "button" at bounding box center [950, 51] width 24 height 24
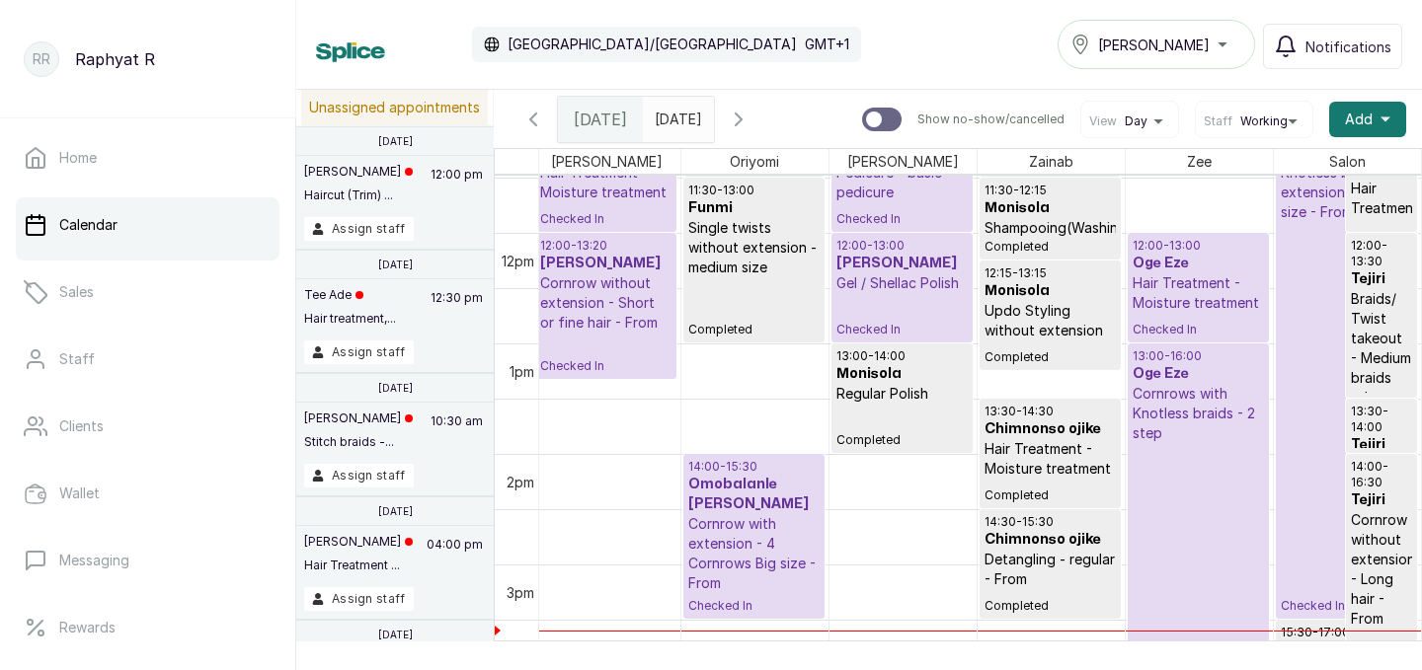
scroll to position [1262, 0]
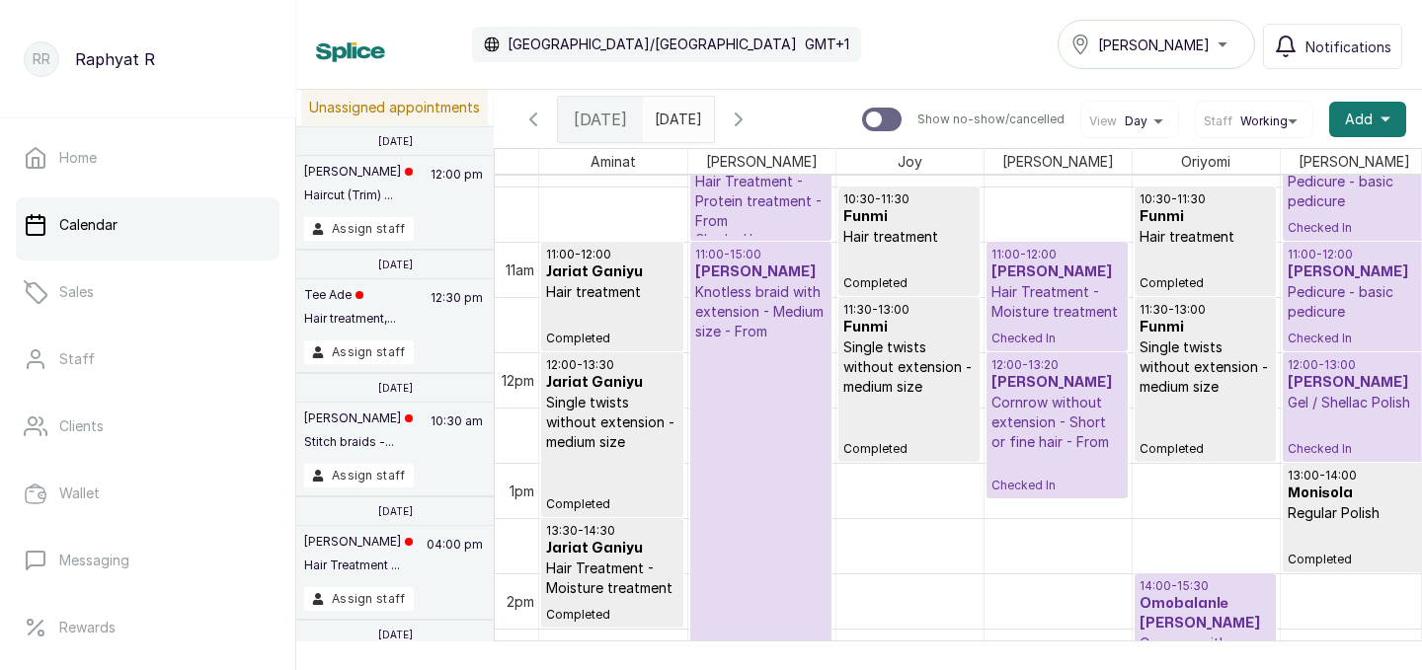
click at [752, 332] on p "Knotless braid with extension - Medium size - From" at bounding box center [760, 311] width 131 height 59
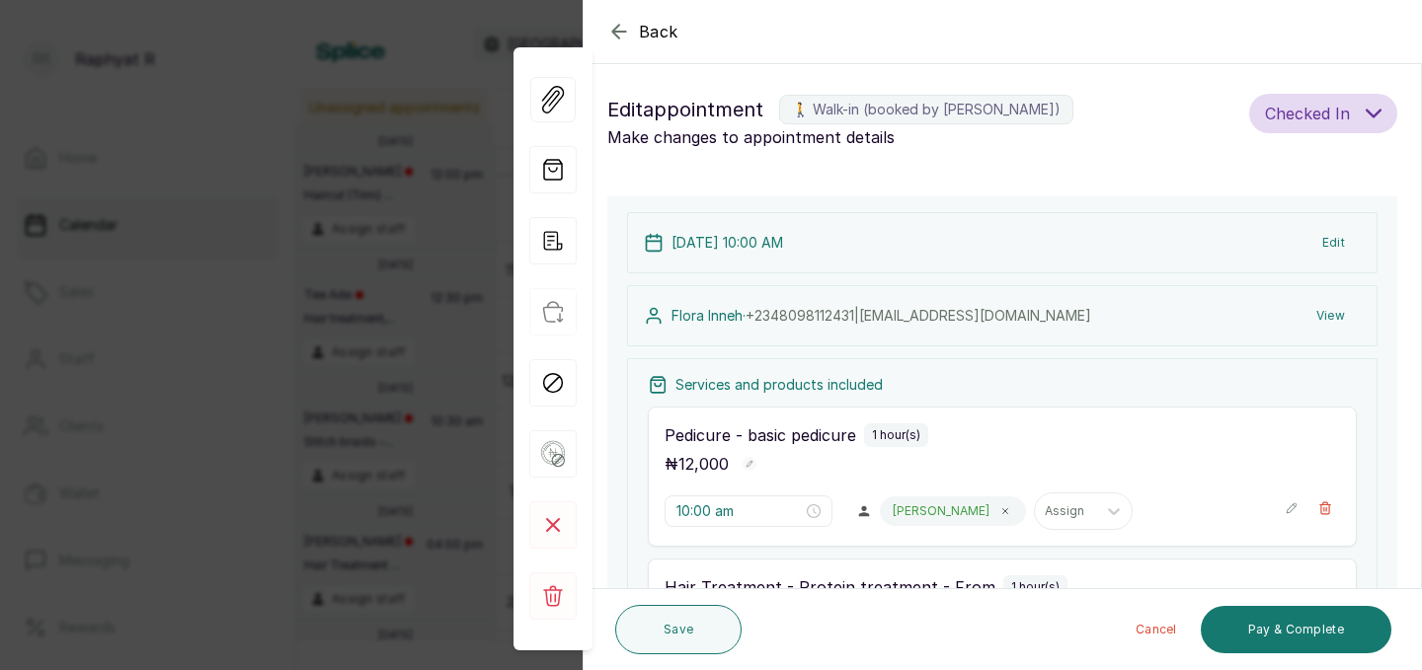
scroll to position [0, 0]
click at [616, 34] on icon "button" at bounding box center [619, 32] width 24 height 24
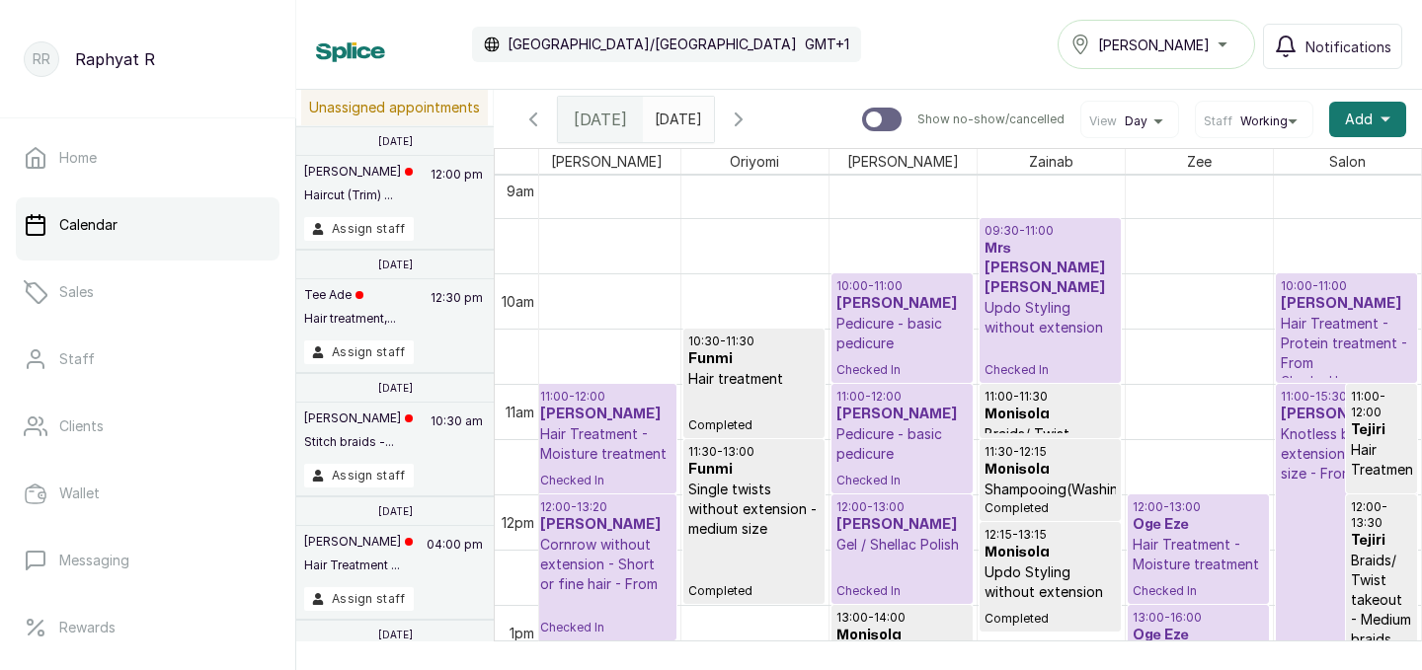
scroll to position [1002, 451]
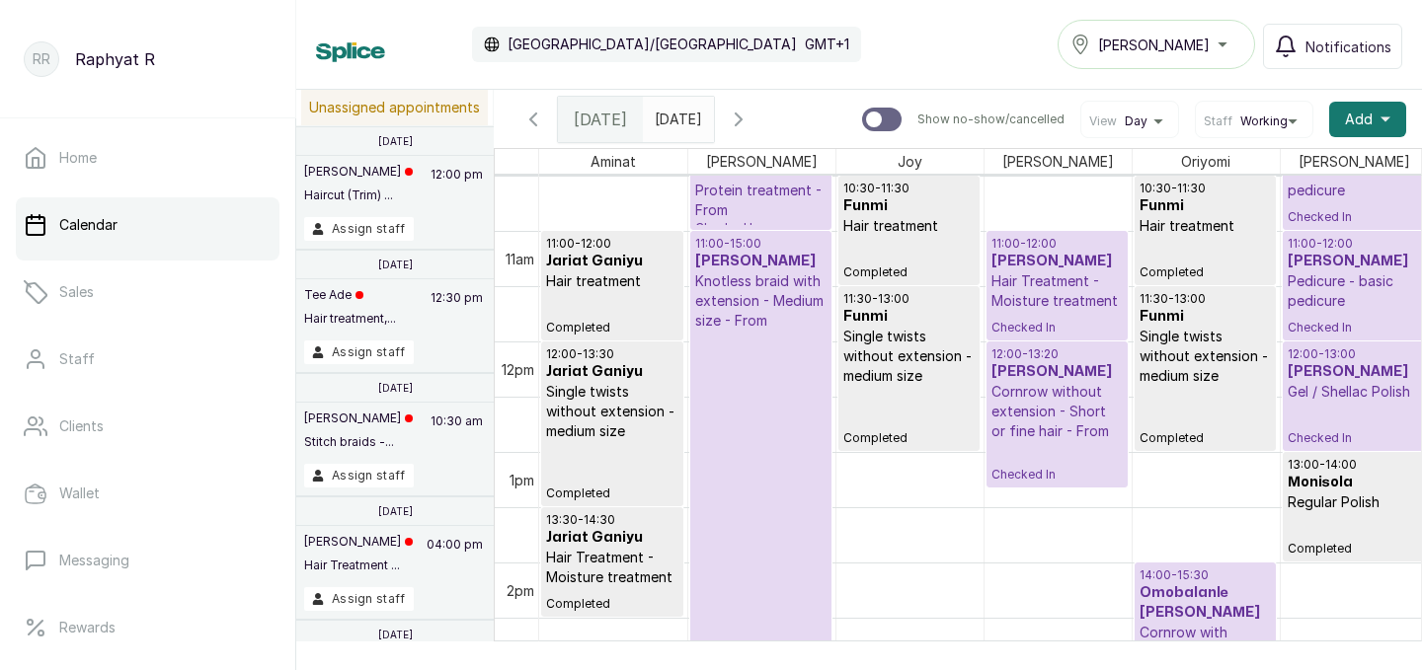
click at [774, 333] on div "11:00 - 15:00 [PERSON_NAME] Knotless braid with extension - Medium size - From …" at bounding box center [760, 451] width 131 height 431
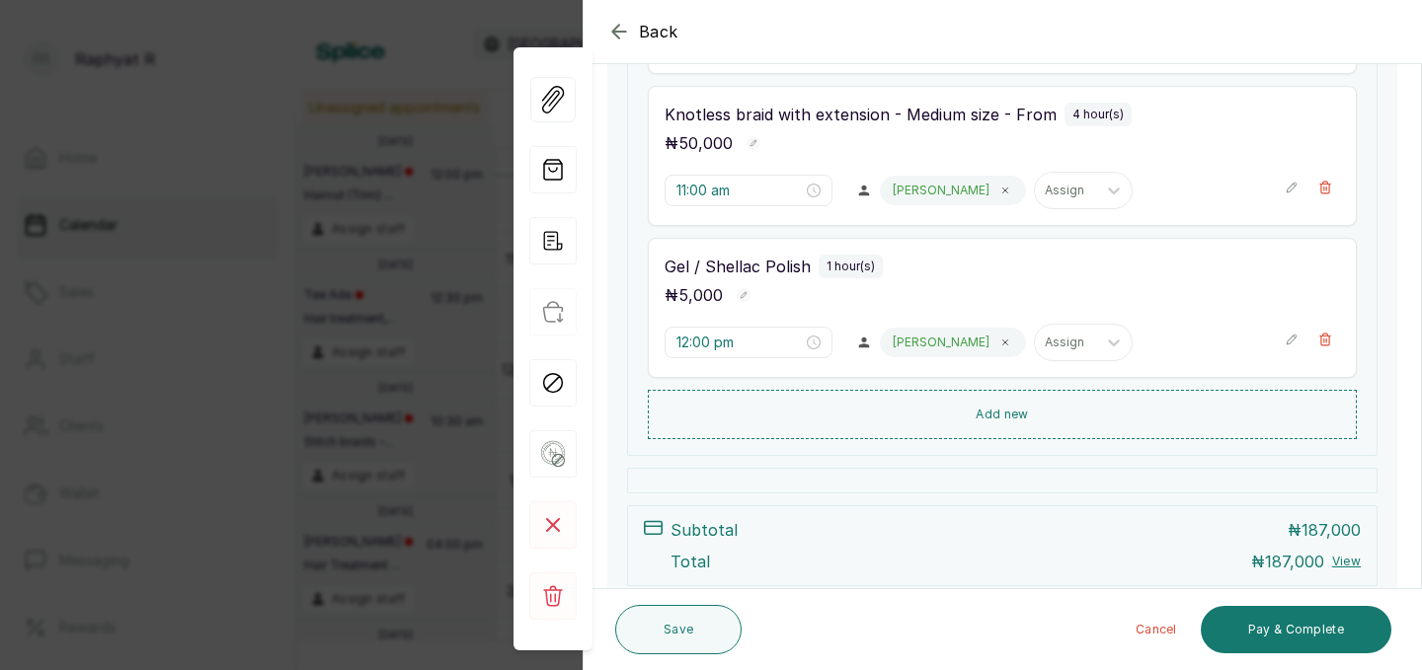
scroll to position [1207, 0]
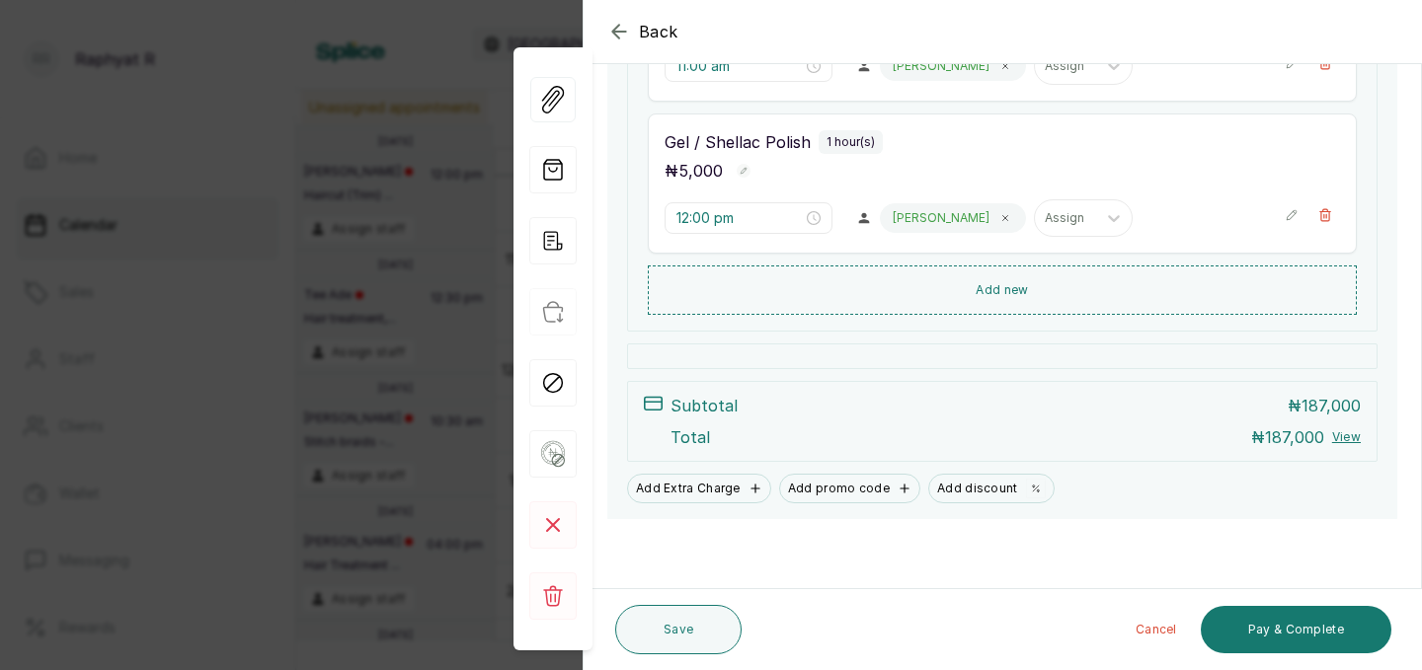
click at [618, 30] on icon "button" at bounding box center [619, 32] width 24 height 24
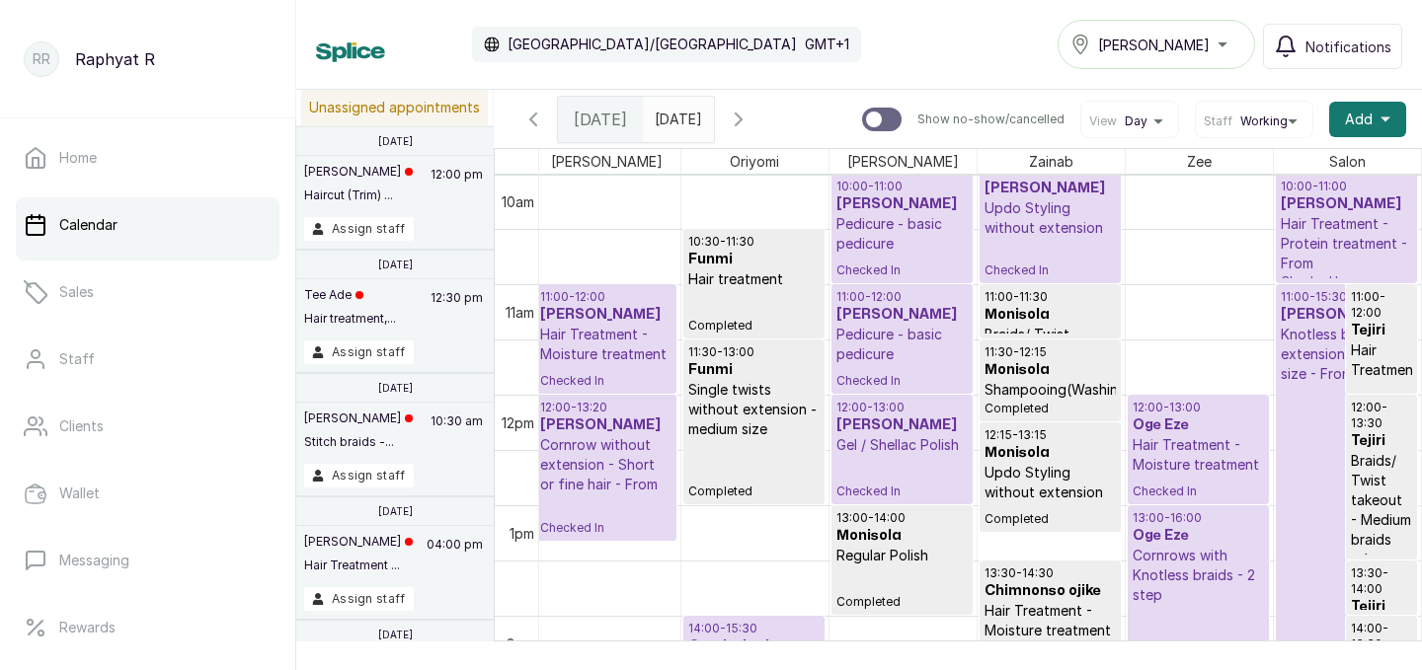
scroll to position [1101, 451]
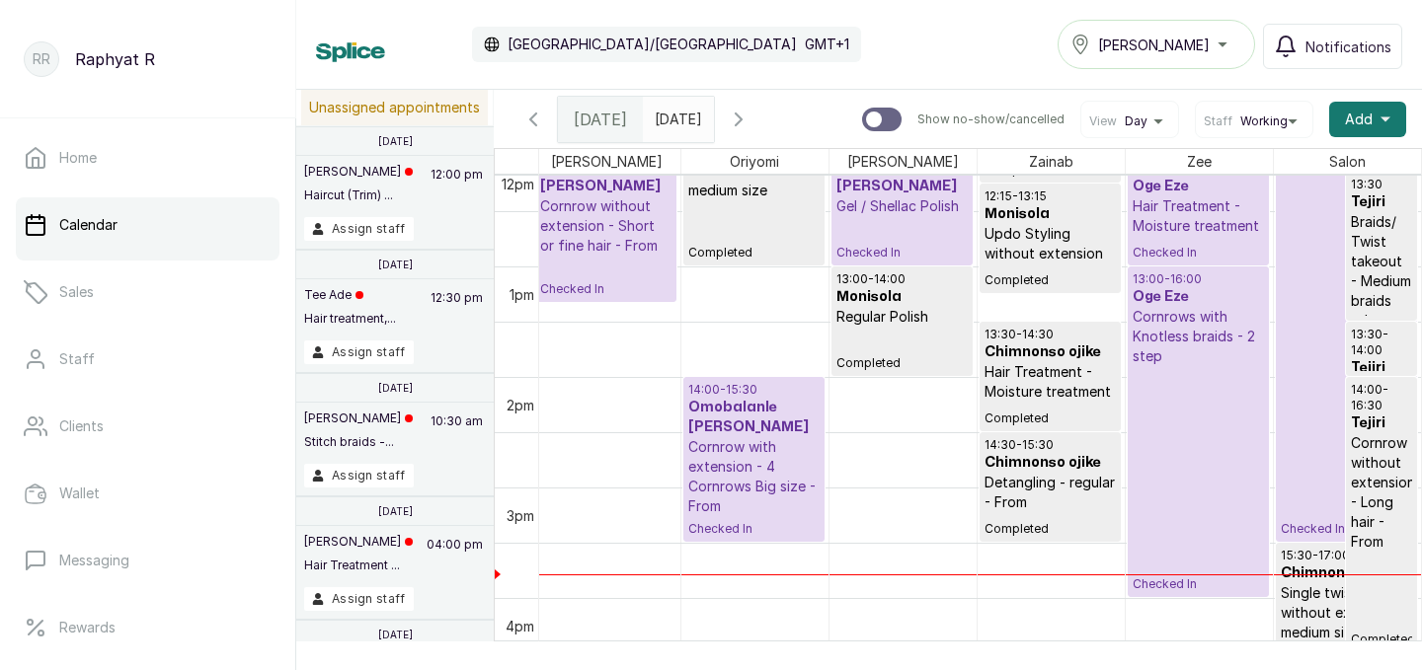
click at [1205, 351] on p "Cornrows with Knotless braids - 2 step" at bounding box center [1197, 336] width 131 height 59
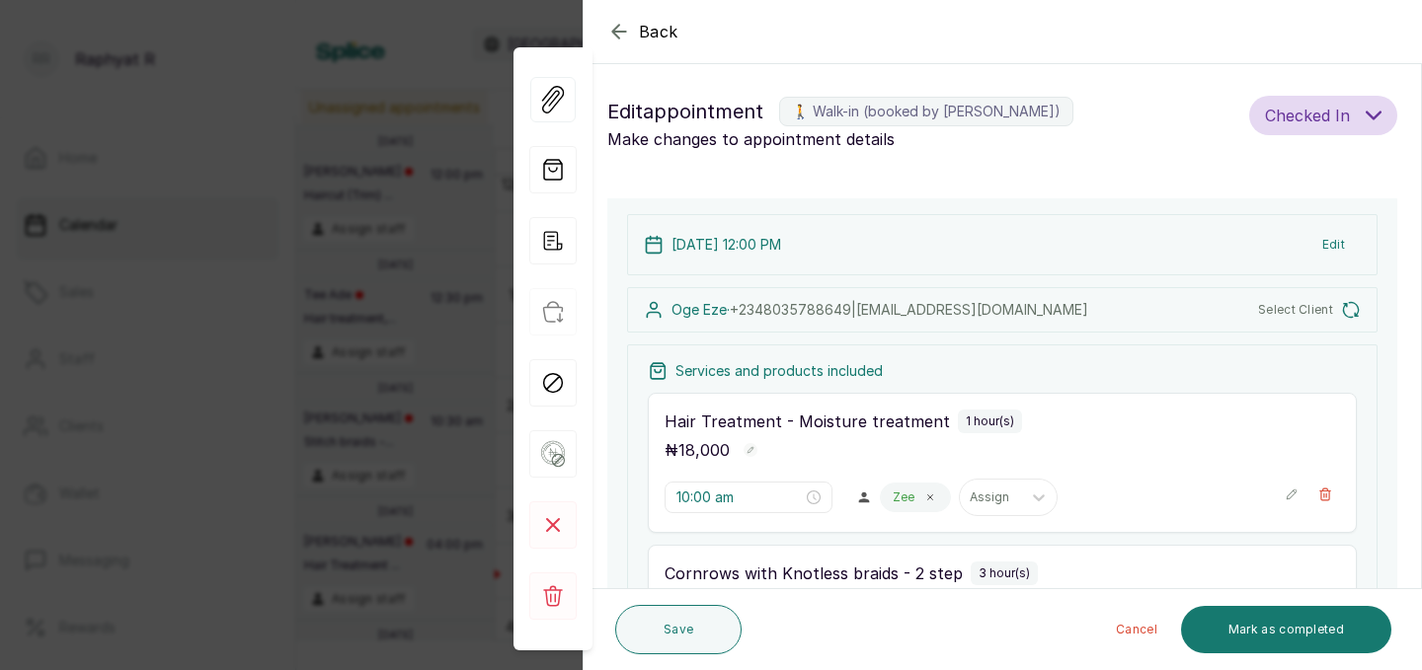
type input "12:00 pm"
type input "1:00 pm"
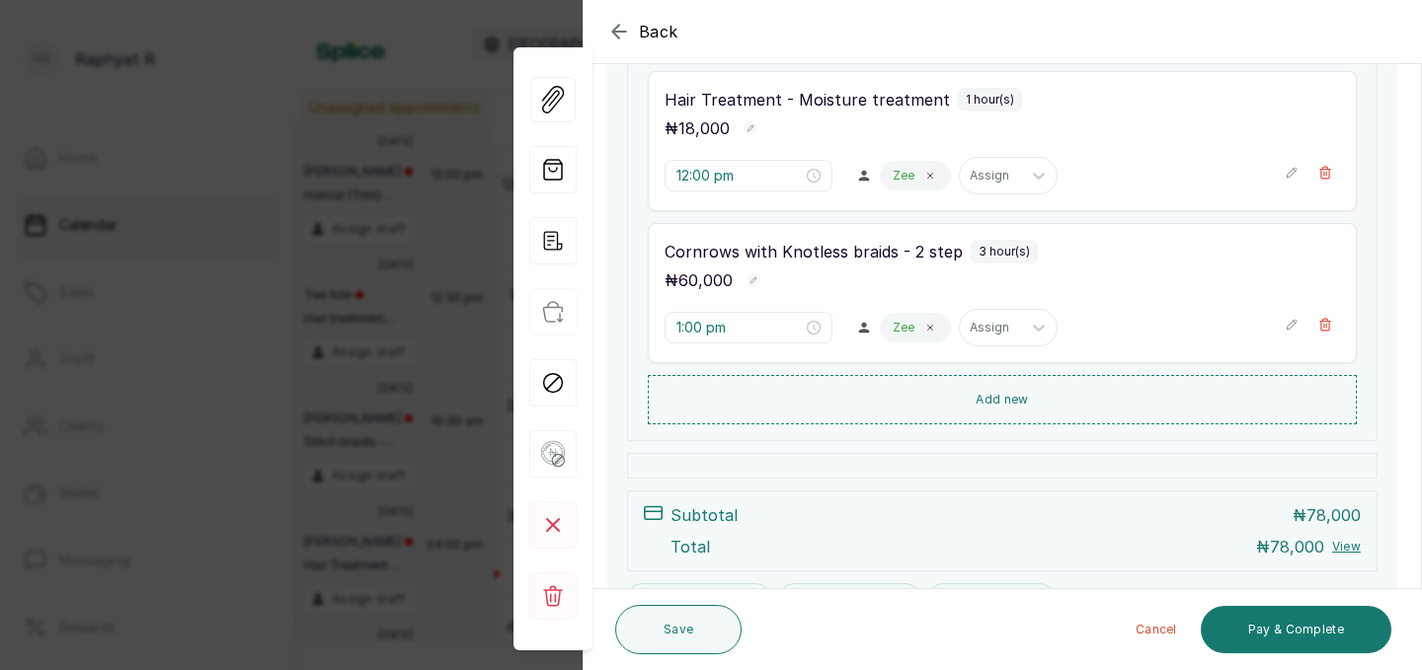
click at [1290, 323] on icon "button" at bounding box center [1291, 325] width 14 height 14
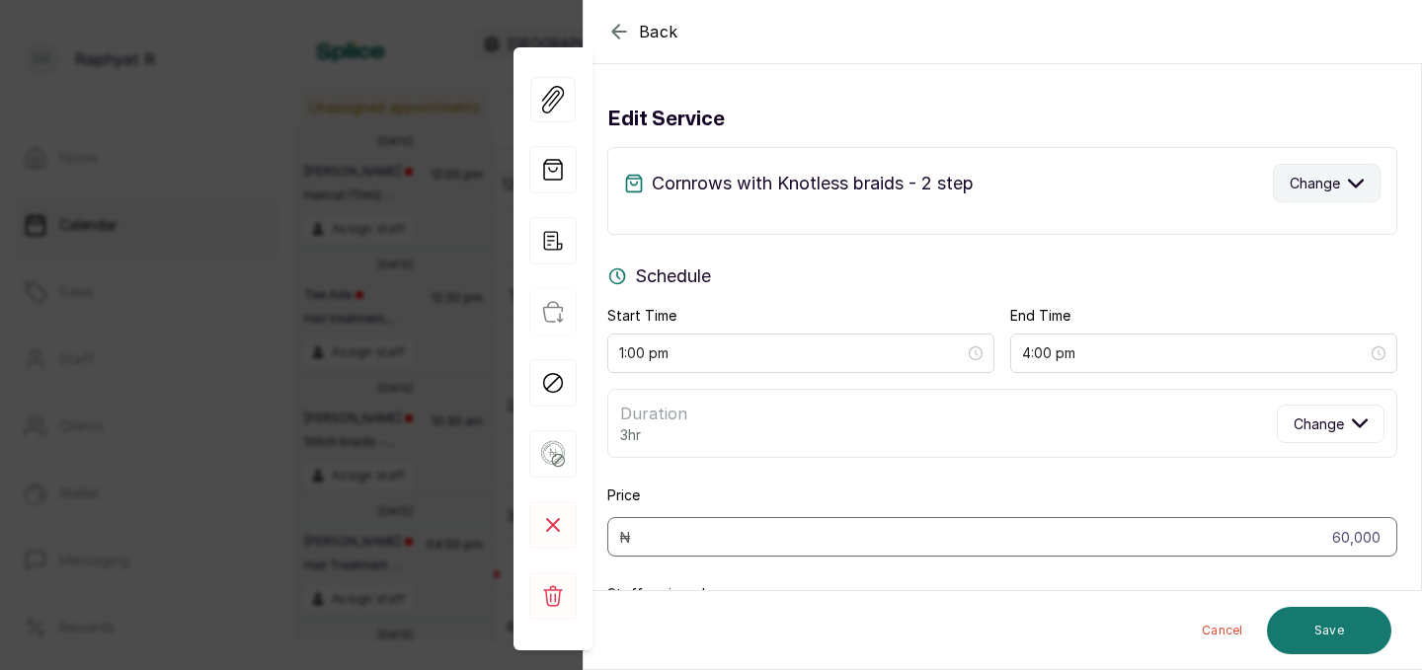
click at [1357, 185] on icon "button" at bounding box center [1356, 183] width 14 height 7
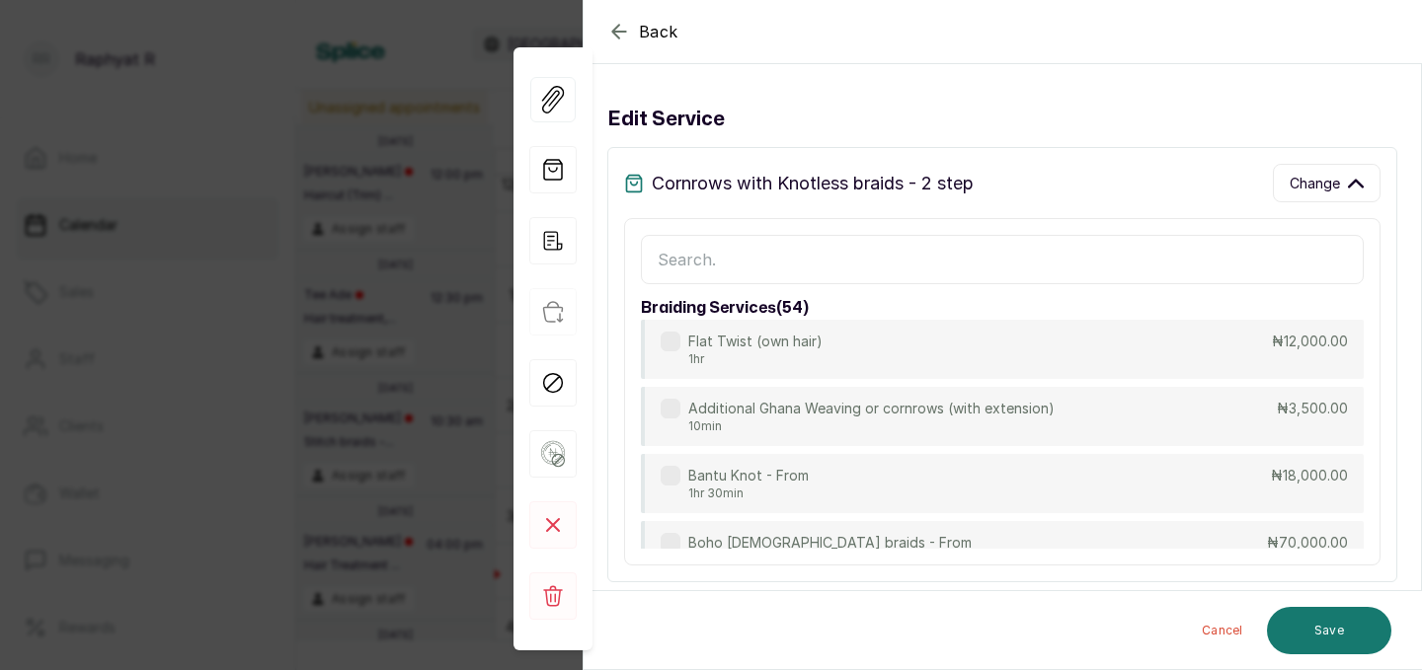
click at [656, 249] on input "text" at bounding box center [1002, 259] width 723 height 49
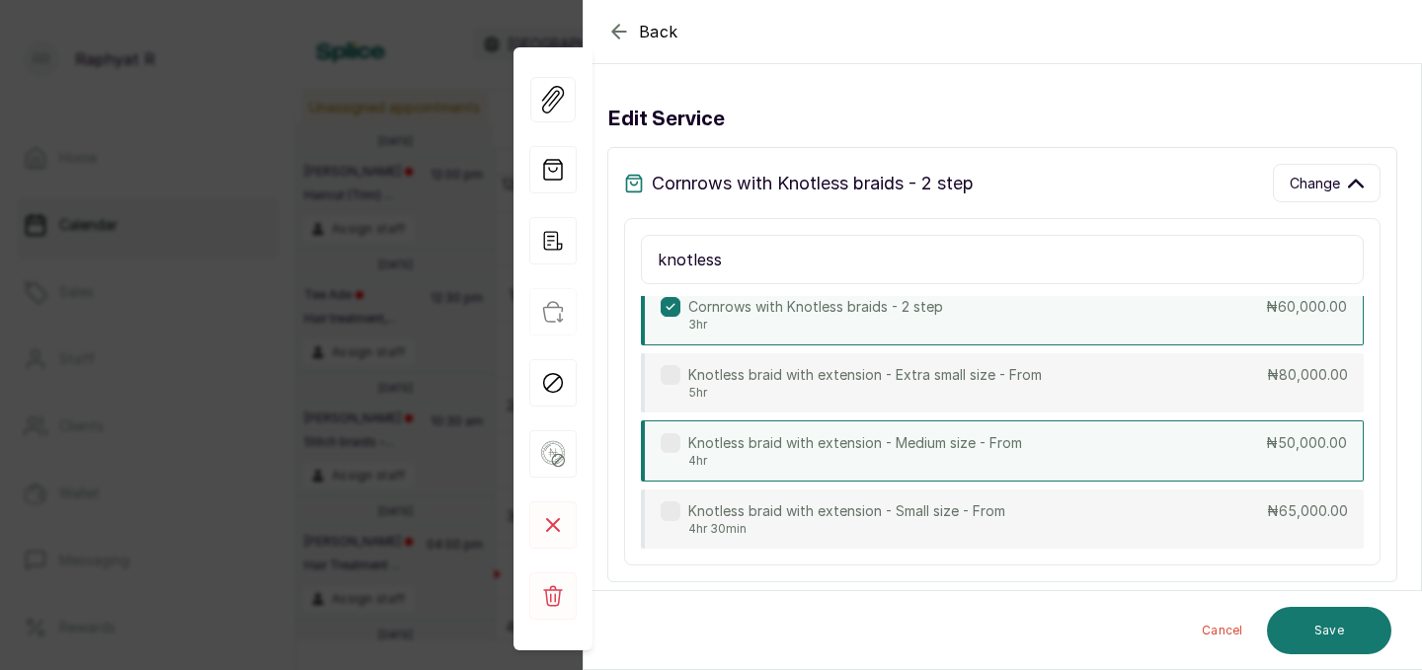
type input "knotless"
click at [1271, 441] on p "₦50,000.00" at bounding box center [1306, 443] width 81 height 20
type input "5:00 pm"
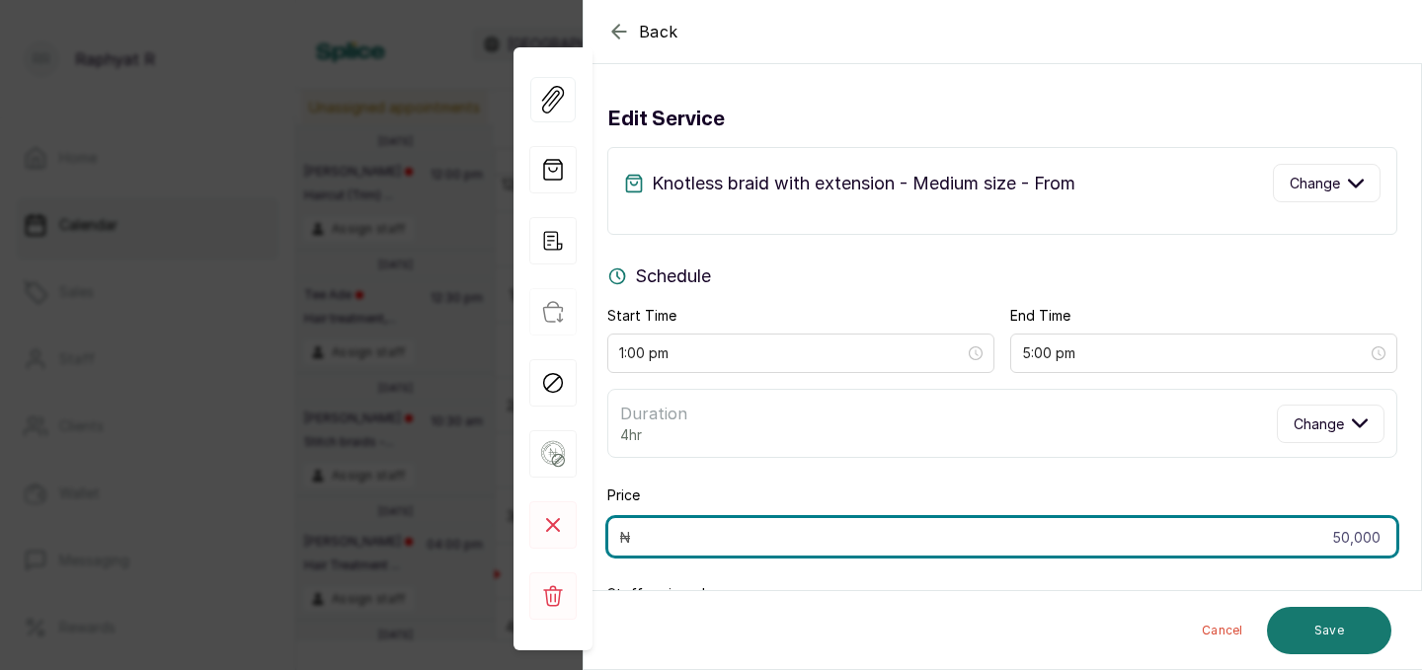
click at [1347, 538] on input "50,000" at bounding box center [1002, 536] width 790 height 39
type input "0"
type input "60,000"
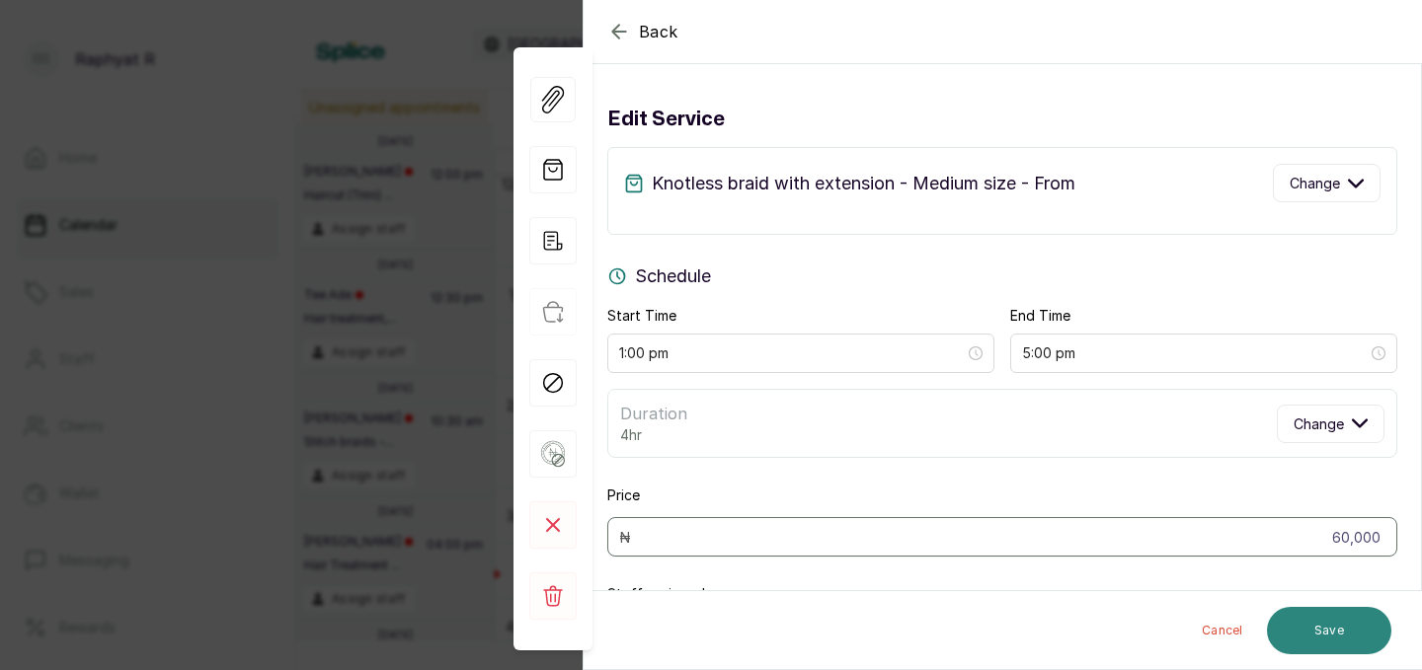
click at [1358, 623] on button "Save" at bounding box center [1329, 630] width 124 height 47
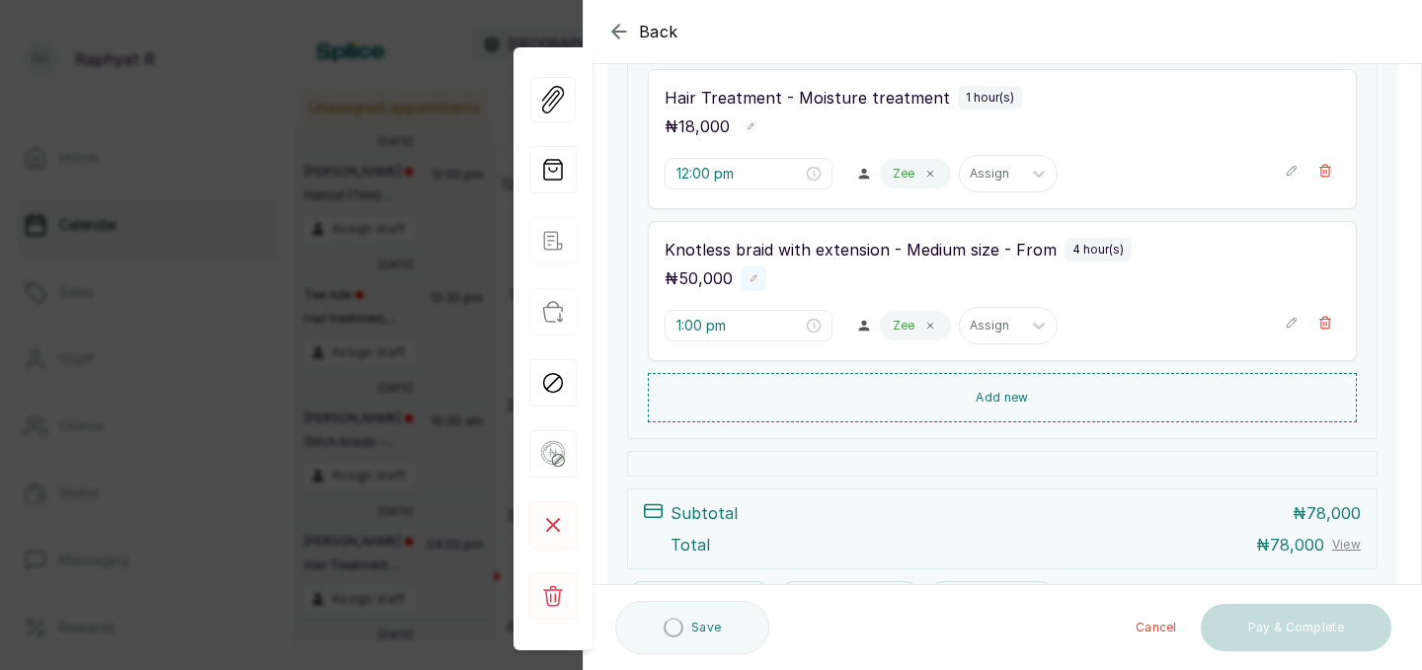
click at [746, 275] on rect "button" at bounding box center [753, 279] width 14 height 14
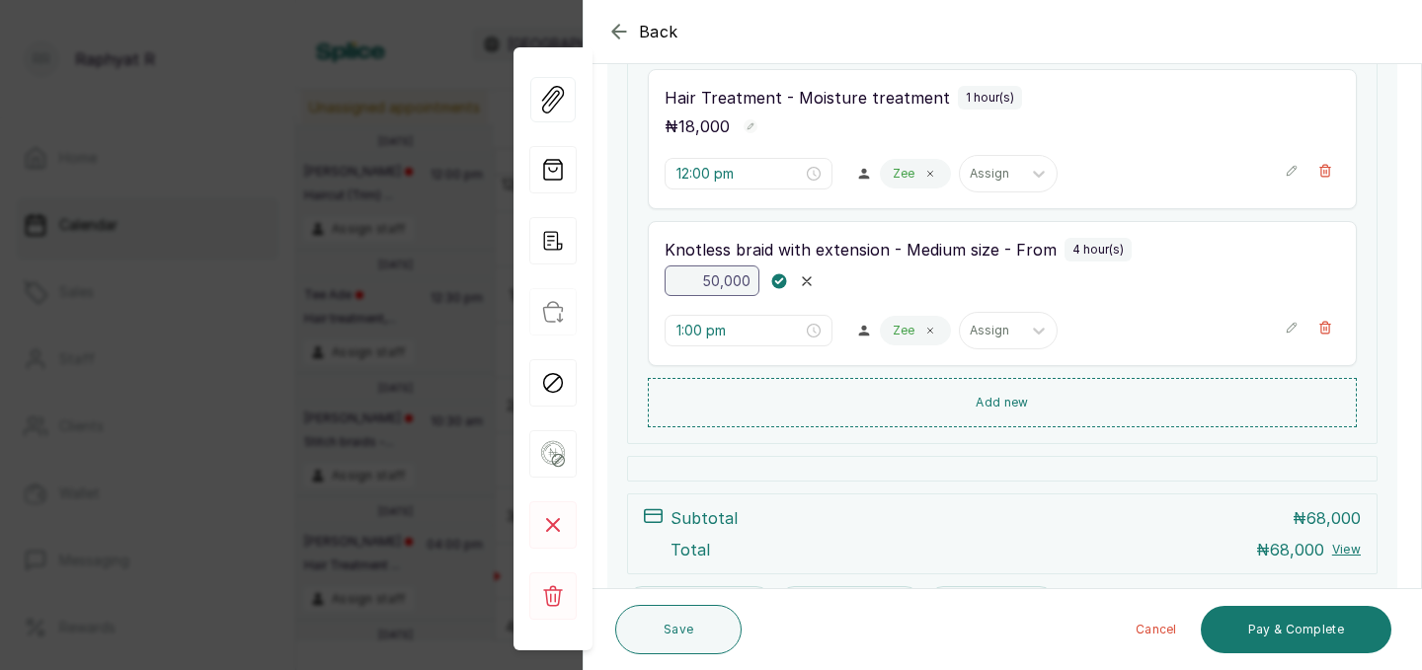
click at [745, 280] on input "50,000" at bounding box center [711, 281] width 95 height 31
type input "5"
type input "60,000"
click at [778, 278] on rect "button" at bounding box center [779, 280] width 17 height 17
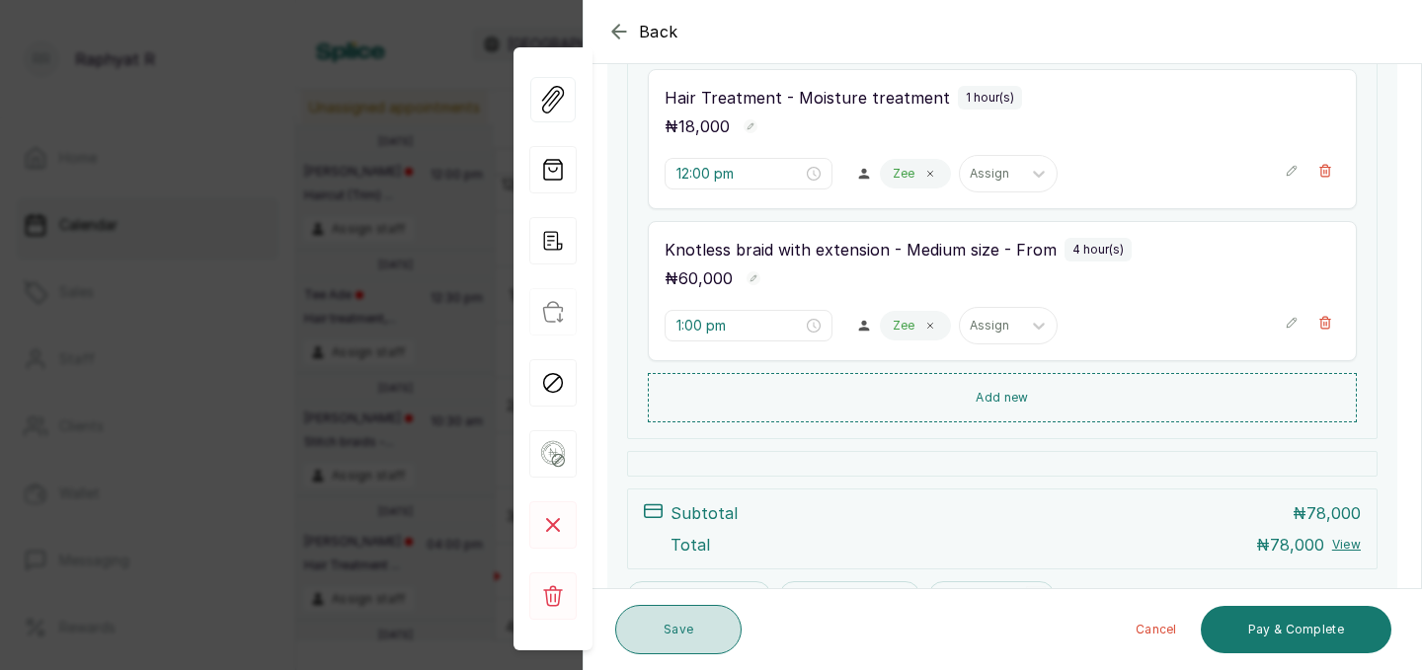
click at [691, 618] on button "Save" at bounding box center [678, 629] width 126 height 49
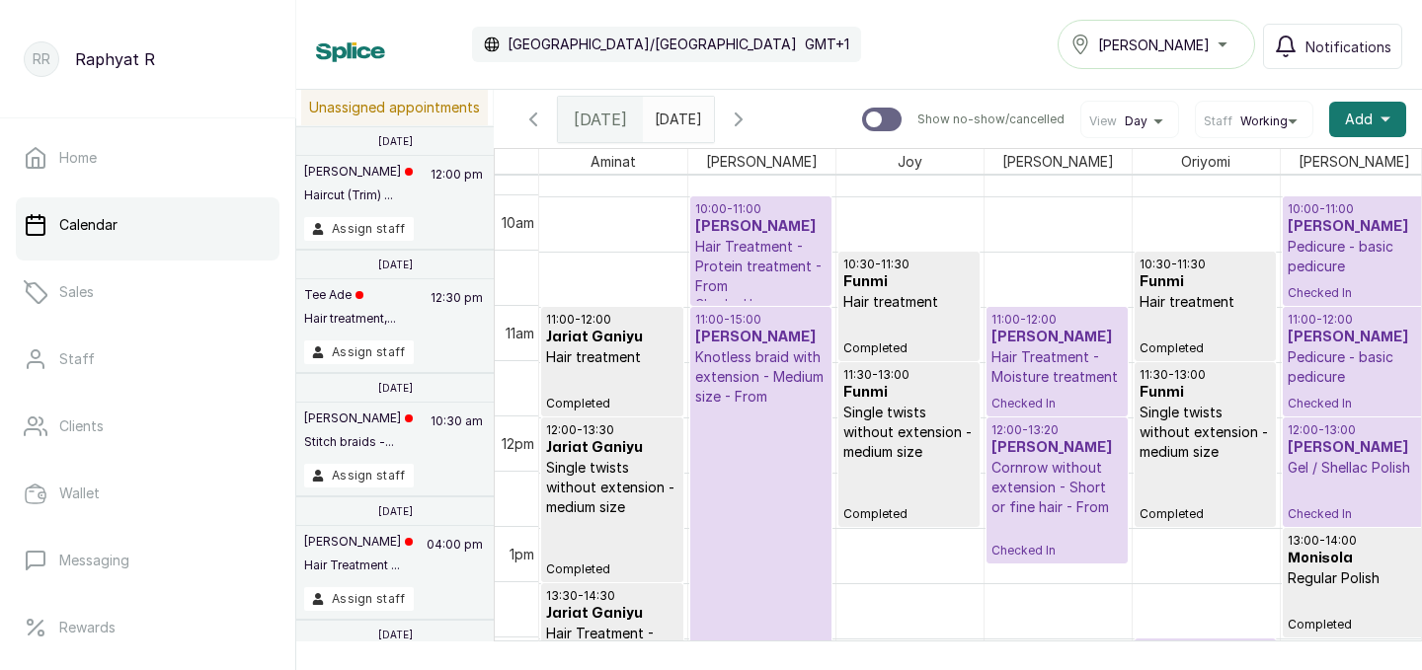
scroll to position [1085, 0]
click at [701, 116] on icon "calender simple" at bounding box center [694, 115] width 14 height 14
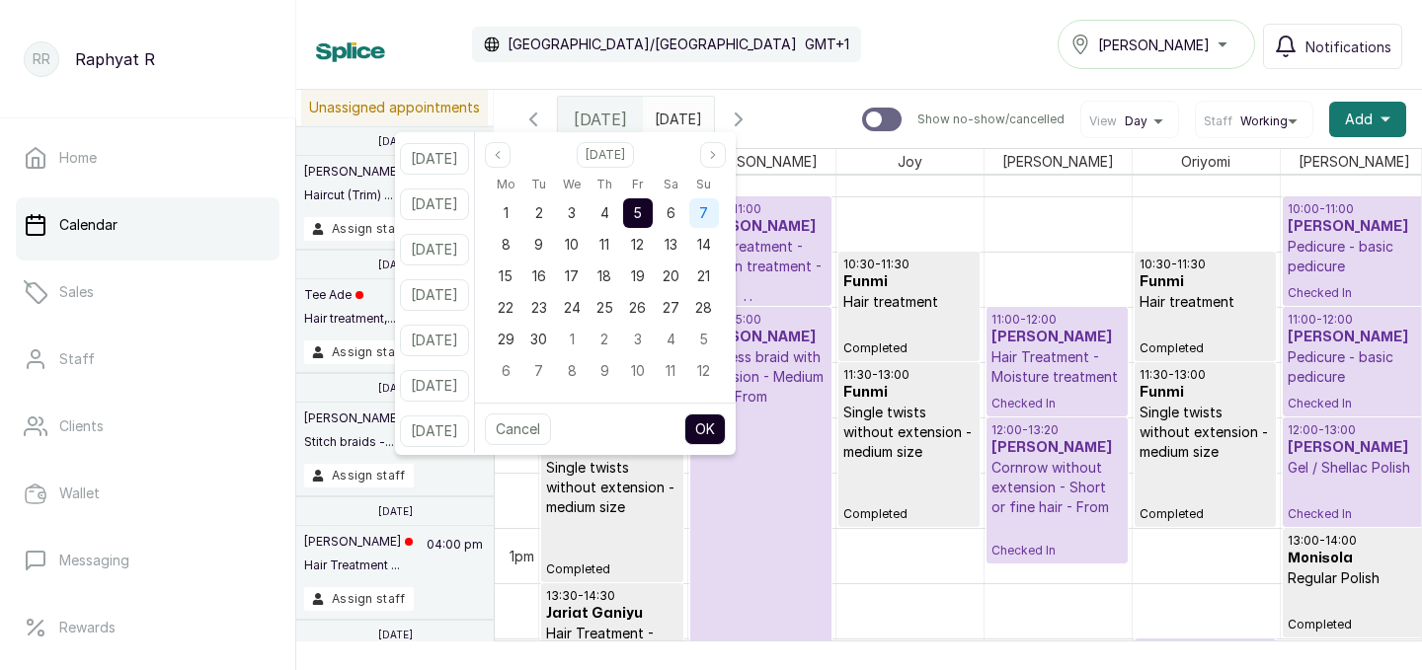
click at [719, 209] on div "7" at bounding box center [704, 213] width 30 height 30
click at [726, 419] on button "OK" at bounding box center [704, 430] width 41 height 32
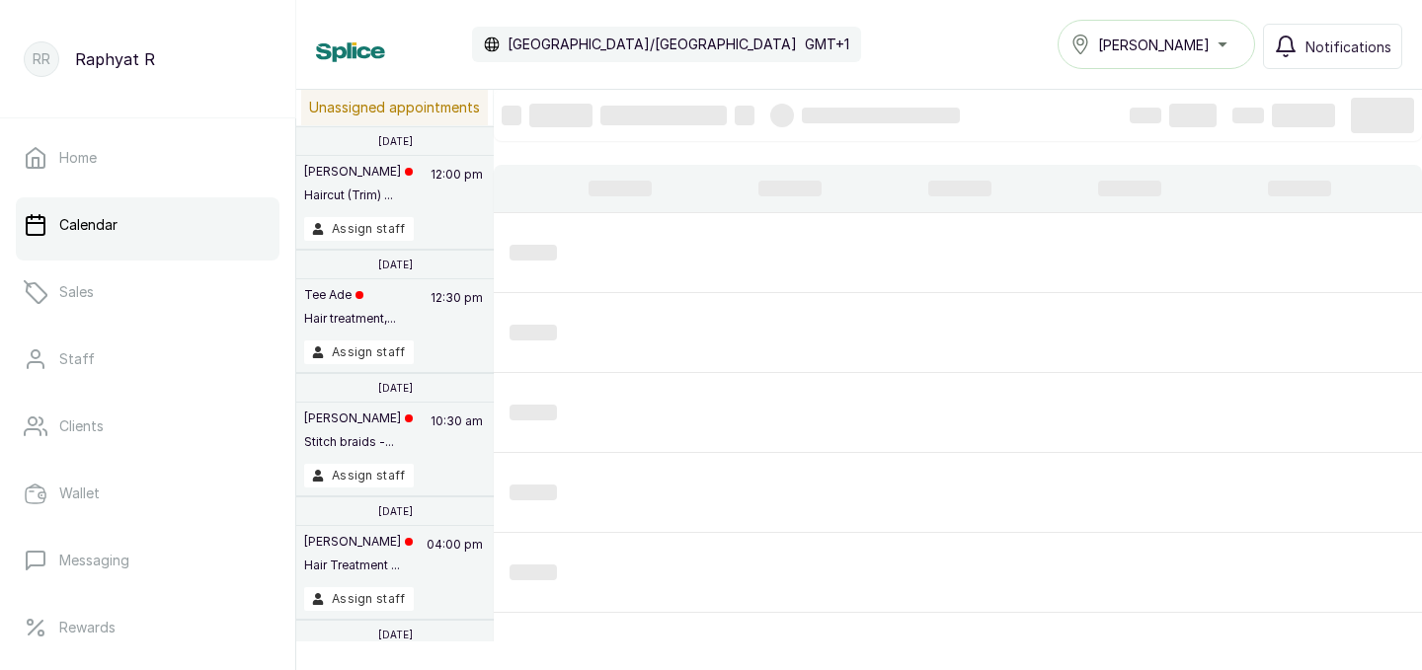
type input "[DATE]"
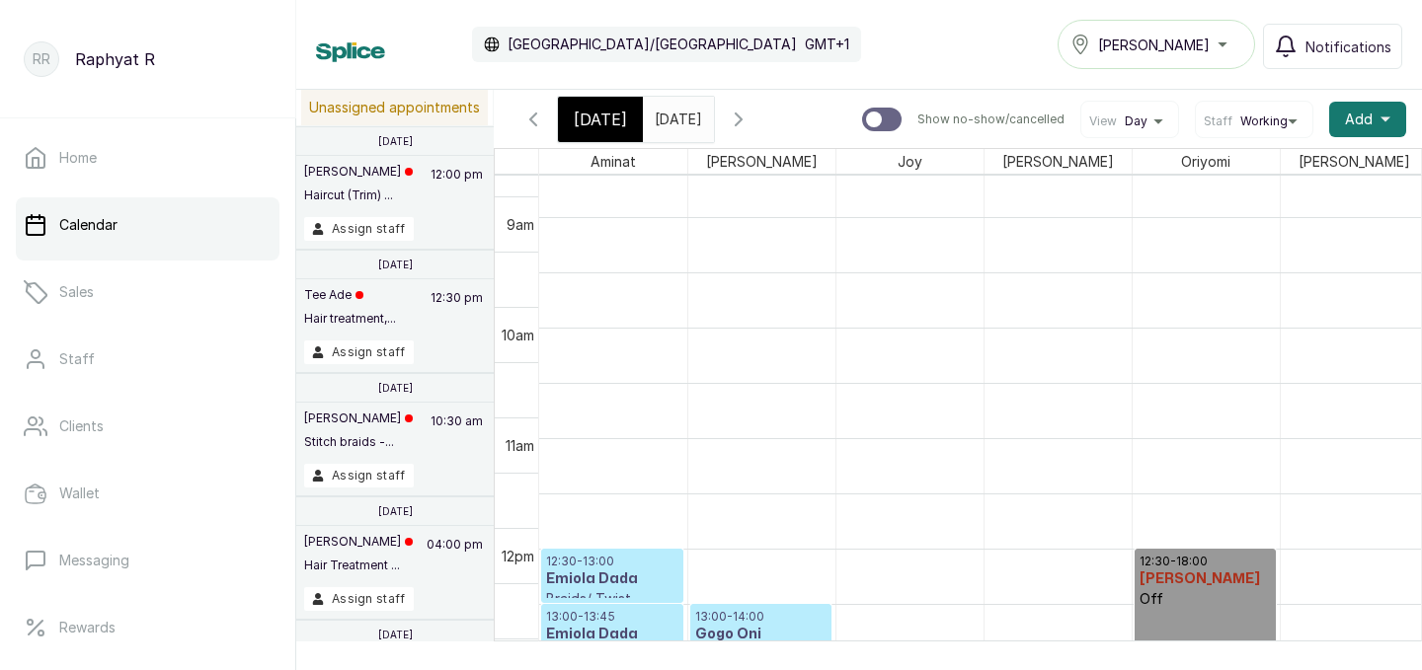
scroll to position [1009, 0]
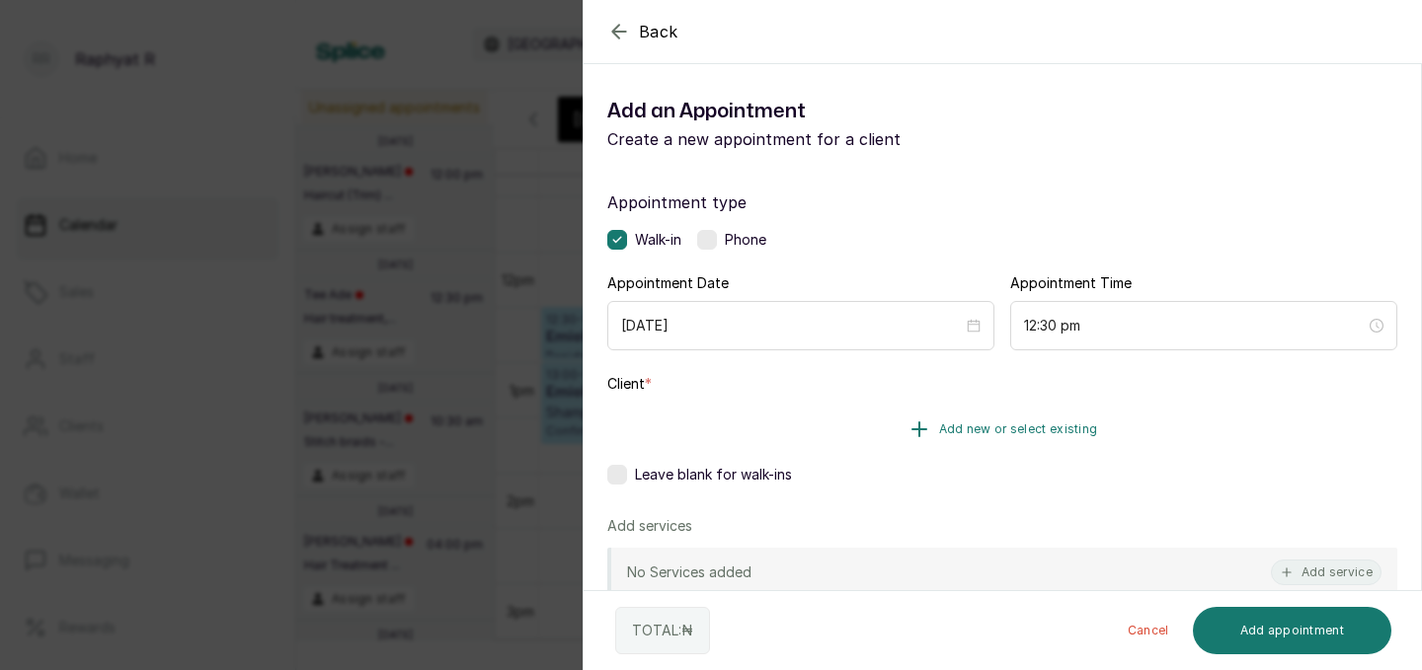
click at [986, 418] on button "Add new or select existing" at bounding box center [1002, 429] width 790 height 55
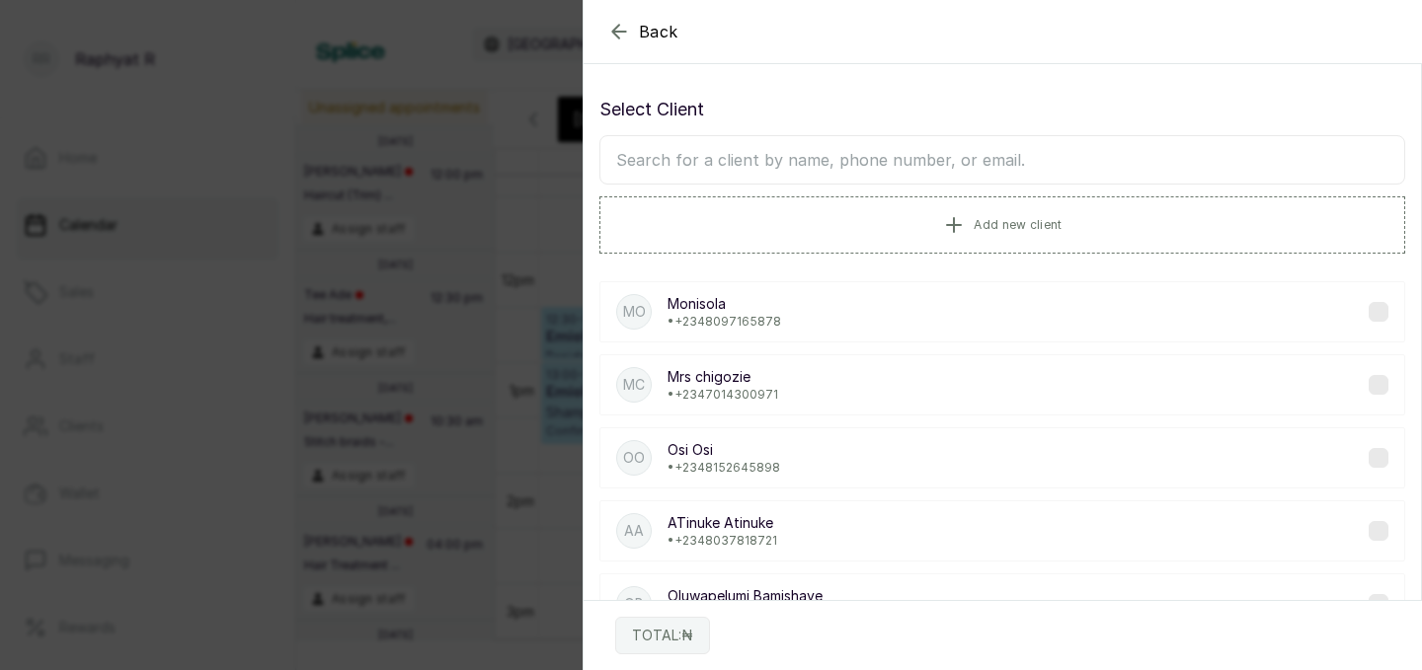
click at [645, 158] on input "text" at bounding box center [1002, 159] width 806 height 49
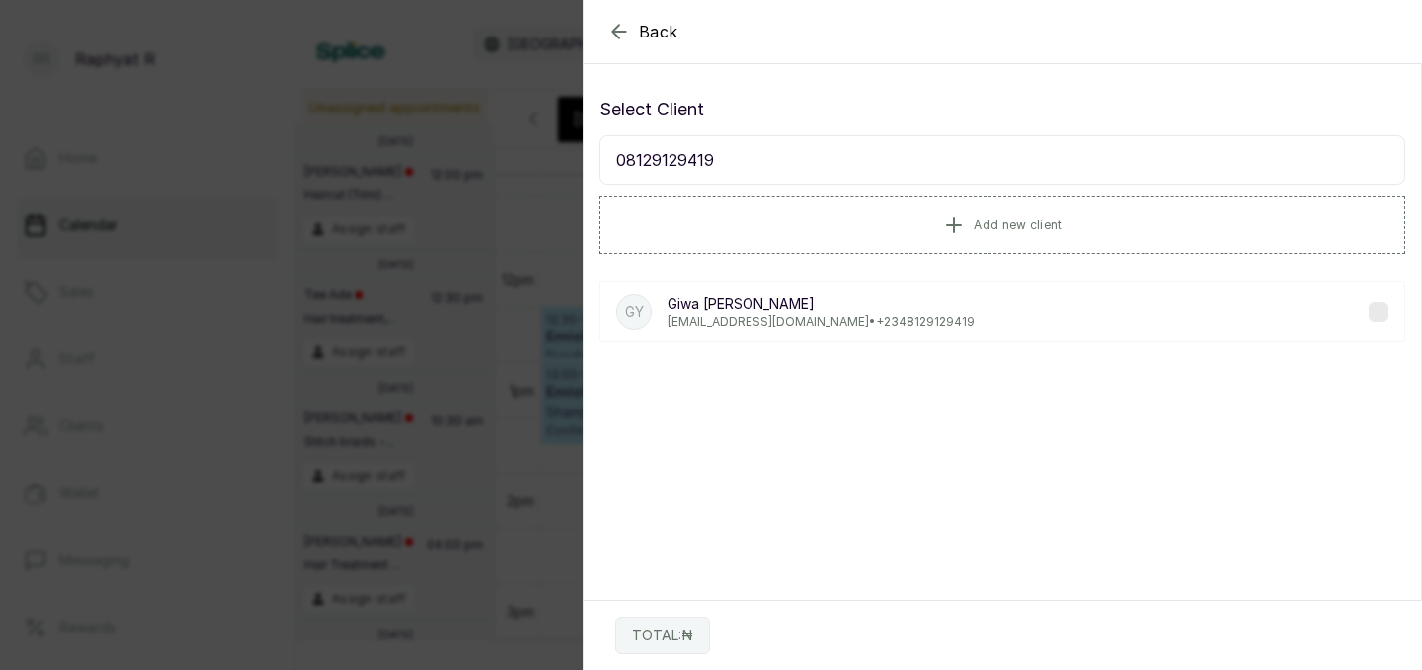
type input "08129129419"
click at [801, 322] on p "[EMAIL_ADDRESS][DOMAIN_NAME] • [PHONE_NUMBER]" at bounding box center [820, 322] width 307 height 16
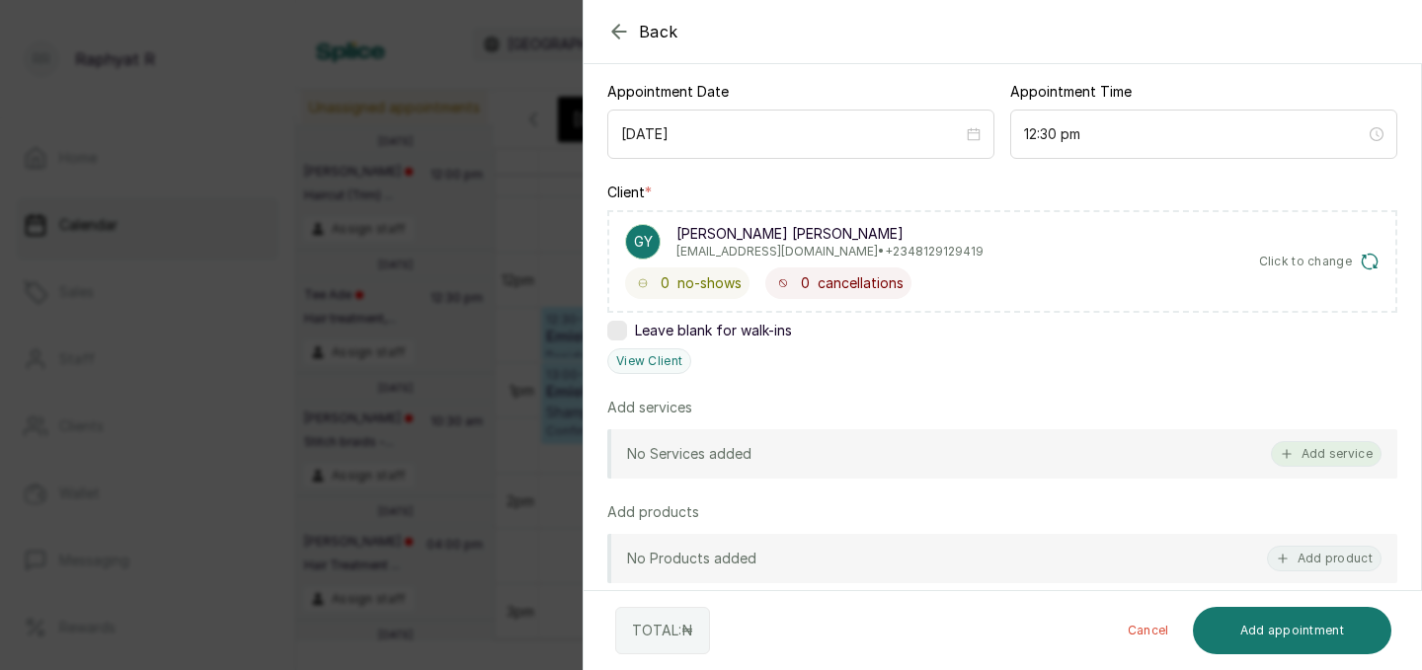
click at [1327, 452] on button "Add service" at bounding box center [1326, 454] width 111 height 26
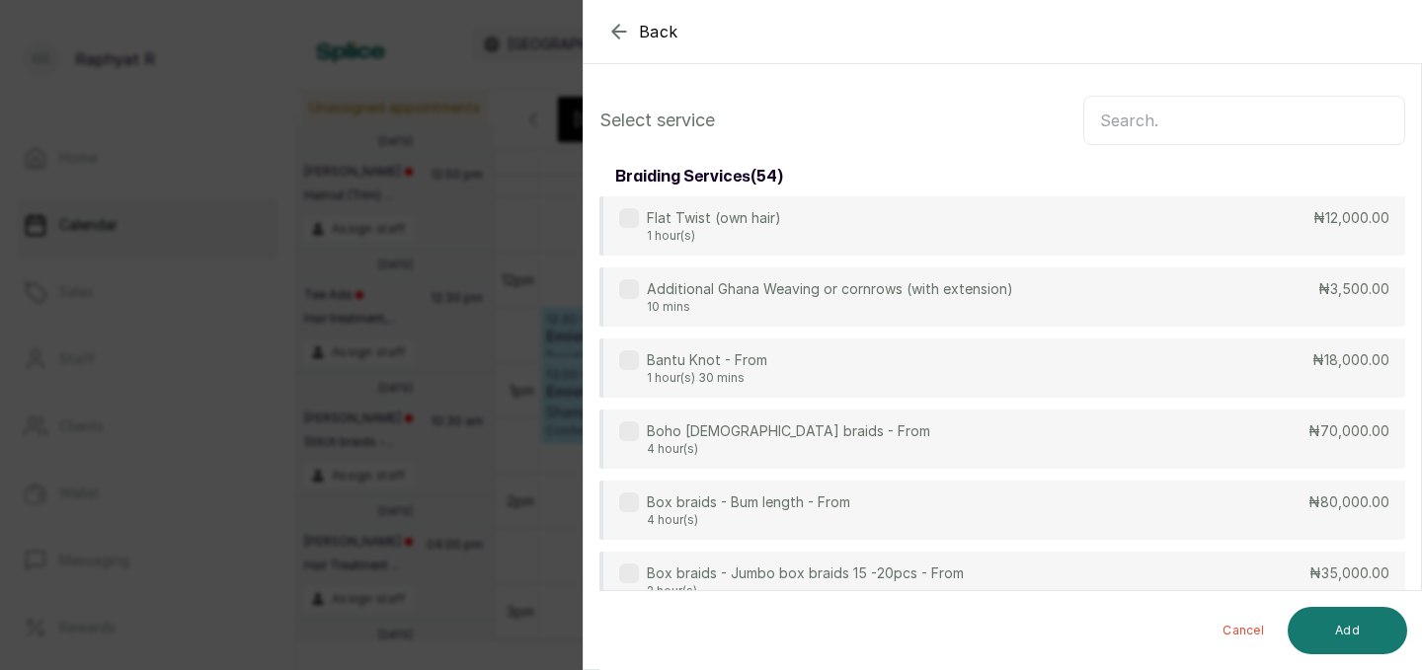
click at [1106, 118] on input "text" at bounding box center [1244, 120] width 322 height 49
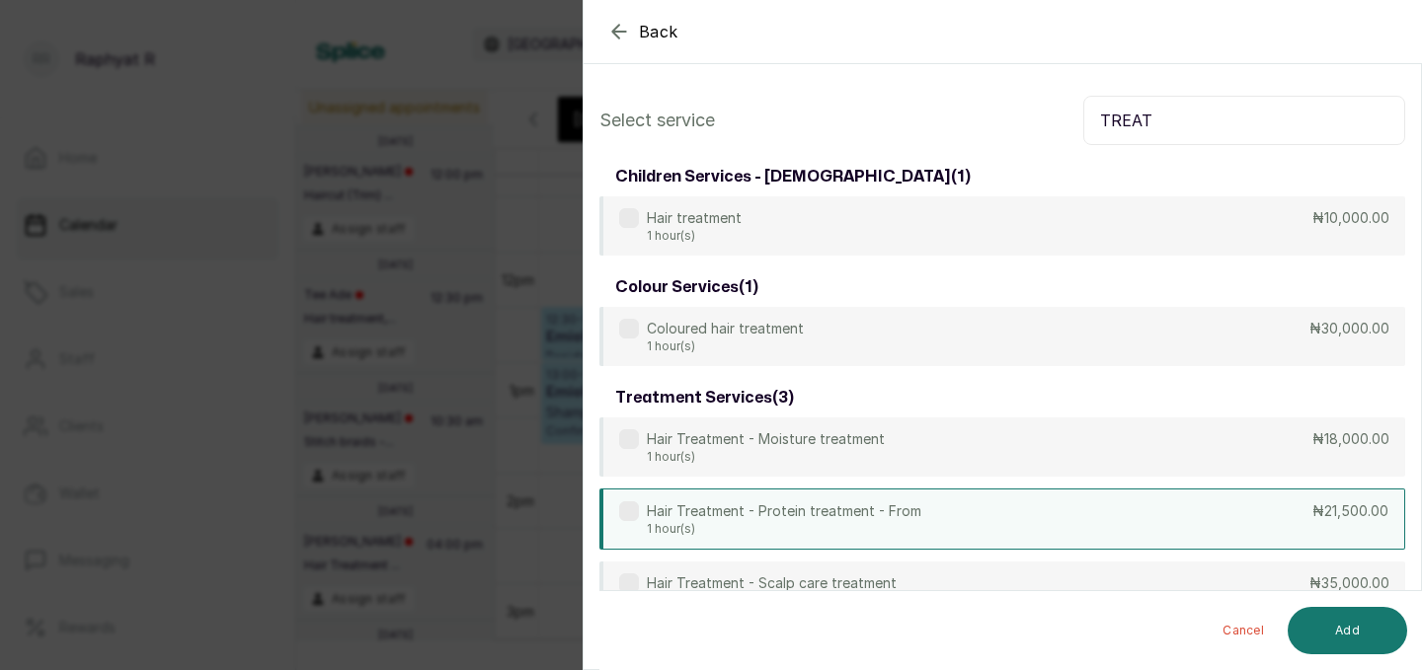
type input "TREAT"
click at [1001, 514] on div "Hair Treatment - Protein treatment - From 1 hour(s) ₦21,500.00" at bounding box center [1002, 519] width 806 height 61
click at [1343, 621] on button "Add" at bounding box center [1346, 630] width 119 height 47
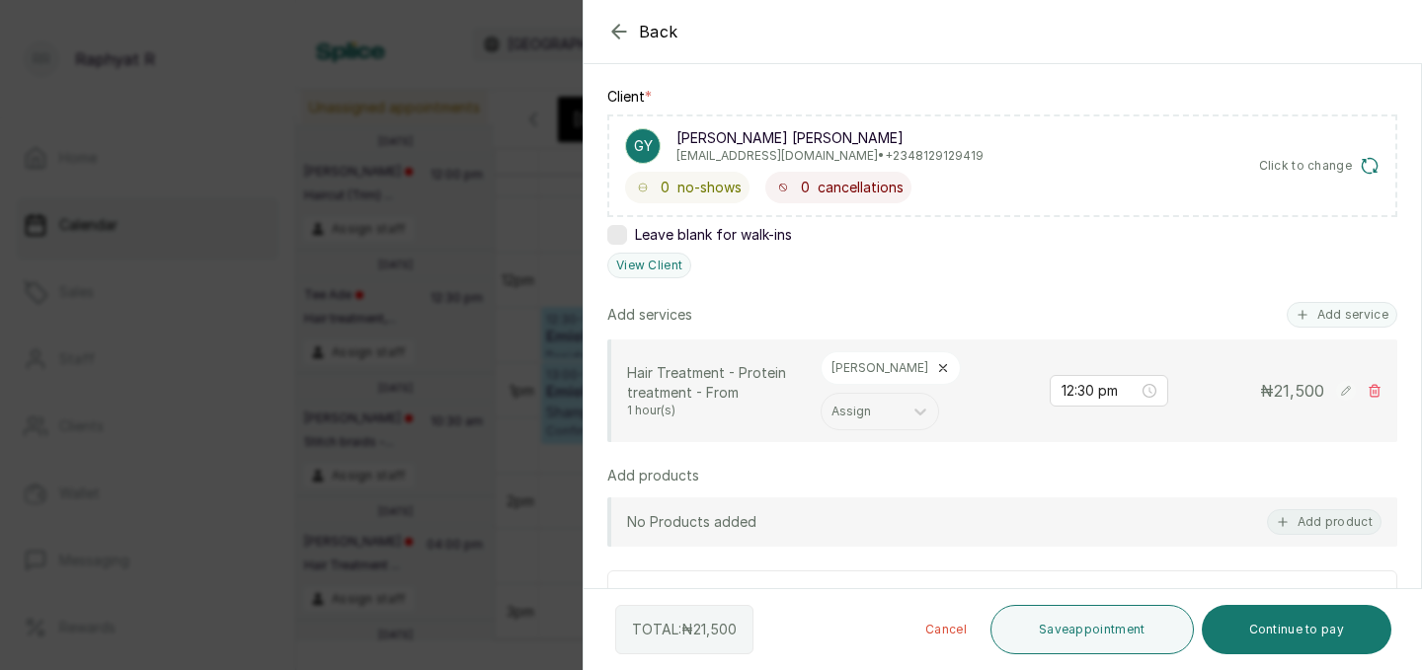
scroll to position [238, 0]
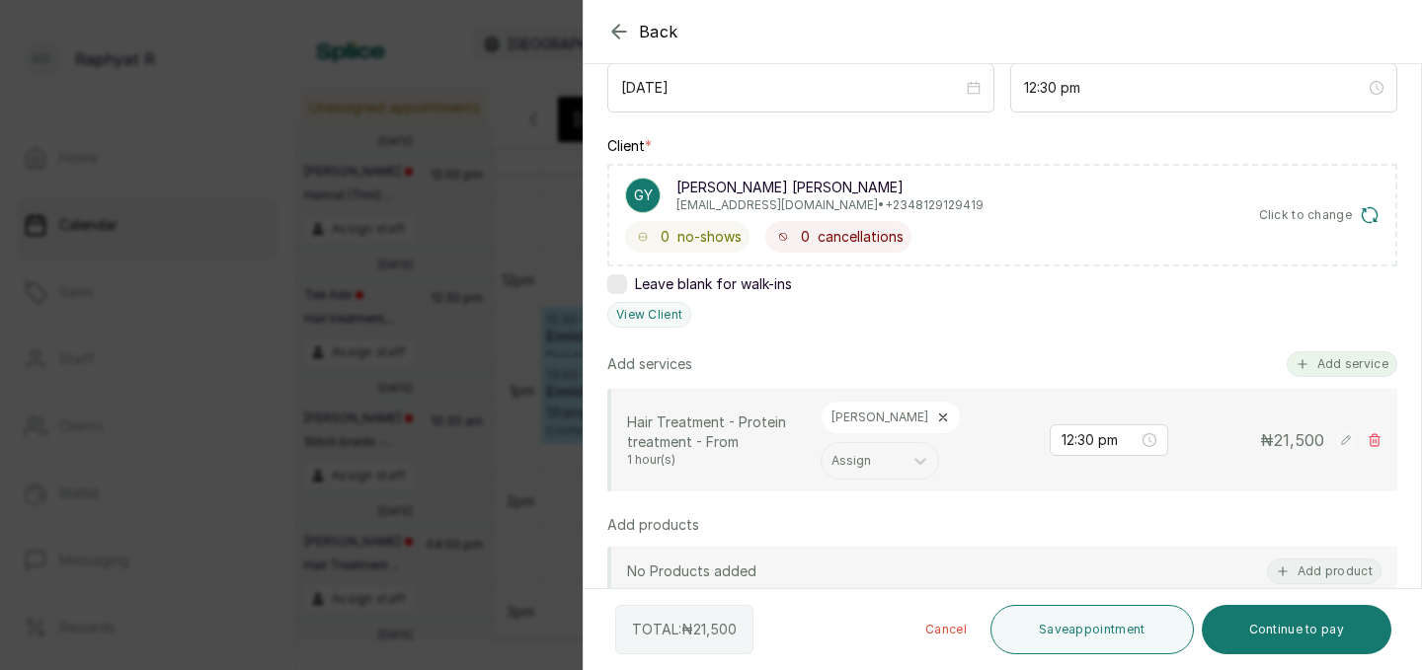
click at [1359, 358] on button "Add service" at bounding box center [1341, 364] width 111 height 26
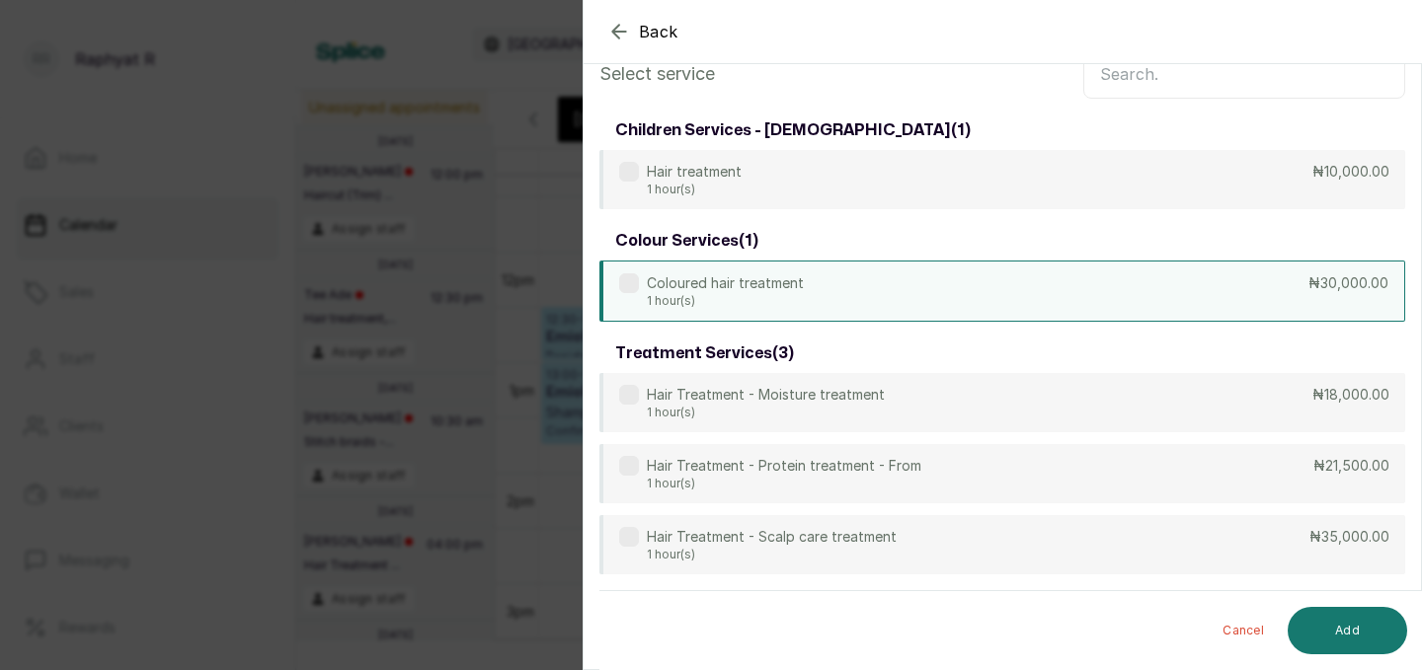
scroll to position [0, 0]
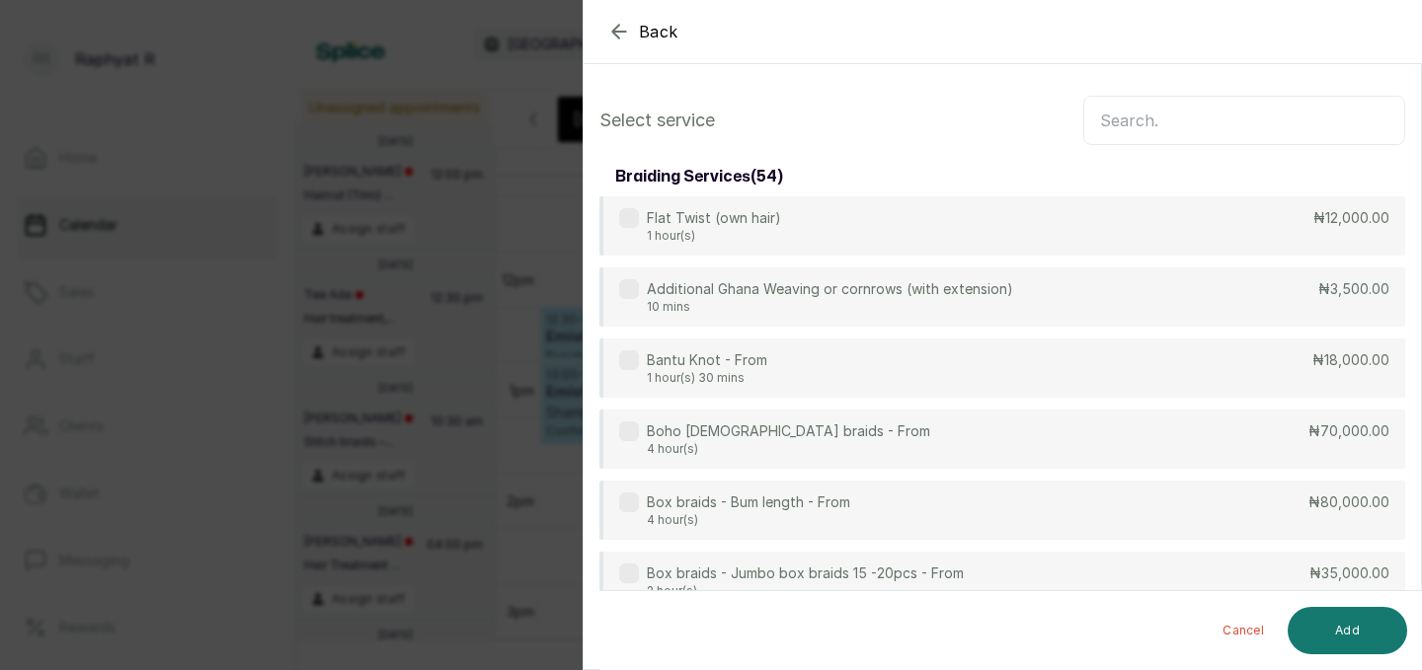
click at [1111, 118] on input "text" at bounding box center [1244, 120] width 322 height 49
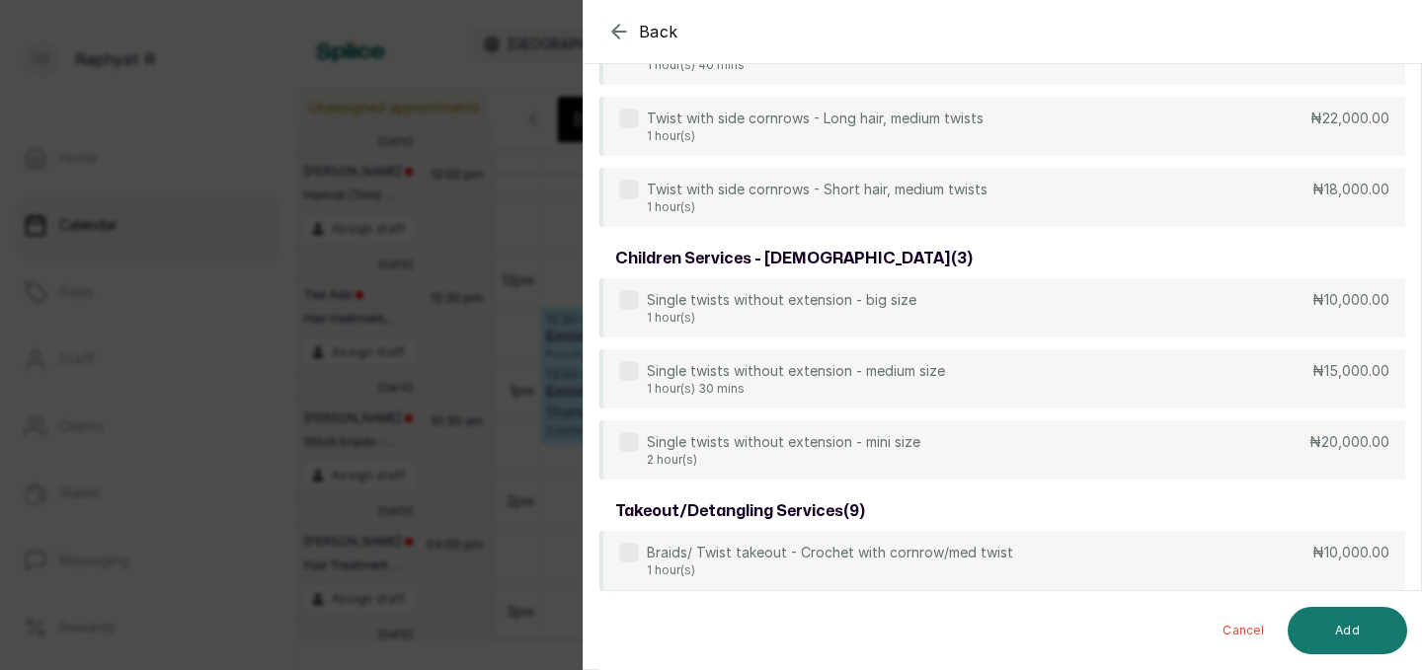
scroll to position [1166, 0]
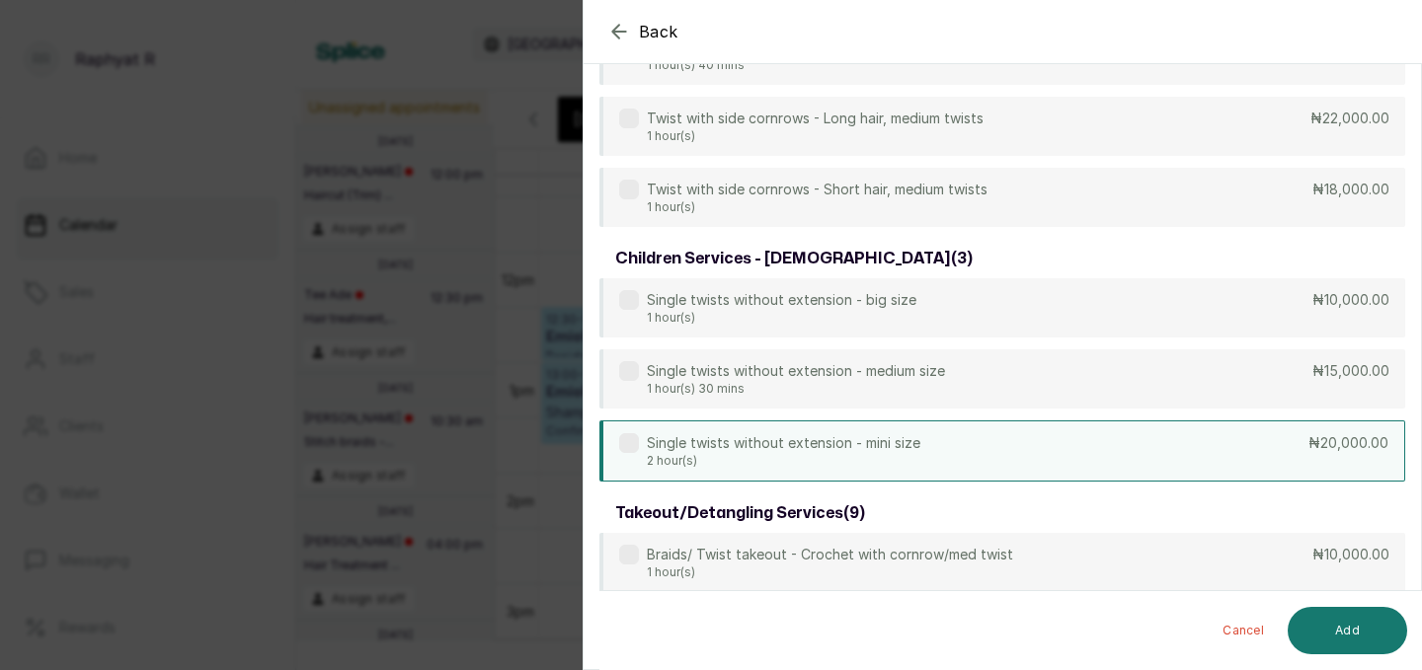
type input "TWIST"
click at [1296, 439] on div "Single twists without extension - mini size 2 hour(s) ₦20,000.00" at bounding box center [1002, 451] width 806 height 61
click at [1356, 621] on button "Add" at bounding box center [1346, 630] width 119 height 47
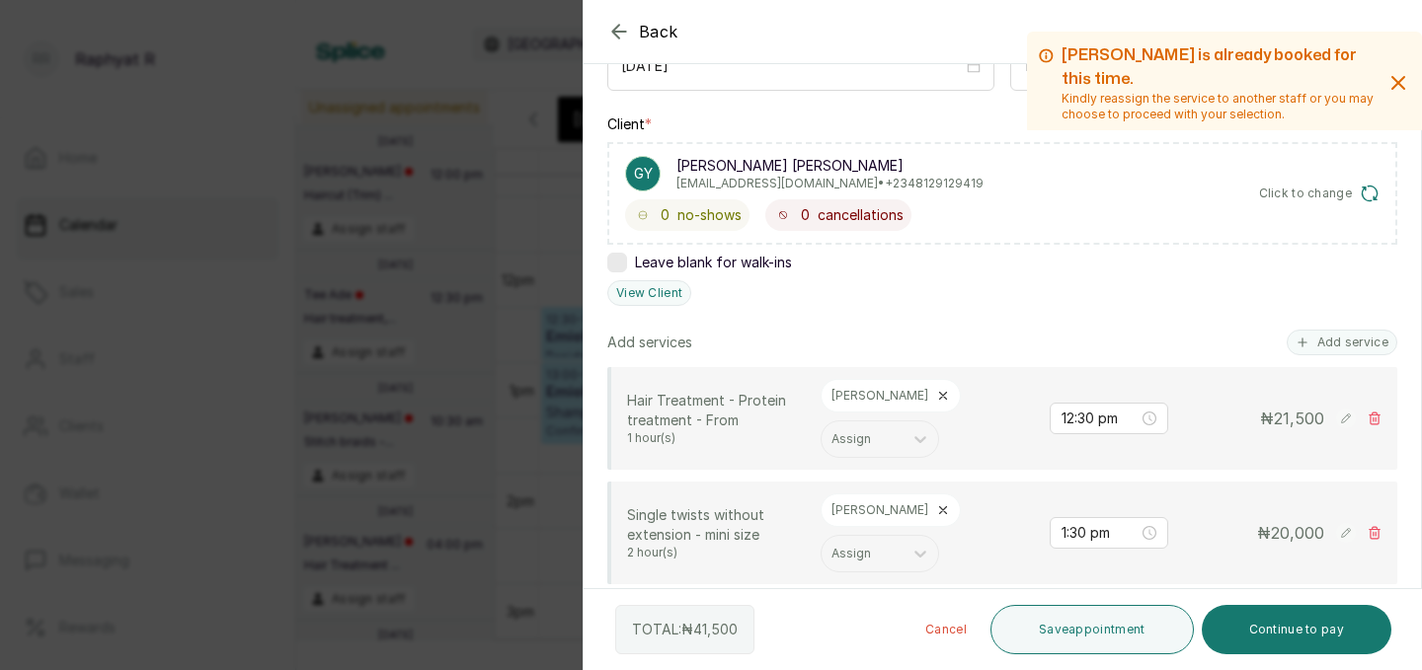
scroll to position [249, 0]
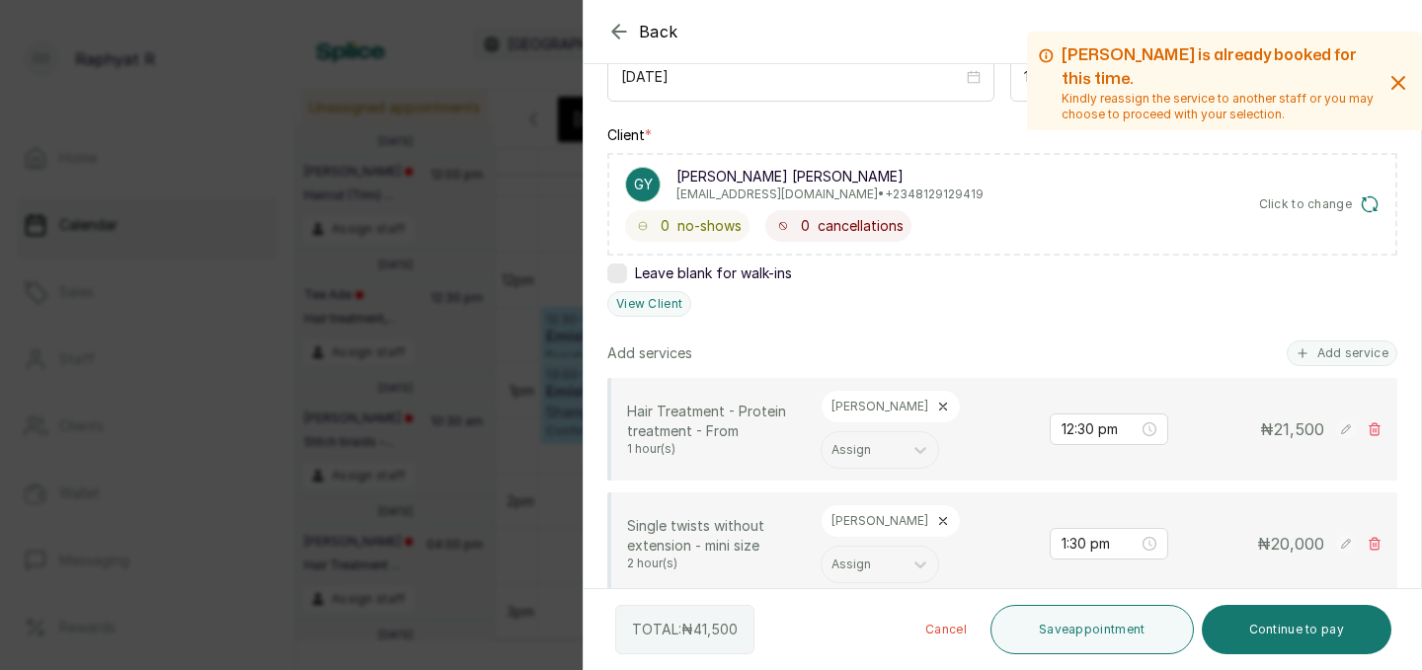
click at [621, 29] on icon "button" at bounding box center [619, 32] width 24 height 24
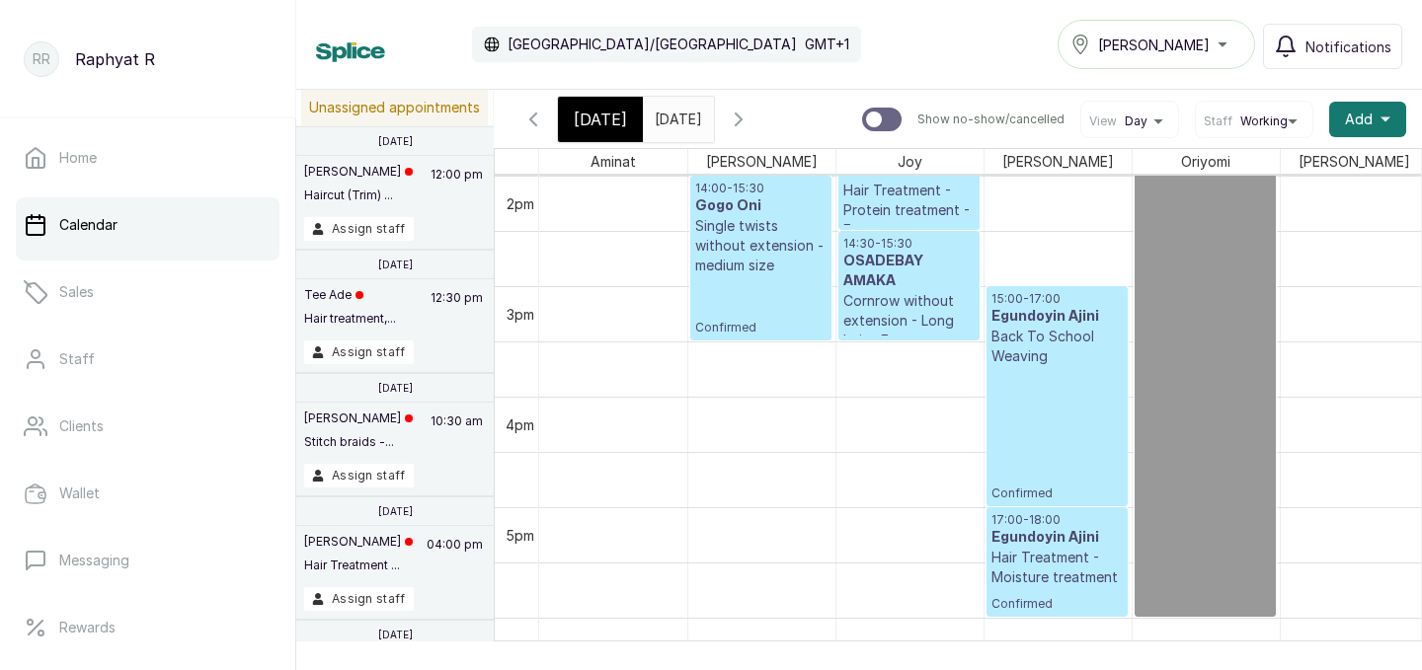
scroll to position [1537, 0]
